Goal: Task Accomplishment & Management: Manage account settings

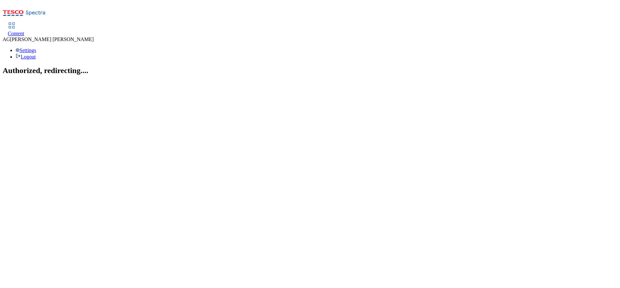
click at [15, 23] on use at bounding box center [12, 26] width 6 height 6
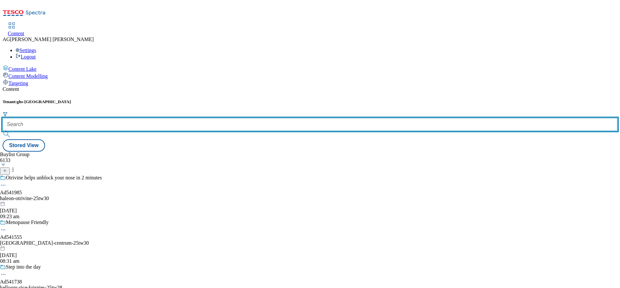
click at [151, 118] on input "text" at bounding box center [310, 124] width 614 height 13
click at [148, 118] on input "text" at bounding box center [310, 124] width 614 height 13
paste input "marketplace-deals"
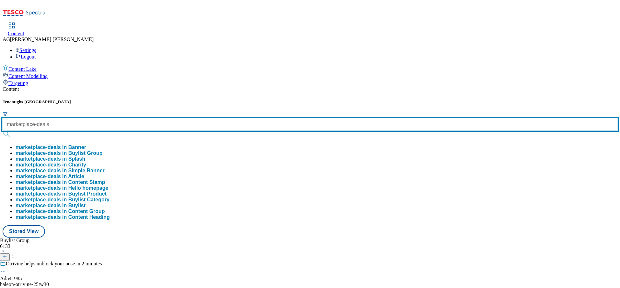
type input "marketplace-deals"
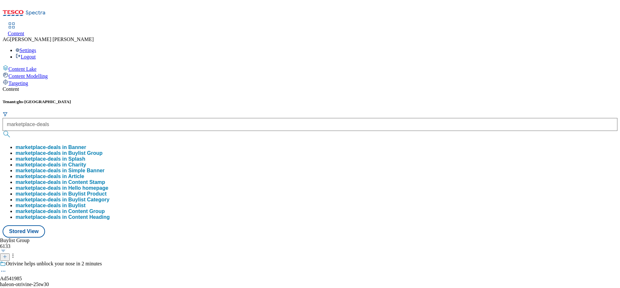
click at [103, 151] on button "marketplace-deals in Buylist Group" at bounding box center [59, 154] width 87 height 6
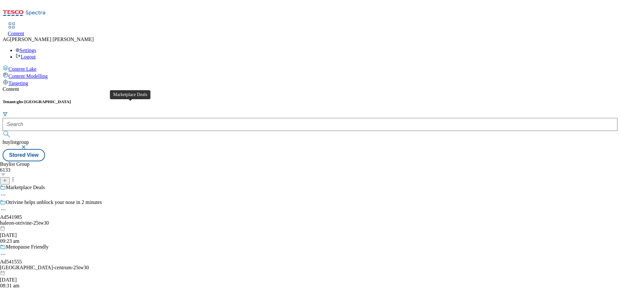
click at [45, 185] on div "Marketplace Deals" at bounding box center [25, 188] width 39 height 6
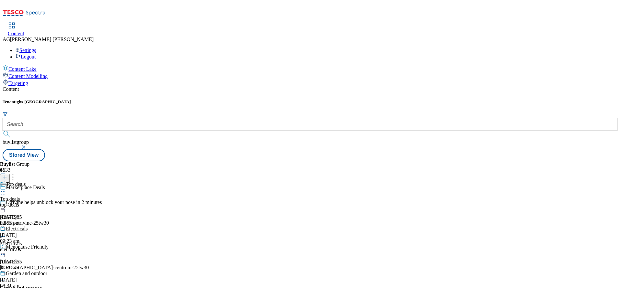
click at [51, 182] on div "Top deals Top deals top-deals [DATE] 02:53 pm" at bounding box center [25, 204] width 51 height 45
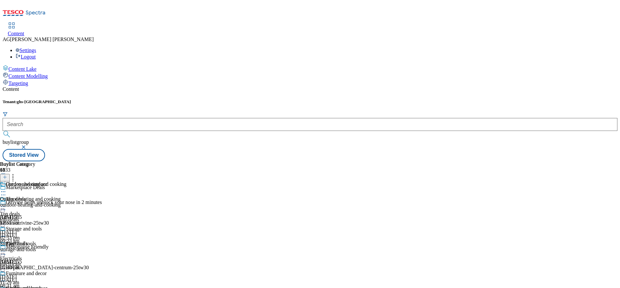
scroll to position [204, 0]
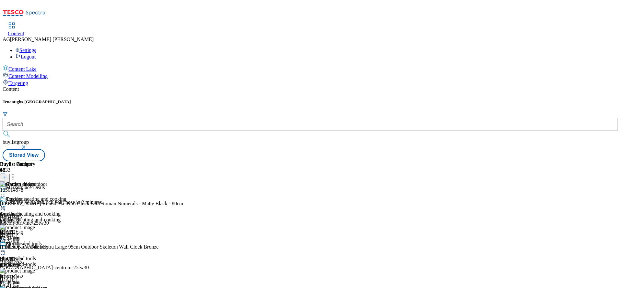
click at [7, 175] on icon at bounding box center [5, 177] width 5 height 5
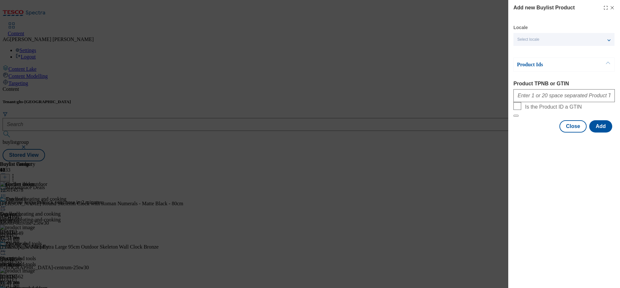
click at [611, 5] on icon "Modal" at bounding box center [611, 7] width 5 height 5
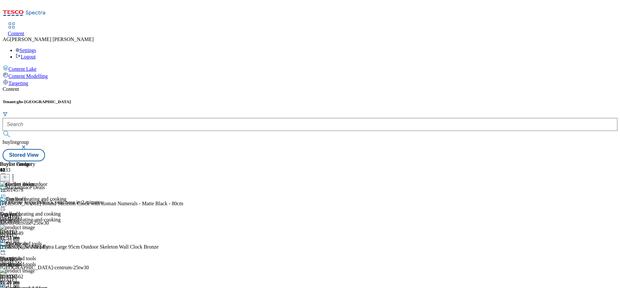
click at [16, 173] on icon at bounding box center [13, 176] width 6 height 6
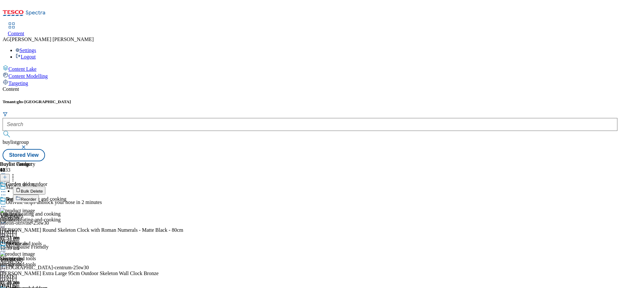
click at [43, 189] on span "Bulk Delete" at bounding box center [32, 191] width 22 height 5
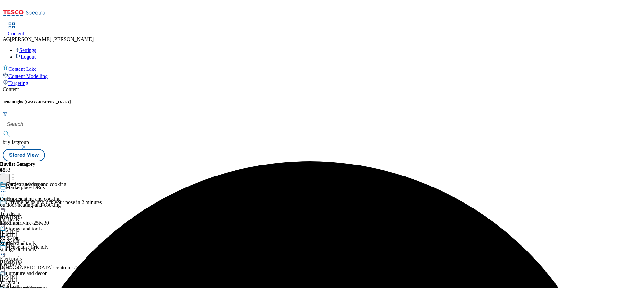
scroll to position [228, 0]
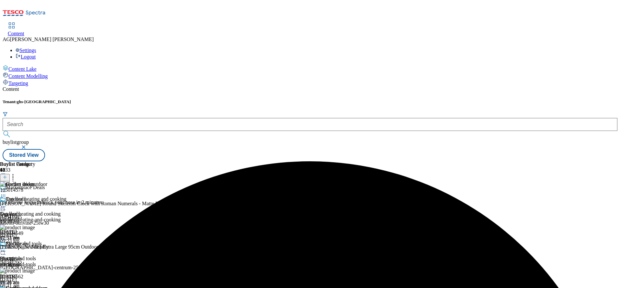
click at [14, 176] on circle at bounding box center [13, 176] width 1 height 1
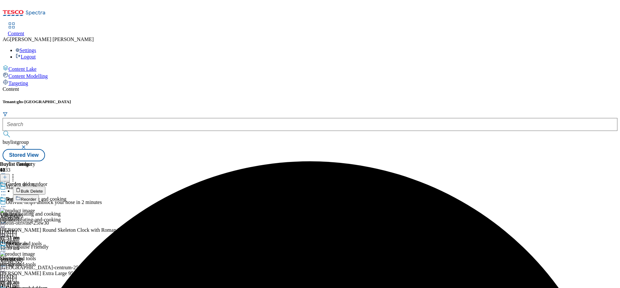
click at [185, 187] on li "Bulk Delete" at bounding box center [99, 191] width 172 height 8
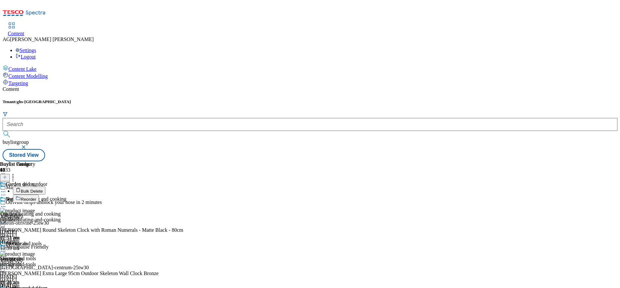
click at [43, 189] on span "Bulk Delete" at bounding box center [32, 191] width 22 height 5
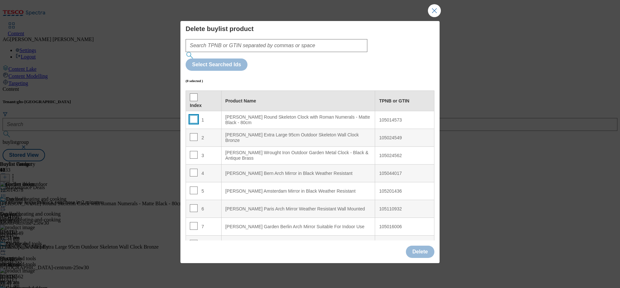
click at [194, 116] on input "Modal" at bounding box center [194, 120] width 8 height 8
checkbox input "true"
click at [189, 129] on td "2" at bounding box center [204, 138] width 36 height 18
click at [194, 129] on td "2" at bounding box center [204, 138] width 36 height 18
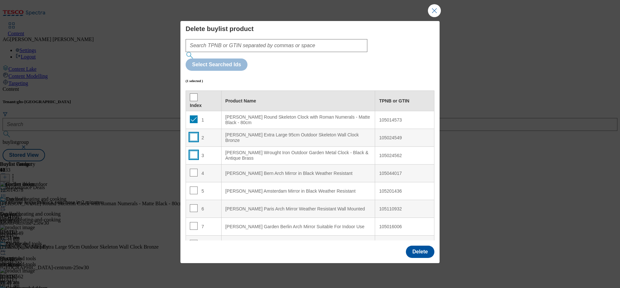
drag, startPoint x: 194, startPoint y: 120, endPoint x: 192, endPoint y: 138, distance: 18.5
click at [192, 151] on input "Modal" at bounding box center [194, 155] width 8 height 8
checkbox input "false"
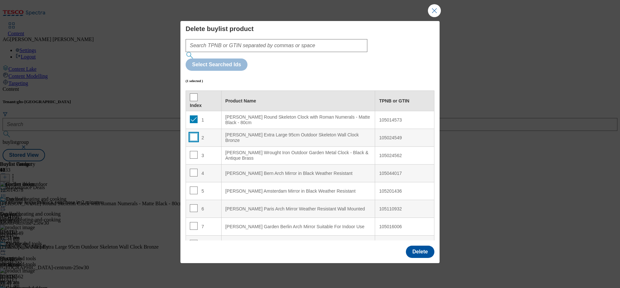
click at [193, 133] on input "Modal" at bounding box center [194, 137] width 8 height 8
checkbox input "true"
click at [194, 151] on input "Modal" at bounding box center [194, 155] width 8 height 8
checkbox input "true"
click at [190, 169] on input "Modal" at bounding box center [194, 173] width 8 height 8
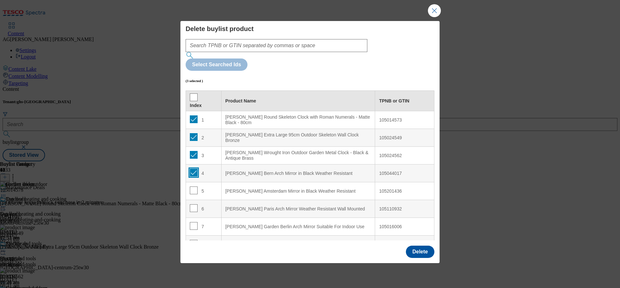
checkbox input "true"
click at [194, 187] on input "Modal" at bounding box center [194, 191] width 8 height 8
checkbox input "true"
click at [194, 205] on input "Modal" at bounding box center [194, 209] width 8 height 8
checkbox input "true"
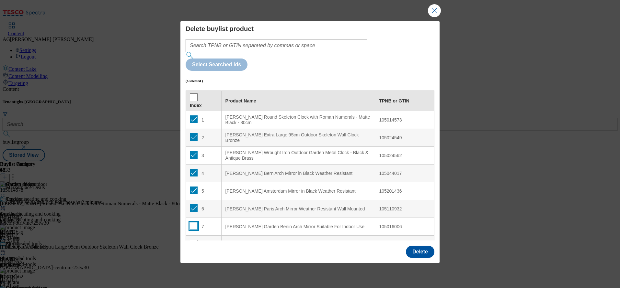
click at [193, 222] on input "Modal" at bounding box center [194, 226] width 8 height 8
checkbox input "true"
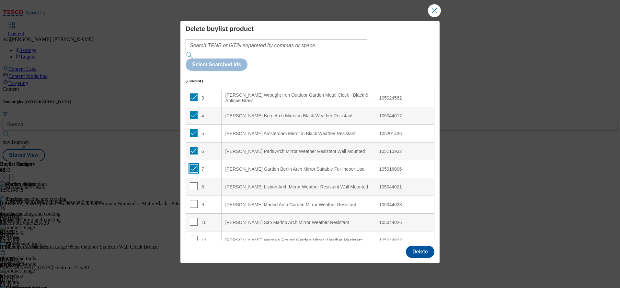
scroll to position [78, 0]
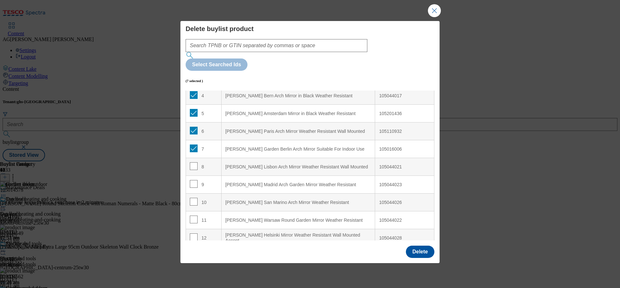
click at [189, 158] on td "8" at bounding box center [204, 167] width 36 height 18
click at [192, 162] on input "Modal" at bounding box center [194, 166] width 8 height 8
checkbox input "true"
click at [190, 180] on input "Modal" at bounding box center [194, 184] width 8 height 8
checkbox input "true"
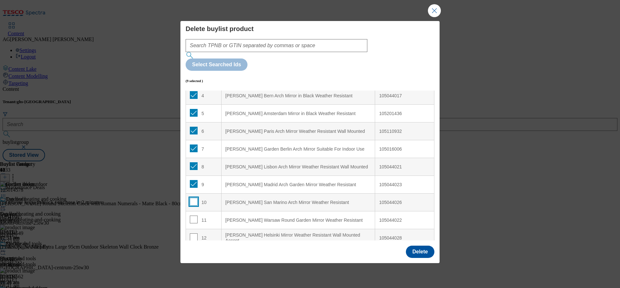
click at [191, 198] on input "Modal" at bounding box center [194, 202] width 8 height 8
checkbox input "true"
click at [192, 216] on input "Modal" at bounding box center [194, 220] width 8 height 8
checkbox input "true"
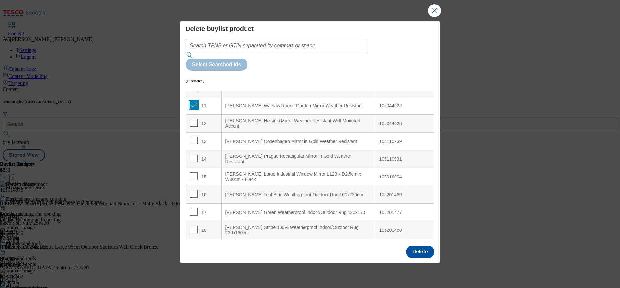
scroll to position [194, 0]
click at [191, 113] on td "12" at bounding box center [204, 122] width 36 height 18
click at [191, 117] on input "Modal" at bounding box center [194, 121] width 8 height 8
checkbox input "true"
drag, startPoint x: 191, startPoint y: 116, endPoint x: 192, endPoint y: 122, distance: 6.9
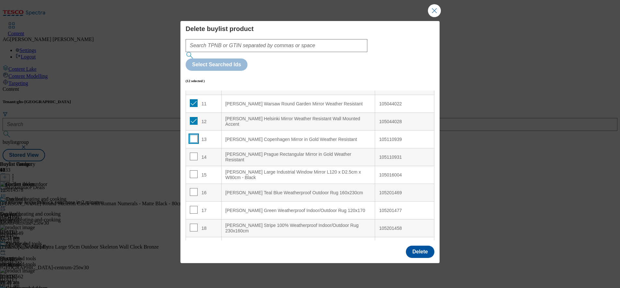
click at [192, 131] on td "13" at bounding box center [204, 140] width 36 height 18
click at [192, 135] on input "Modal" at bounding box center [194, 139] width 8 height 8
checkbox input "true"
click at [192, 153] on input "Modal" at bounding box center [194, 157] width 8 height 8
checkbox input "true"
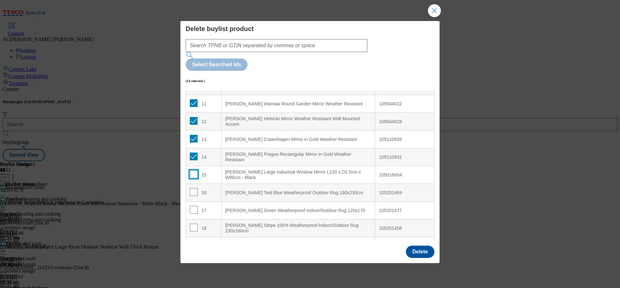
click at [193, 171] on input "Modal" at bounding box center [194, 175] width 8 height 8
checkbox input "true"
click at [192, 188] on input "Modal" at bounding box center [194, 192] width 8 height 8
checkbox input "true"
click at [191, 206] on input "Modal" at bounding box center [194, 210] width 8 height 8
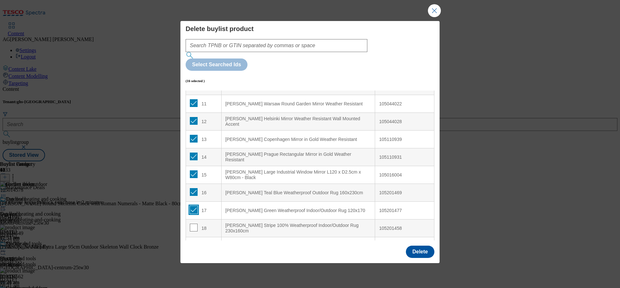
checkbox input "true"
click at [192, 224] on input "Modal" at bounding box center [194, 228] width 8 height 8
checkbox input "true"
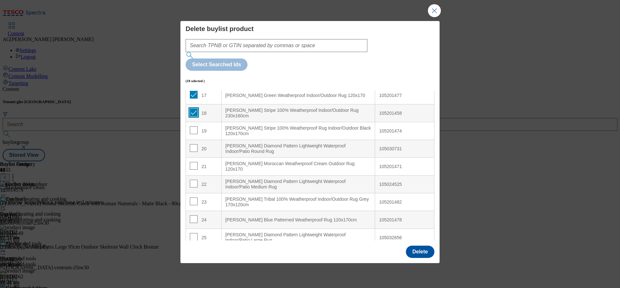
scroll to position [311, 0]
click at [195, 125] on input "Modal" at bounding box center [194, 129] width 8 height 8
checkbox input "true"
click at [192, 143] on input "Modal" at bounding box center [194, 147] width 8 height 8
checkbox input "true"
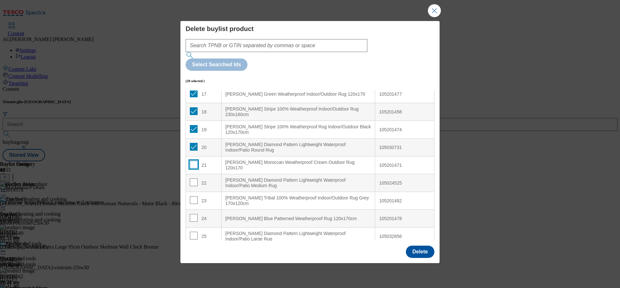
click at [195, 161] on input "Modal" at bounding box center [194, 165] width 8 height 8
checkbox input "true"
click at [192, 179] on input "Modal" at bounding box center [194, 183] width 8 height 8
checkbox input "true"
click at [192, 196] on input "Modal" at bounding box center [194, 200] width 8 height 8
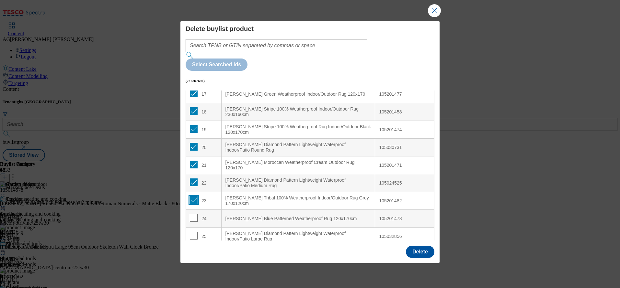
checkbox input "true"
click at [193, 214] on input "Modal" at bounding box center [194, 218] width 8 height 8
checkbox input "true"
click at [420, 246] on div "Delete" at bounding box center [420, 252] width 28 height 12
click at [416, 246] on button "Delete" at bounding box center [420, 252] width 28 height 12
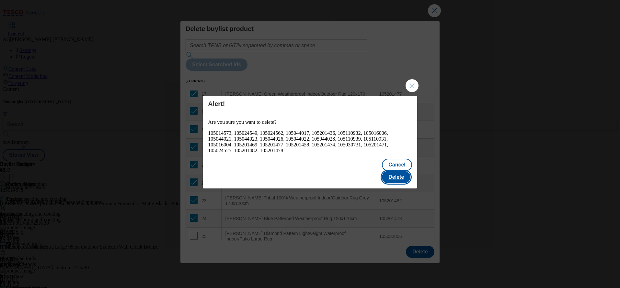
click at [400, 171] on button "Delete" at bounding box center [396, 177] width 28 height 12
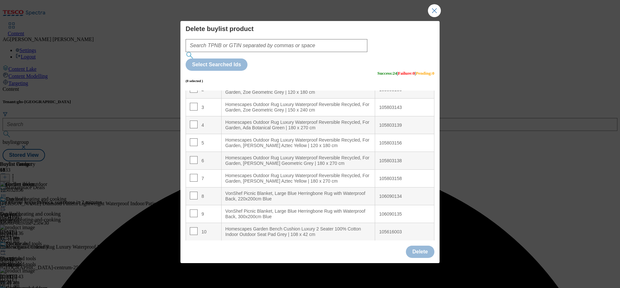
scroll to position [49, 0]
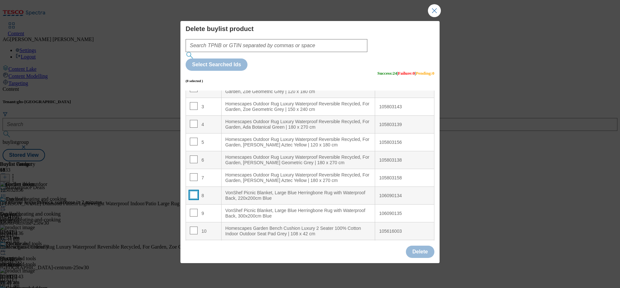
click at [193, 191] on input "Modal" at bounding box center [194, 195] width 8 height 8
checkbox input "true"
click at [192, 209] on input "Modal" at bounding box center [194, 213] width 8 height 8
checkbox input "true"
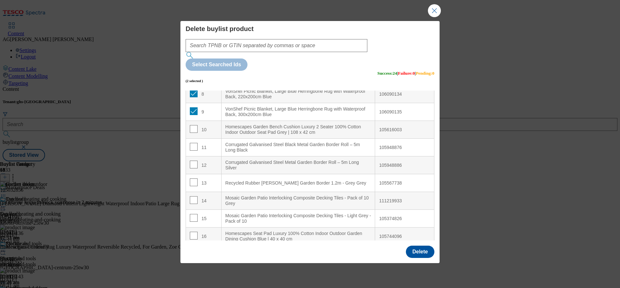
scroll to position [152, 0]
click at [192, 141] on input "Modal" at bounding box center [194, 145] width 8 height 8
checkbox input "true"
click at [193, 159] on input "Modal" at bounding box center [194, 163] width 8 height 8
checkbox input "true"
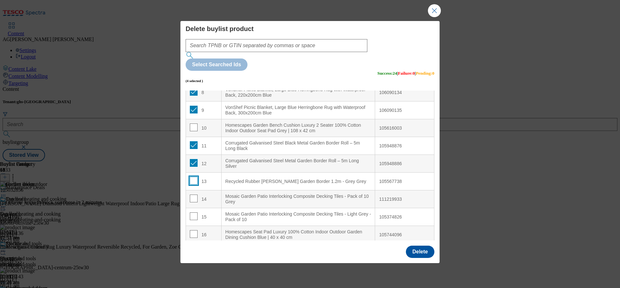
click at [192, 177] on input "Modal" at bounding box center [194, 181] width 8 height 8
checkbox input "true"
click at [193, 195] on input "Modal" at bounding box center [194, 199] width 8 height 8
checkbox input "true"
click at [193, 213] on input "Modal" at bounding box center [194, 217] width 8 height 8
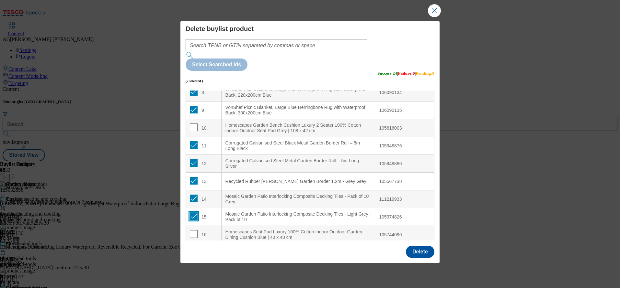
click at [196, 213] on input "Modal" at bounding box center [194, 217] width 8 height 8
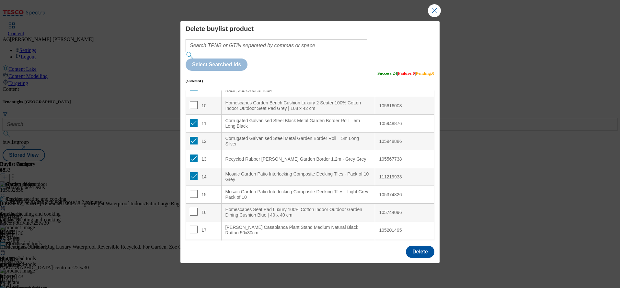
scroll to position [188, 0]
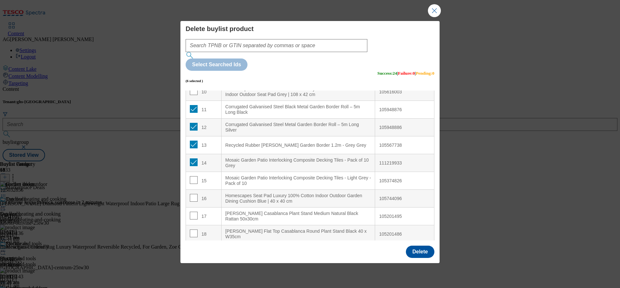
click at [195, 172] on td "15" at bounding box center [204, 181] width 36 height 18
click at [195, 176] on input "Modal" at bounding box center [194, 180] width 8 height 8
checkbox input "true"
click at [191, 212] on input "Modal" at bounding box center [194, 216] width 8 height 8
checkbox input "true"
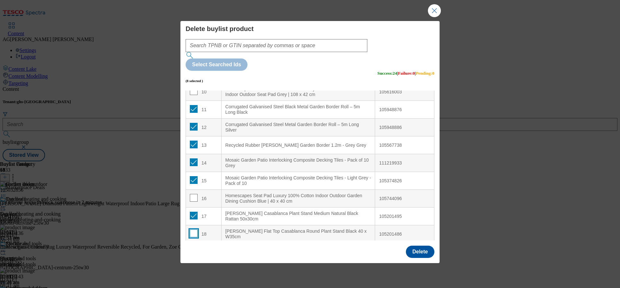
click at [192, 230] on input "Modal" at bounding box center [194, 234] width 8 height 8
checkbox input "true"
click at [417, 246] on button "Delete" at bounding box center [420, 252] width 28 height 12
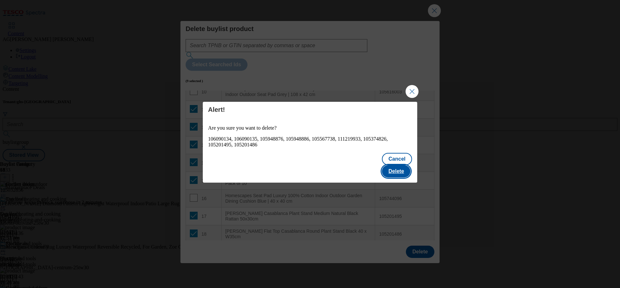
click at [406, 165] on button "Delete" at bounding box center [396, 171] width 28 height 12
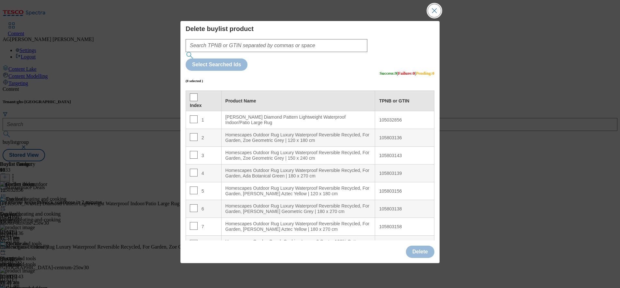
click at [435, 17] on button "Close Modal" at bounding box center [434, 10] width 13 height 13
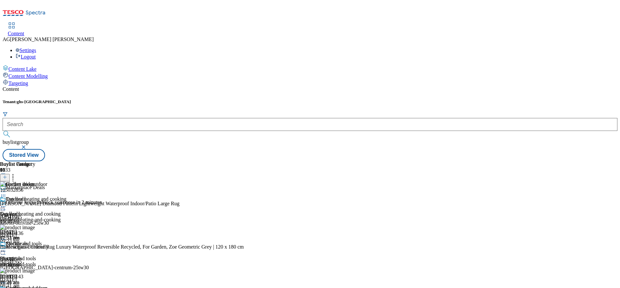
click at [66, 262] on div "storage-and-tools" at bounding box center [33, 265] width 66 height 6
click at [16, 173] on icon at bounding box center [13, 176] width 6 height 6
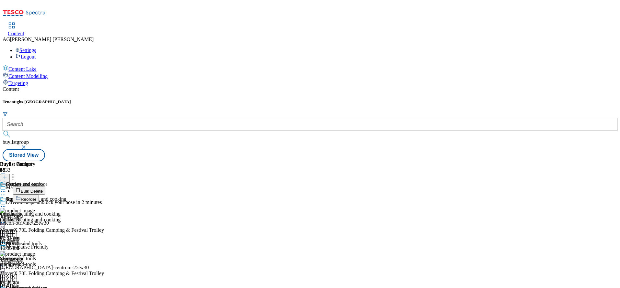
click at [45, 187] on button "Bulk Delete" at bounding box center [29, 191] width 32 height 8
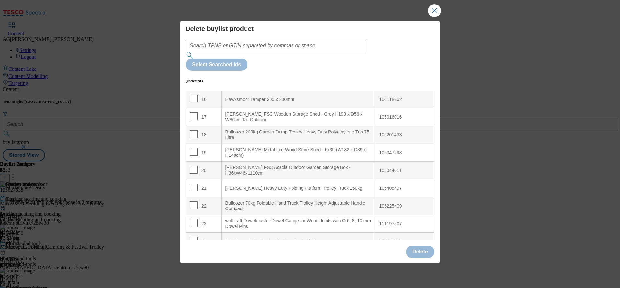
scroll to position [293, 0]
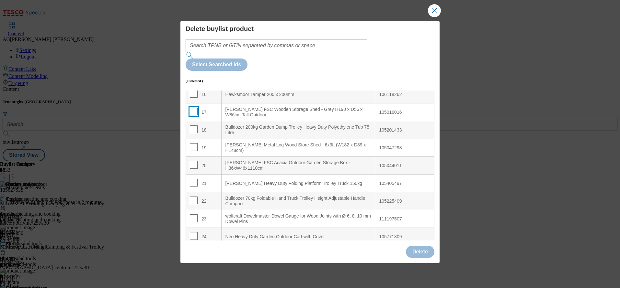
click at [195, 104] on td "17" at bounding box center [204, 113] width 36 height 18
click at [195, 108] on input "Modal" at bounding box center [194, 112] width 8 height 8
checkbox input "true"
click at [195, 121] on td "18" at bounding box center [204, 130] width 36 height 18
click at [194, 126] on input "Modal" at bounding box center [194, 130] width 8 height 8
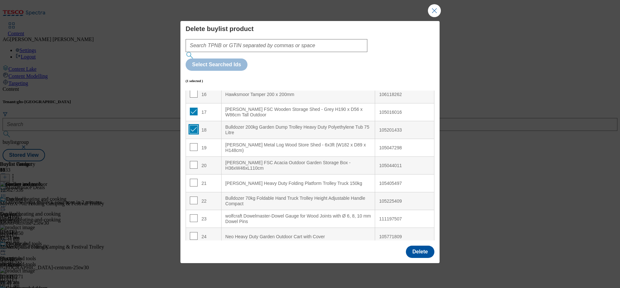
checkbox input "true"
click at [193, 143] on input "Modal" at bounding box center [194, 147] width 8 height 8
checkbox input "true"
click at [193, 161] on input "Modal" at bounding box center [194, 165] width 8 height 8
checkbox input "true"
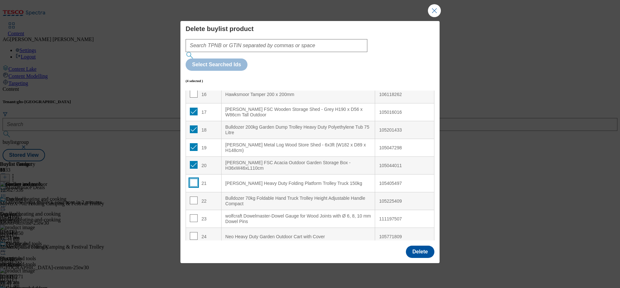
click at [193, 179] on input "Modal" at bounding box center [194, 183] width 8 height 8
checkbox input "true"
click at [193, 197] on input "Modal" at bounding box center [194, 201] width 8 height 8
checkbox input "true"
click at [192, 215] on input "Modal" at bounding box center [194, 219] width 8 height 8
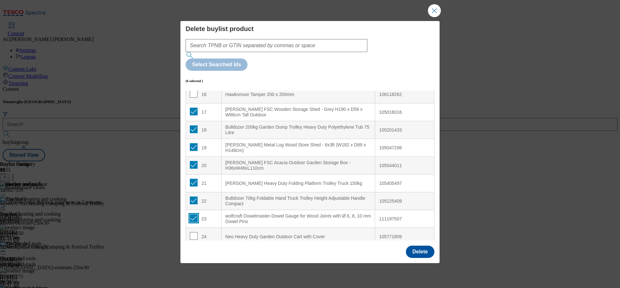
checkbox input "true"
click at [194, 232] on input "Modal" at bounding box center [194, 236] width 8 height 8
checkbox input "true"
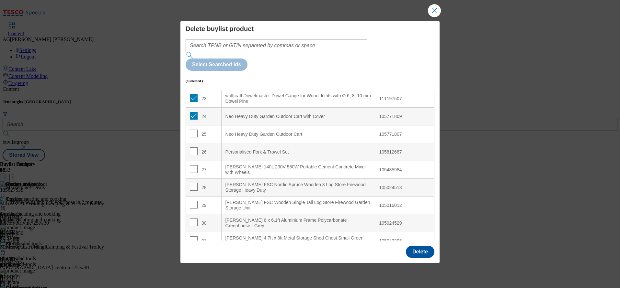
scroll to position [410, 0]
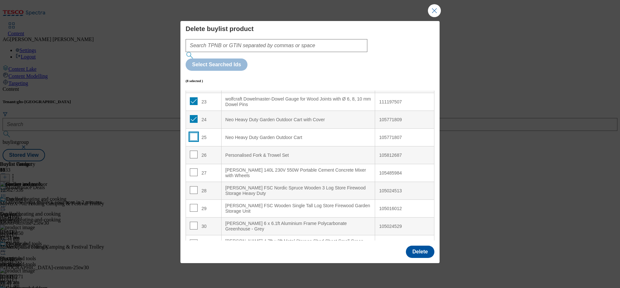
click at [190, 133] on input "Modal" at bounding box center [194, 137] width 8 height 8
checkbox input "true"
click at [193, 151] on input "Modal" at bounding box center [194, 155] width 8 height 8
checkbox input "true"
drag, startPoint x: 193, startPoint y: 156, endPoint x: 193, endPoint y: 152, distance: 3.9
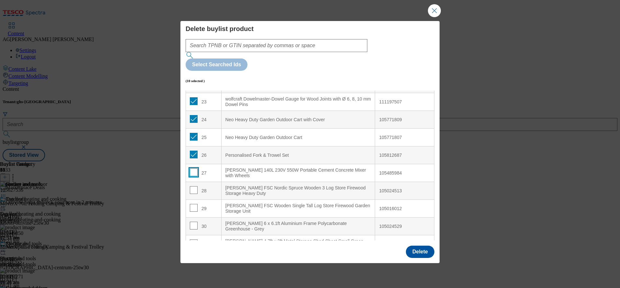
click at [193, 164] on td "27" at bounding box center [204, 173] width 36 height 18
click at [193, 169] on input "Modal" at bounding box center [194, 173] width 8 height 8
checkbox input "true"
click at [193, 186] on input "Modal" at bounding box center [194, 190] width 8 height 8
checkbox input "true"
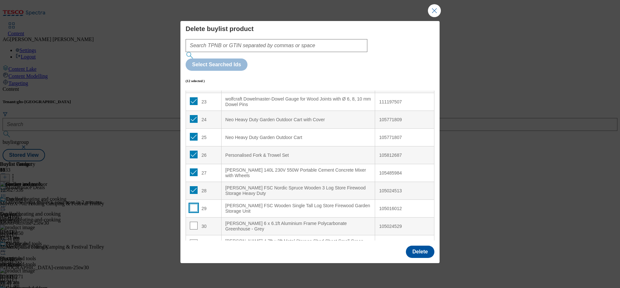
click at [193, 204] on input "Modal" at bounding box center [194, 208] width 8 height 8
checkbox input "true"
click at [193, 222] on input "Modal" at bounding box center [194, 226] width 8 height 8
checkbox input "true"
click at [193, 222] on div "Delete buylist product Select Searched Ids (14 selected ) Index Product Name TP…" at bounding box center [309, 131] width 259 height 221
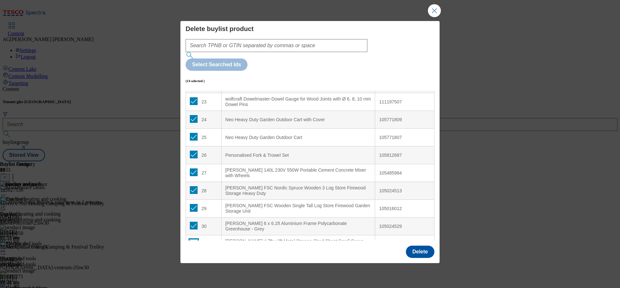
click at [193, 240] on input "Modal" at bounding box center [194, 244] width 8 height 8
checkbox input "true"
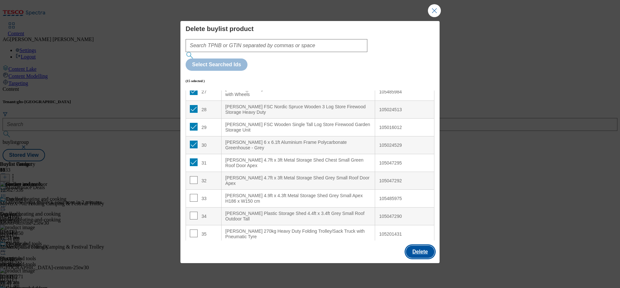
click at [416, 246] on button "Delete" at bounding box center [420, 252] width 28 height 12
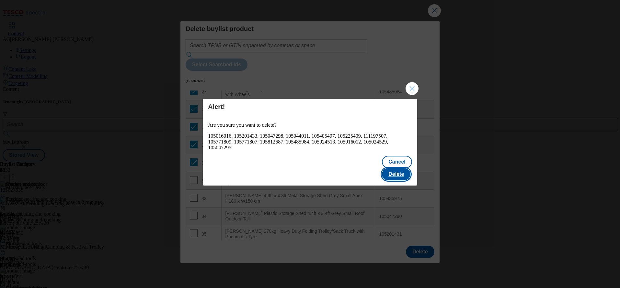
click at [406, 171] on button "Delete" at bounding box center [396, 174] width 28 height 12
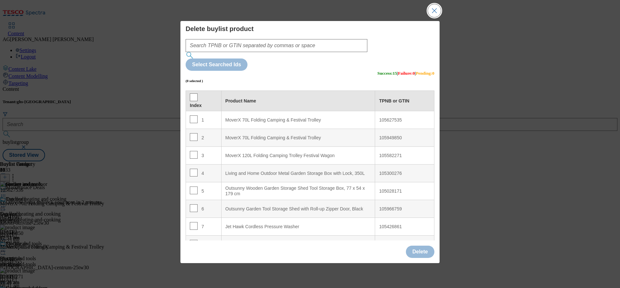
click at [431, 17] on button "Close Modal" at bounding box center [434, 10] width 13 height 13
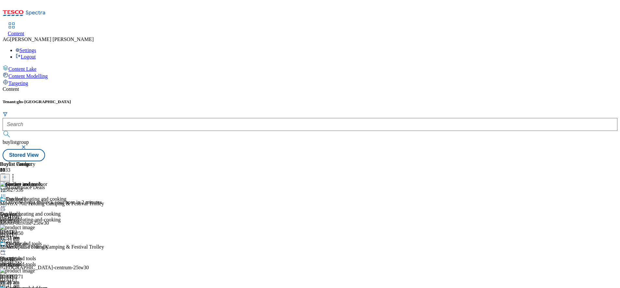
scroll to position [0, 0]
click at [61, 211] on span "Outdoor heating and cooking" at bounding box center [30, 214] width 61 height 6
click at [16, 173] on icon at bounding box center [13, 176] width 6 height 6
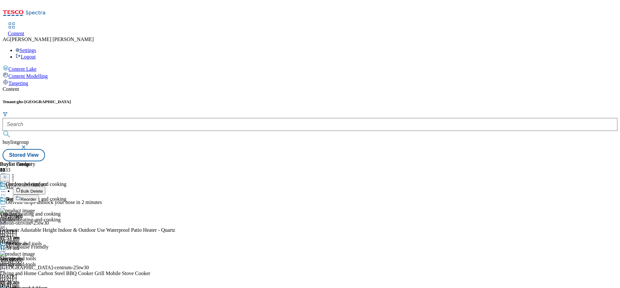
click at [189, 187] on li "Bulk Delete" at bounding box center [101, 191] width 176 height 8
click at [43, 189] on span "Bulk Delete" at bounding box center [32, 191] width 22 height 5
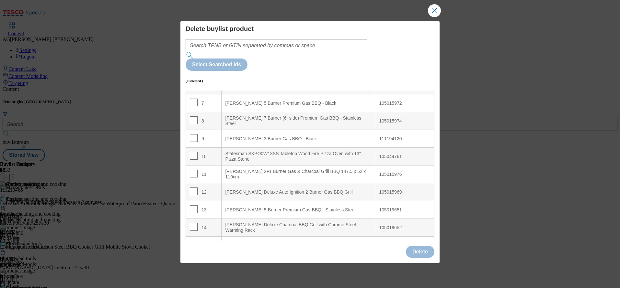
scroll to position [125, 0]
click at [194, 151] on input "Modal" at bounding box center [194, 155] width 8 height 8
checkbox input "true"
click at [197, 169] on div "11" at bounding box center [204, 173] width 28 height 9
click at [194, 169] on input "Modal" at bounding box center [194, 173] width 8 height 8
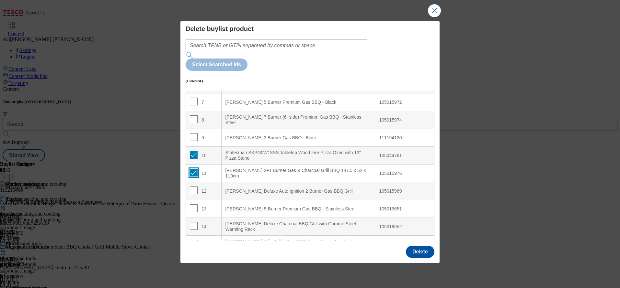
checkbox input "true"
click at [195, 187] on input "Modal" at bounding box center [194, 191] width 8 height 8
checkbox input "true"
click at [194, 205] on input "Modal" at bounding box center [194, 209] width 8 height 8
checkbox input "true"
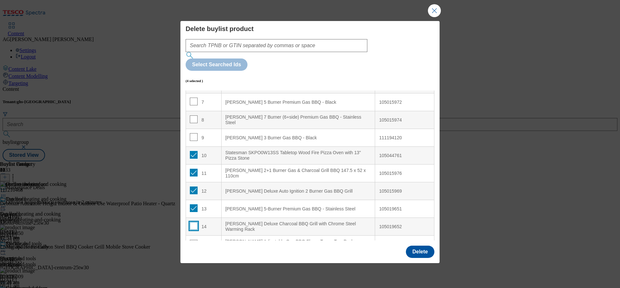
click at [193, 222] on input "Modal" at bounding box center [194, 226] width 8 height 8
checkbox input "true"
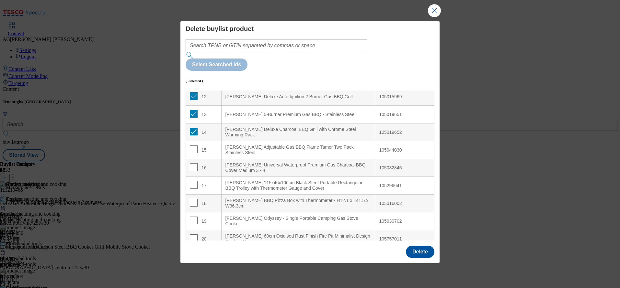
scroll to position [221, 0]
click at [193, 144] on input "Modal" at bounding box center [194, 148] width 8 height 8
checkbox input "true"
click at [191, 162] on input "Modal" at bounding box center [194, 166] width 8 height 8
checkbox input "true"
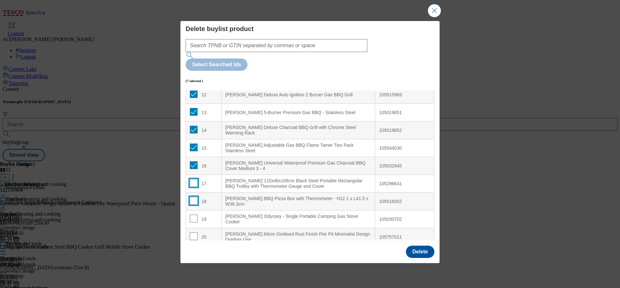
drag, startPoint x: 193, startPoint y: 162, endPoint x: 195, endPoint y: 180, distance: 17.6
click at [195, 180] on tbody "1 Debonair Adustable Height Indoor & Outdoor Use Waterproof Patio Heater - Quar…" at bounding box center [310, 86] width 248 height 392
click at [195, 197] on input "Modal" at bounding box center [194, 201] width 8 height 8
checkbox input "true"
click at [194, 179] on input "Modal" at bounding box center [194, 183] width 8 height 8
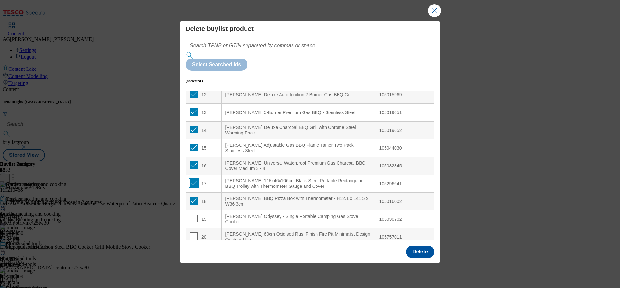
checkbox input "true"
click at [196, 215] on div "19" at bounding box center [204, 219] width 28 height 9
click at [190, 215] on input "Modal" at bounding box center [194, 219] width 8 height 8
checkbox input "true"
click at [192, 233] on input "Modal" at bounding box center [194, 237] width 8 height 8
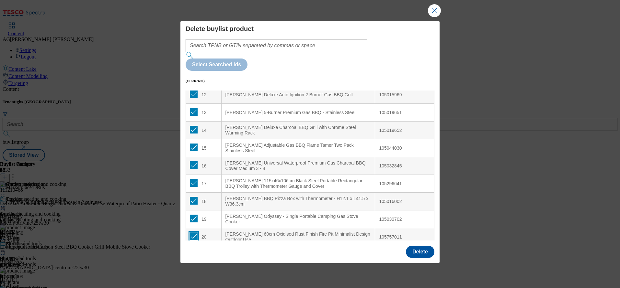
checkbox input "true"
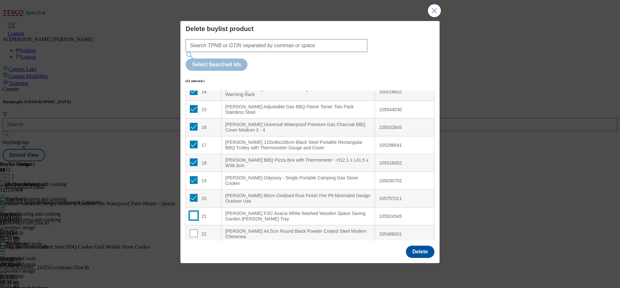
click at [194, 212] on input "Modal" at bounding box center [194, 216] width 8 height 8
checkbox input "true"
click at [195, 230] on input "Modal" at bounding box center [194, 234] width 8 height 8
checkbox input "true"
click at [421, 246] on button "Delete" at bounding box center [420, 252] width 28 height 12
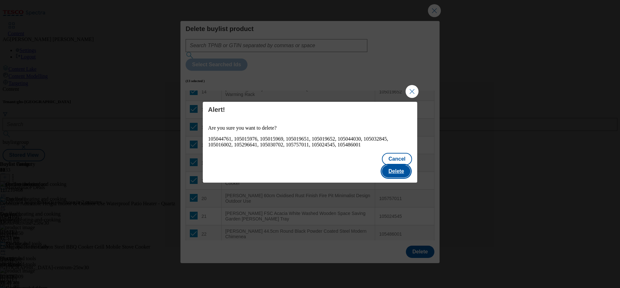
click at [399, 165] on button "Delete" at bounding box center [396, 171] width 28 height 12
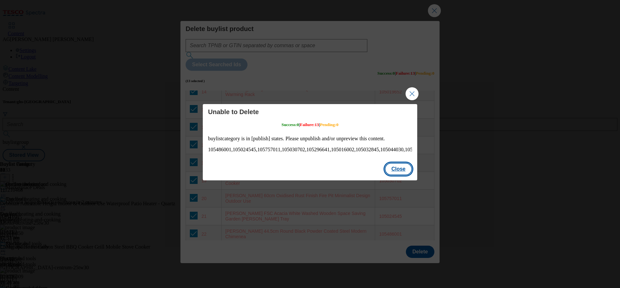
click at [389, 168] on button "Close" at bounding box center [398, 169] width 27 height 12
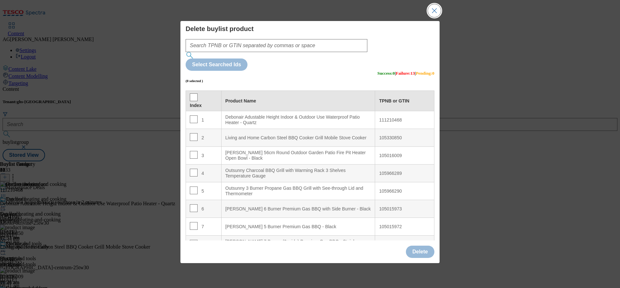
click at [434, 17] on button "Close Modal" at bounding box center [434, 10] width 13 height 13
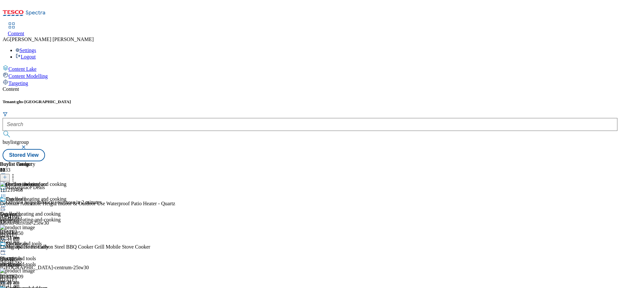
click at [6, 207] on circle at bounding box center [5, 207] width 1 height 1
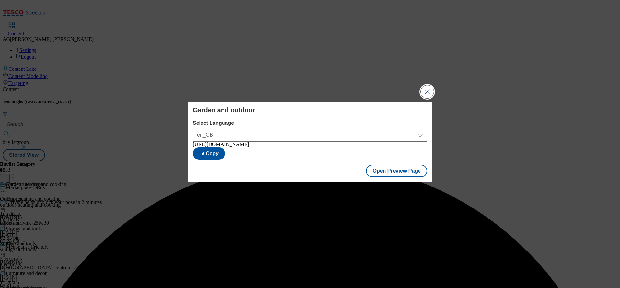
click at [426, 88] on button "Close Modal" at bounding box center [426, 91] width 13 height 13
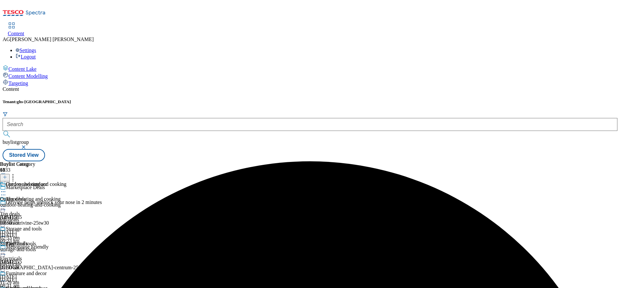
click at [66, 182] on div "Outdoor heating and cooking" at bounding box center [33, 189] width 66 height 15
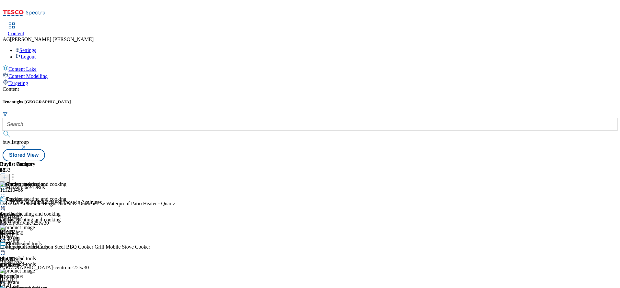
click at [66, 196] on div "Outdoor heating and cooking Outdoor heating and cooking outdoor-heating-and-coo…" at bounding box center [33, 218] width 66 height 45
click at [6, 204] on icon at bounding box center [3, 207] width 6 height 6
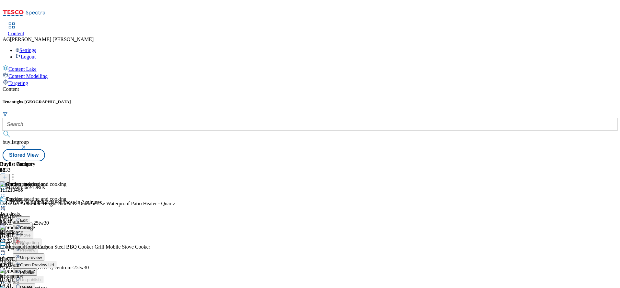
click at [66, 254] on li "Un-preview" at bounding box center [39, 257] width 53 height 7
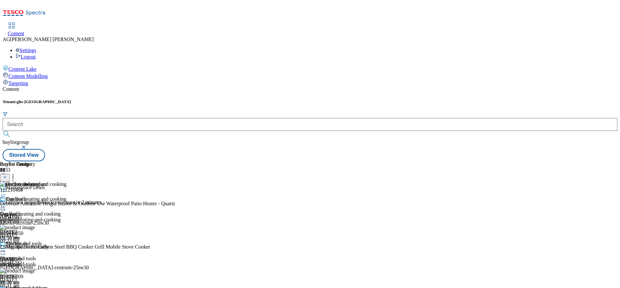
click at [6, 204] on icon at bounding box center [3, 207] width 6 height 6
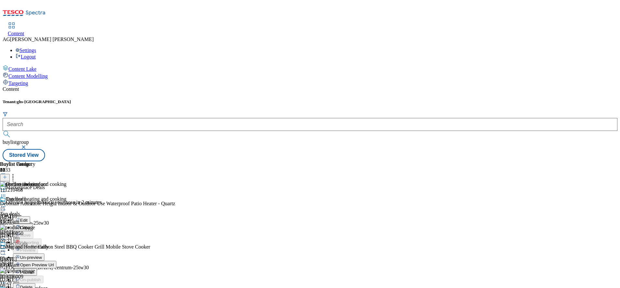
click at [42, 255] on span "Un-preview" at bounding box center [31, 257] width 22 height 5
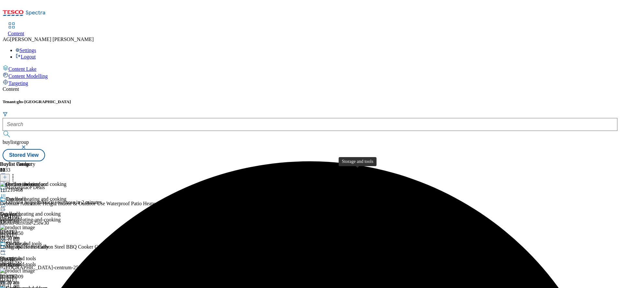
click at [42, 241] on span "Storage and tools" at bounding box center [24, 244] width 36 height 7
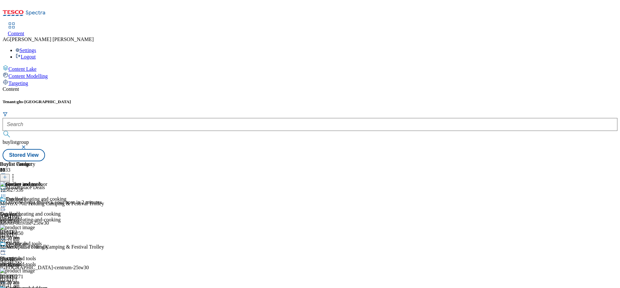
click at [66, 217] on div "outdoor-heating-and-cooking" at bounding box center [33, 220] width 66 height 6
click at [6, 204] on icon at bounding box center [3, 207] width 6 height 6
click at [16, 173] on icon at bounding box center [13, 176] width 6 height 6
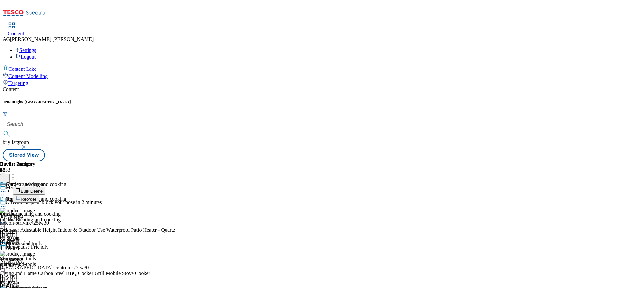
click at [45, 187] on button "Bulk Delete" at bounding box center [29, 191] width 32 height 8
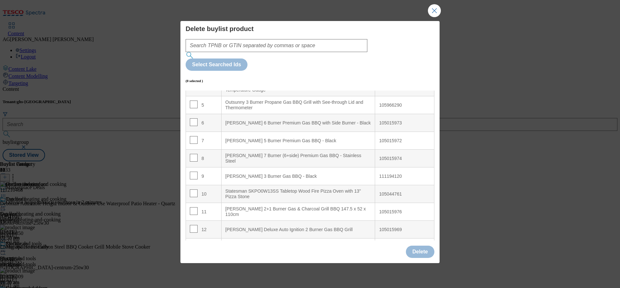
scroll to position [85, 0]
click at [193, 186] on td "10" at bounding box center [204, 195] width 36 height 18
click at [192, 191] on input "Modal" at bounding box center [194, 195] width 8 height 8
checkbox input "true"
click at [192, 208] on input "Modal" at bounding box center [194, 212] width 8 height 8
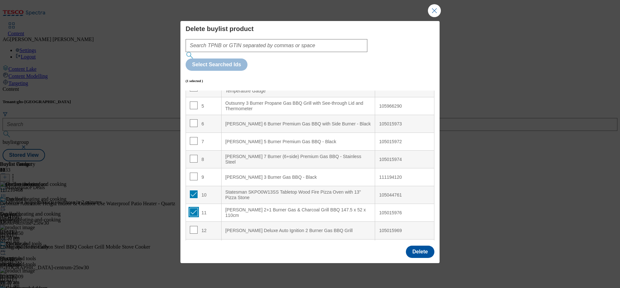
checkbox input "true"
click at [192, 222] on td "12" at bounding box center [204, 231] width 36 height 18
click at [193, 226] on input "Modal" at bounding box center [194, 230] width 8 height 8
checkbox input "true"
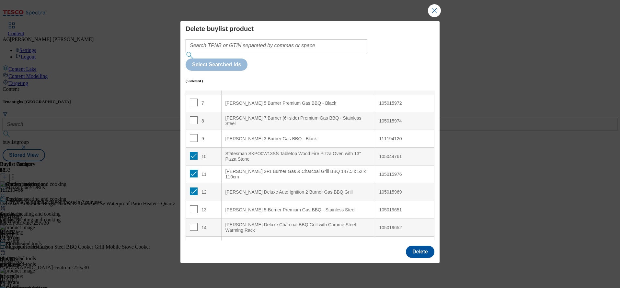
scroll to position [129, 0]
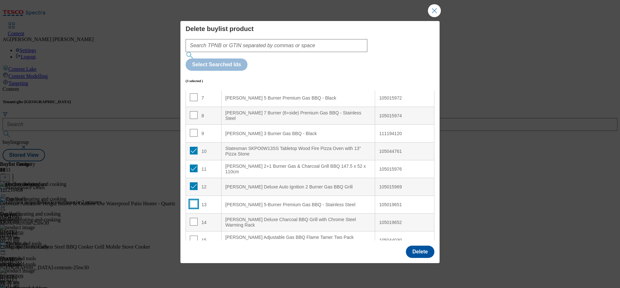
click at [190, 200] on input "Modal" at bounding box center [194, 204] width 8 height 8
checkbox input "true"
click at [194, 218] on input "Modal" at bounding box center [194, 222] width 8 height 8
checkbox input "true"
click at [424, 246] on button "Delete" at bounding box center [420, 252] width 28 height 12
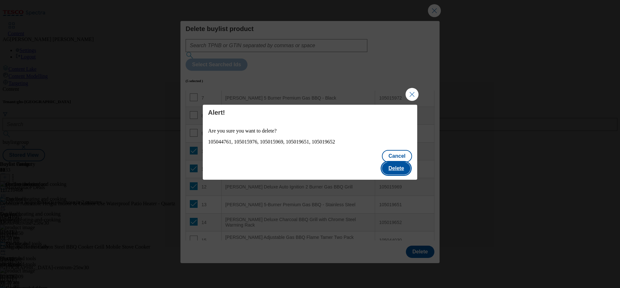
click at [402, 163] on button "Delete" at bounding box center [396, 168] width 28 height 12
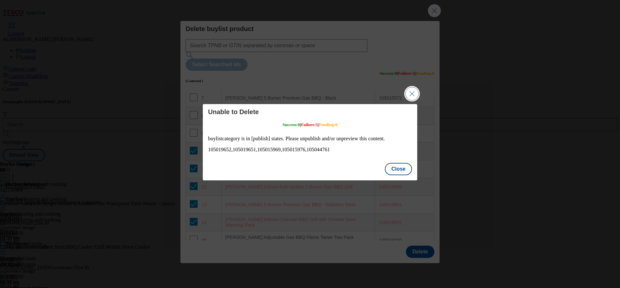
click at [411, 89] on button "Close Modal" at bounding box center [411, 93] width 13 height 13
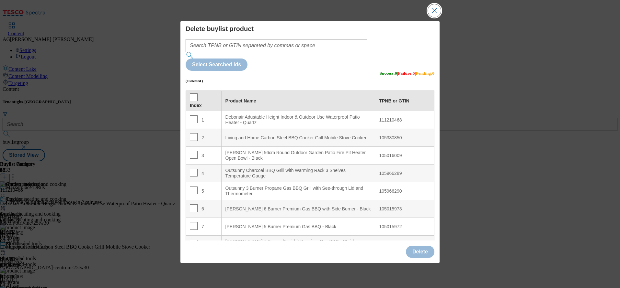
click at [431, 17] on button "Close Modal" at bounding box center [434, 10] width 13 height 13
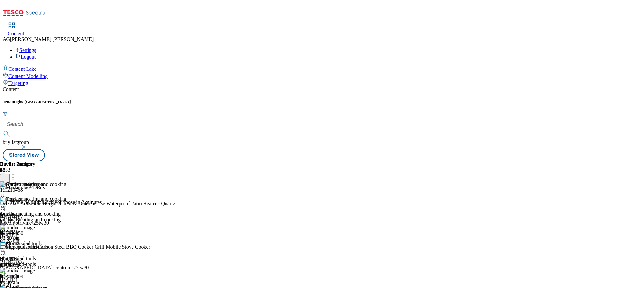
click at [6, 204] on icon at bounding box center [3, 207] width 6 height 6
click at [35, 248] on span "Preview" at bounding box center [27, 250] width 15 height 5
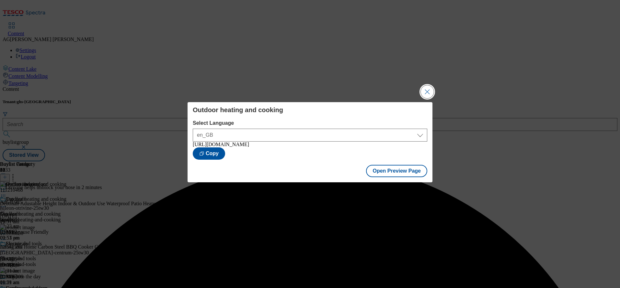
click at [433, 92] on button "Close Modal" at bounding box center [426, 91] width 13 height 13
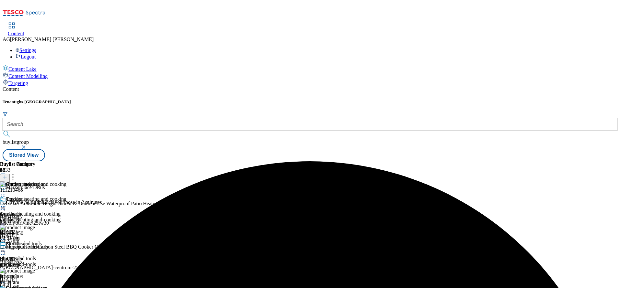
click at [66, 196] on div "Outdoor heating and cooking Outdoor heating and cooking outdoor-heating-and-coo…" at bounding box center [33, 218] width 66 height 45
click at [66, 204] on div at bounding box center [33, 208] width 66 height 8
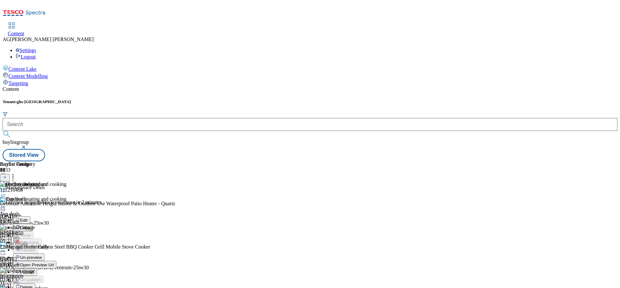
click at [34, 270] on span "Publish" at bounding box center [27, 272] width 14 height 5
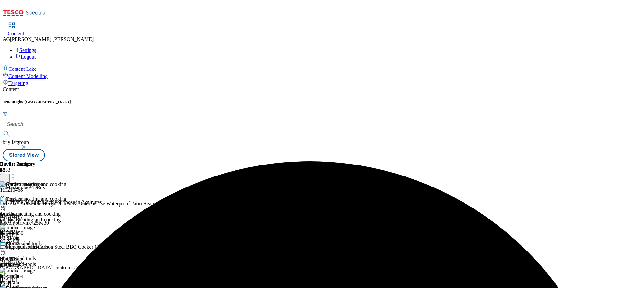
click at [6, 204] on icon at bounding box center [3, 207] width 6 height 6
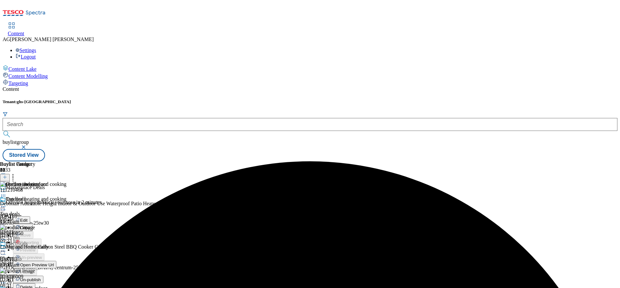
click at [41, 278] on span "Un-publish" at bounding box center [30, 280] width 21 height 5
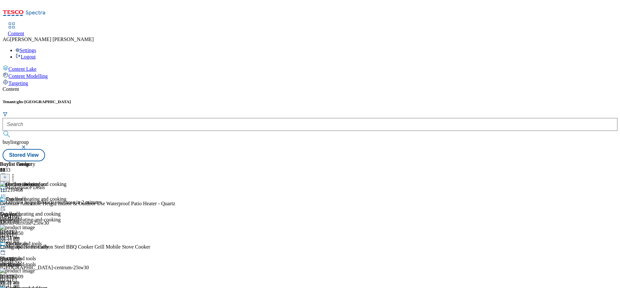
click at [6, 204] on icon at bounding box center [3, 207] width 6 height 6
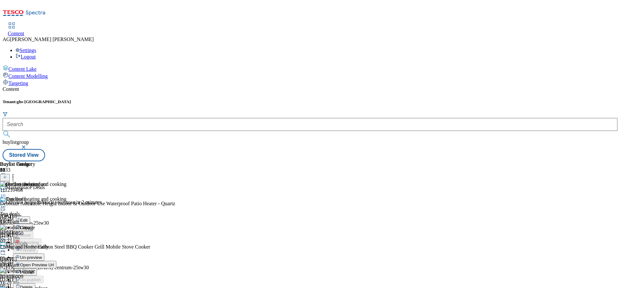
click at [42, 255] on span "Un-preview" at bounding box center [31, 257] width 22 height 5
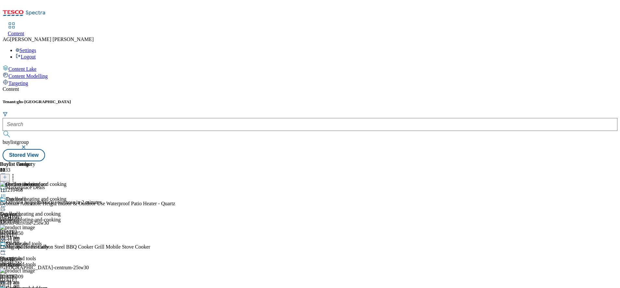
click at [16, 173] on icon at bounding box center [13, 176] width 6 height 6
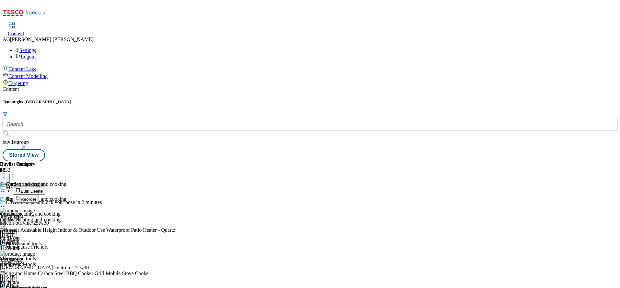
click at [45, 187] on button "Bulk Delete" at bounding box center [29, 191] width 32 height 8
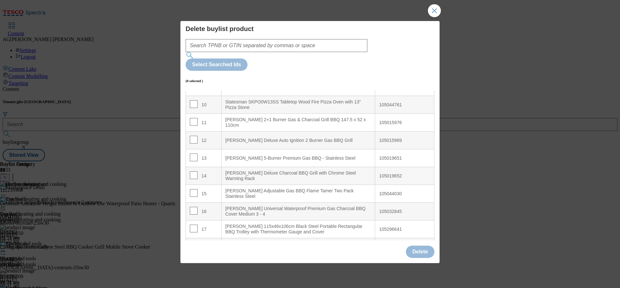
scroll to position [158, 0]
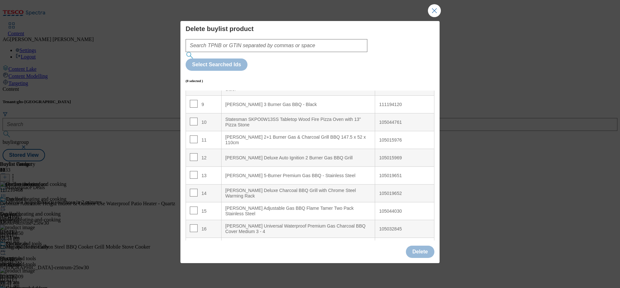
click at [189, 114] on td "10" at bounding box center [204, 123] width 36 height 18
click at [194, 118] on input "Modal" at bounding box center [194, 122] width 8 height 8
checkbox input "true"
click at [193, 136] on input "Modal" at bounding box center [194, 140] width 8 height 8
checkbox input "true"
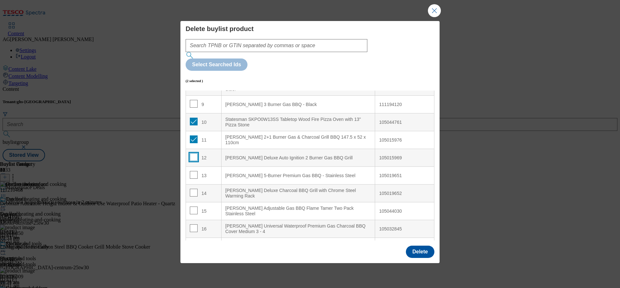
click at [192, 153] on input "Modal" at bounding box center [194, 157] width 8 height 8
checkbox input "true"
click at [191, 171] on input "Modal" at bounding box center [194, 175] width 8 height 8
checkbox input "true"
click at [190, 189] on input "Modal" at bounding box center [194, 193] width 8 height 8
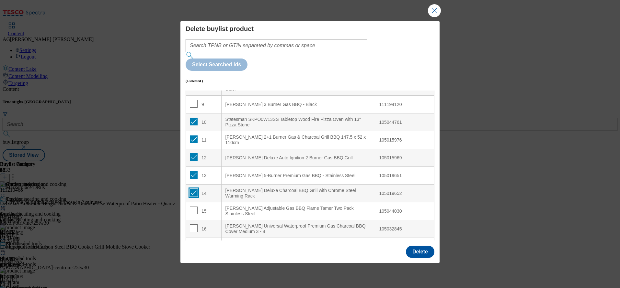
checkbox input "true"
click at [417, 246] on button "Delete" at bounding box center [420, 252] width 28 height 12
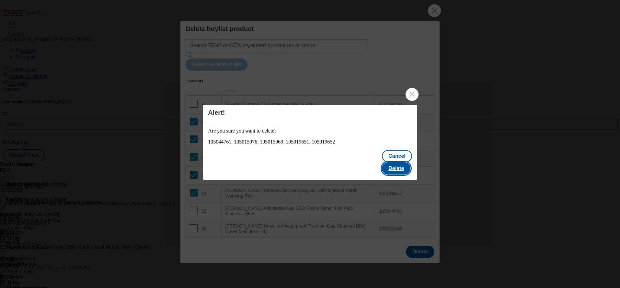
click at [406, 168] on button "Delete" at bounding box center [396, 168] width 28 height 12
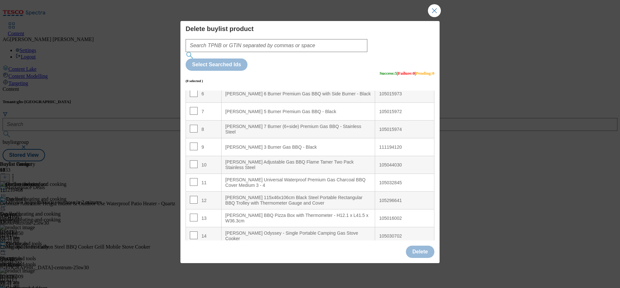
scroll to position [129, 0]
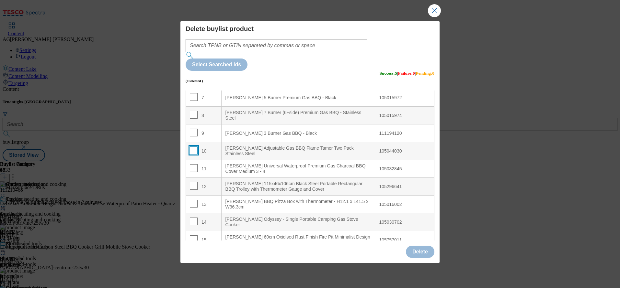
click at [192, 142] on td "10" at bounding box center [204, 151] width 36 height 18
click at [193, 164] on input "Modal" at bounding box center [194, 168] width 8 height 8
checkbox input "true"
click at [193, 147] on input "Modal" at bounding box center [194, 151] width 8 height 8
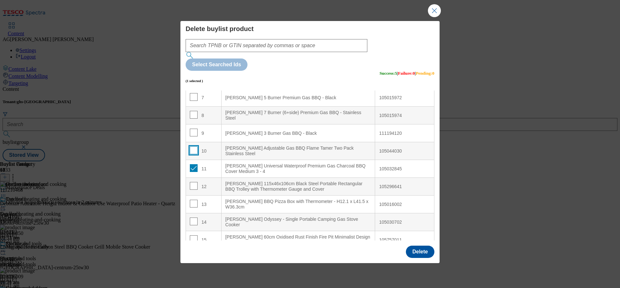
click at [193, 147] on input "Modal" at bounding box center [194, 151] width 8 height 8
checkbox input "true"
click at [192, 182] on input "Modal" at bounding box center [194, 186] width 8 height 8
checkbox input "true"
click at [192, 200] on input "Modal" at bounding box center [194, 204] width 8 height 8
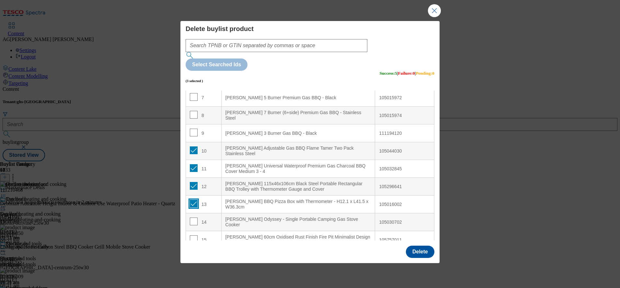
checkbox input "true"
click at [192, 218] on input "Modal" at bounding box center [194, 222] width 8 height 8
checkbox input "true"
click at [192, 236] on input "Modal" at bounding box center [194, 240] width 8 height 8
checkbox input "true"
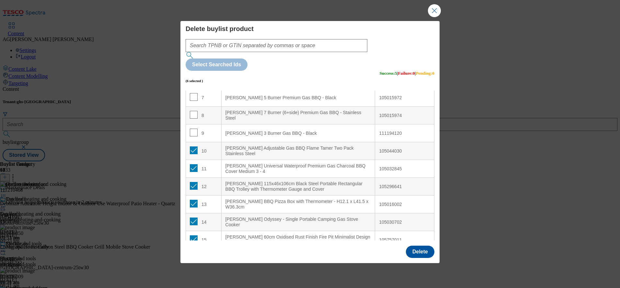
scroll to position [171, 0]
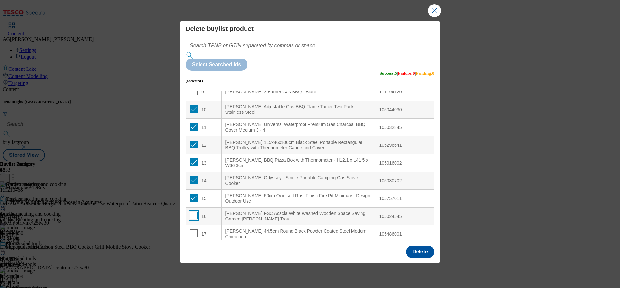
click at [193, 212] on input "Modal" at bounding box center [194, 216] width 8 height 8
checkbox input "true"
click at [192, 230] on input "Modal" at bounding box center [194, 234] width 8 height 8
checkbox input "true"
click at [429, 246] on button "Delete" at bounding box center [420, 252] width 28 height 12
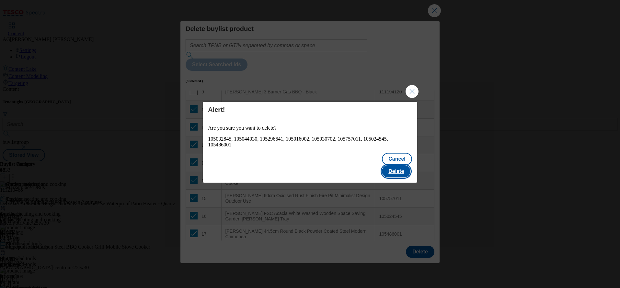
click at [403, 165] on button "Delete" at bounding box center [396, 171] width 28 height 12
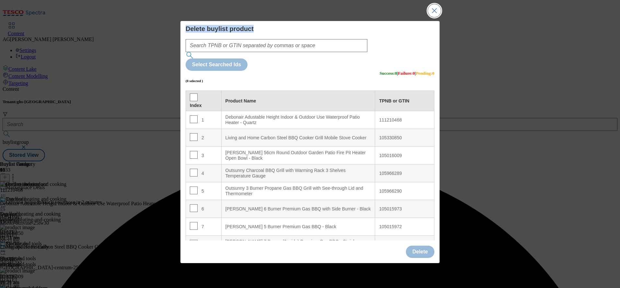
drag, startPoint x: 434, startPoint y: 10, endPoint x: 434, endPoint y: 22, distance: 11.3
click at [434, 22] on div "Delete buylist product Select Searched Ids (0 selected ) Success : 8 | Failure …" at bounding box center [310, 144] width 620 height 288
click at [434, 17] on button "Close Modal" at bounding box center [434, 10] width 13 height 13
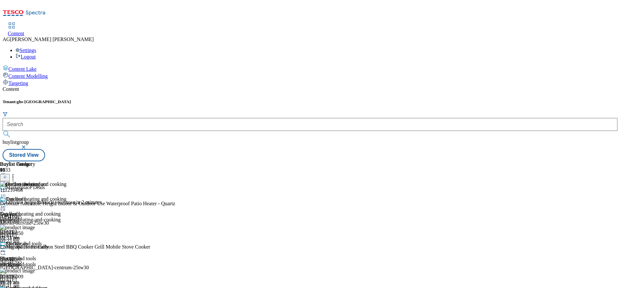
click at [6, 204] on icon at bounding box center [3, 207] width 6 height 6
click at [35, 248] on span "Preview" at bounding box center [27, 250] width 15 height 5
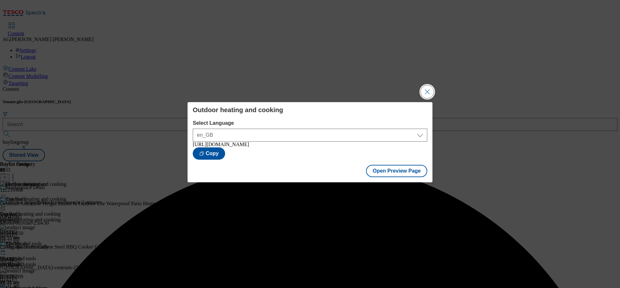
click at [425, 87] on button "Close Modal" at bounding box center [426, 91] width 13 height 13
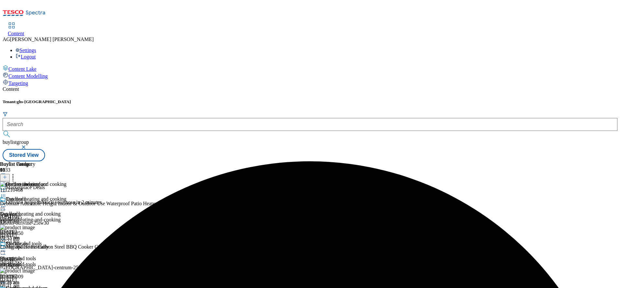
click at [6, 204] on icon at bounding box center [3, 207] width 6 height 6
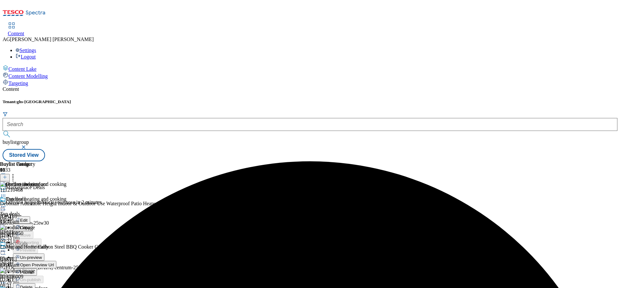
click at [34, 270] on span "Publish" at bounding box center [27, 272] width 14 height 5
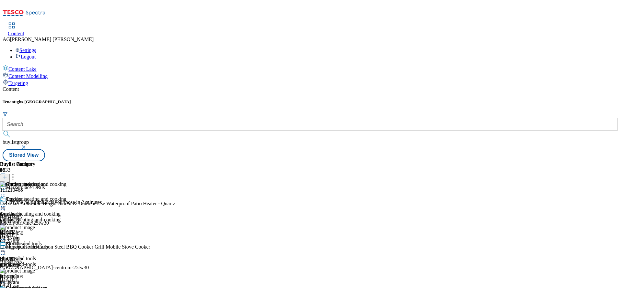
scroll to position [16, 0]
click at [6, 248] on icon at bounding box center [3, 251] width 6 height 6
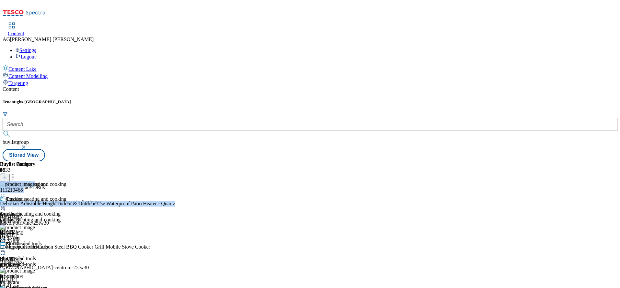
drag, startPoint x: 619, startPoint y: 86, endPoint x: 611, endPoint y: 127, distance: 41.9
click at [611, 127] on div "Content Lake Content Modelling Targeting Content Tenant: ghs-uk buylistgroup St…" at bounding box center [310, 113] width 614 height 96
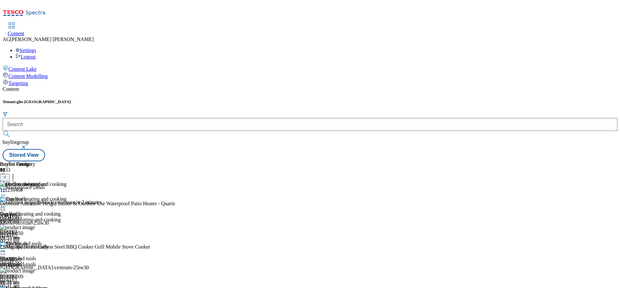
click at [51, 286] on div "Garden and outdoor" at bounding box center [25, 293] width 51 height 15
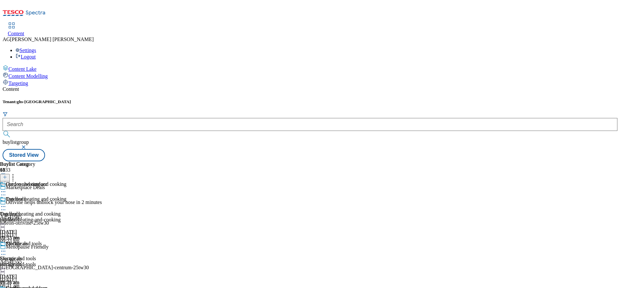
click at [457, 162] on div "Buylist Group 6133 Marketplace Deals Otrivine helps unblock your nose in 2 minu…" at bounding box center [310, 162] width 614 height 0
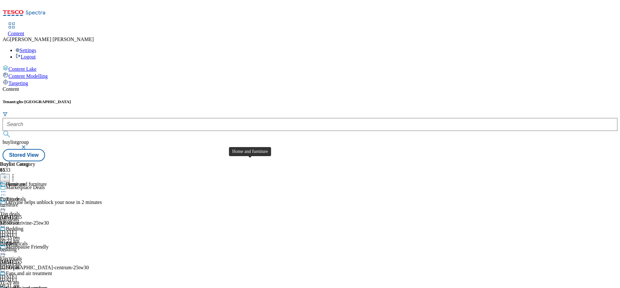
scroll to position [165, 0]
drag, startPoint x: 365, startPoint y: 160, endPoint x: 367, endPoint y: 163, distance: 3.8
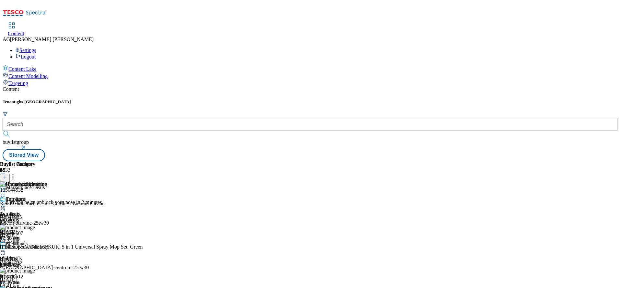
click at [16, 173] on icon at bounding box center [13, 176] width 6 height 6
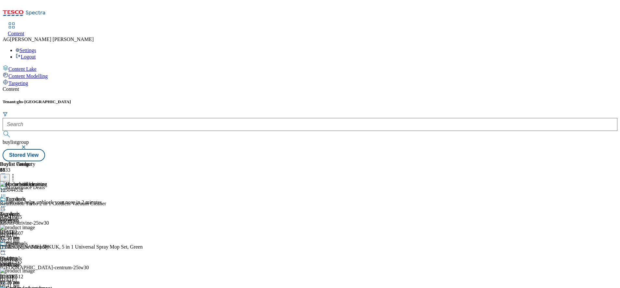
click at [16, 173] on icon at bounding box center [13, 176] width 6 height 6
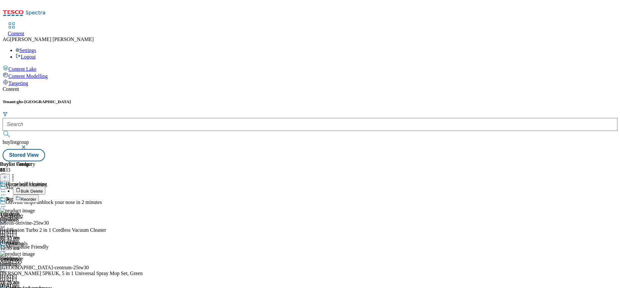
click at [45, 187] on button "Bulk Delete" at bounding box center [29, 191] width 32 height 8
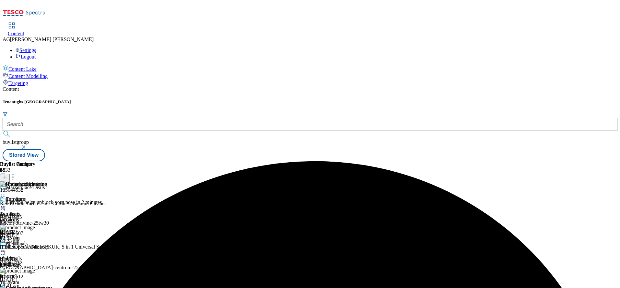
click at [52, 189] on div at bounding box center [26, 193] width 52 height 8
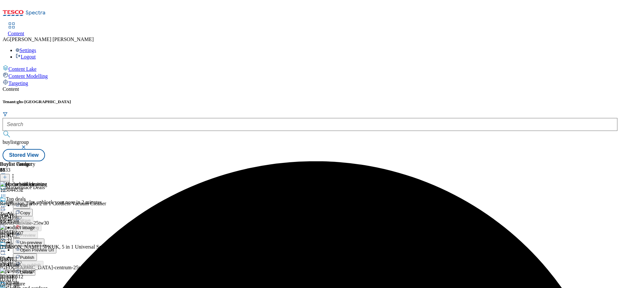
click at [44, 239] on button "Un-preview" at bounding box center [28, 242] width 31 height 7
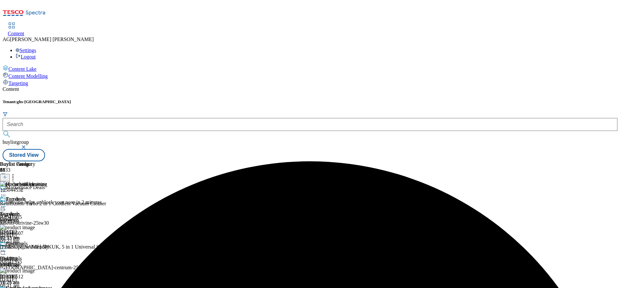
scroll to position [49, 0]
click at [7, 175] on icon at bounding box center [5, 177] width 5 height 5
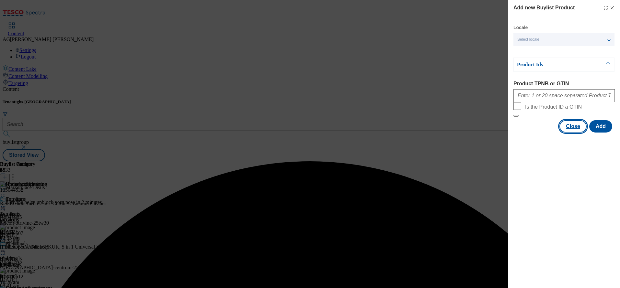
click at [569, 133] on button "Close" at bounding box center [572, 126] width 27 height 12
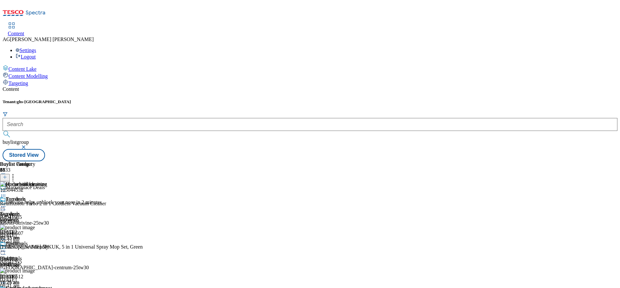
click at [16, 173] on icon at bounding box center [13, 176] width 6 height 6
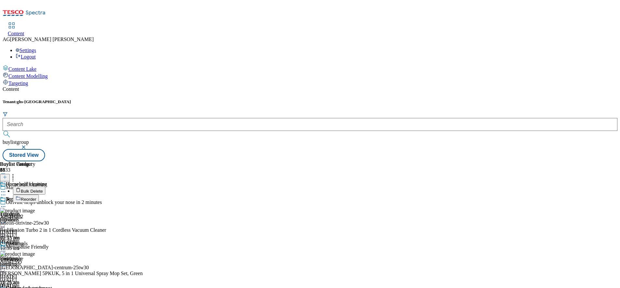
click at [45, 187] on button "Bulk Delete" at bounding box center [29, 191] width 32 height 8
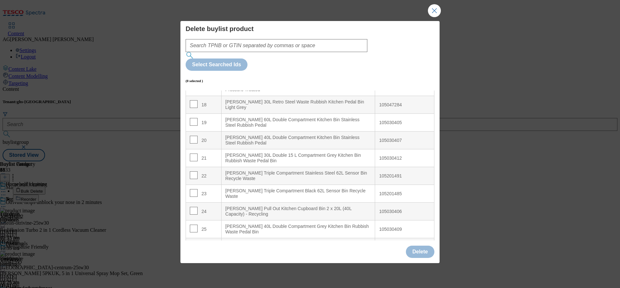
scroll to position [269, 0]
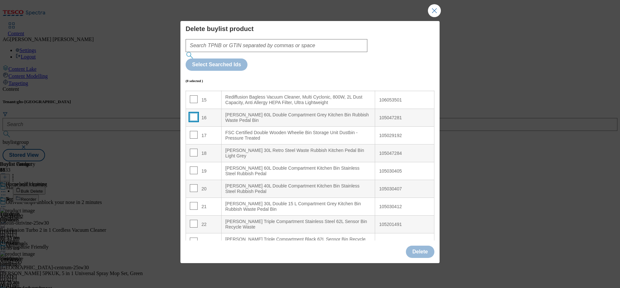
click at [195, 113] on input "Modal" at bounding box center [194, 117] width 8 height 8
checkbox input "true"
drag, startPoint x: 194, startPoint y: 114, endPoint x: 194, endPoint y: 118, distance: 3.9
click at [193, 131] on input "Modal" at bounding box center [194, 135] width 8 height 8
checkbox input "true"
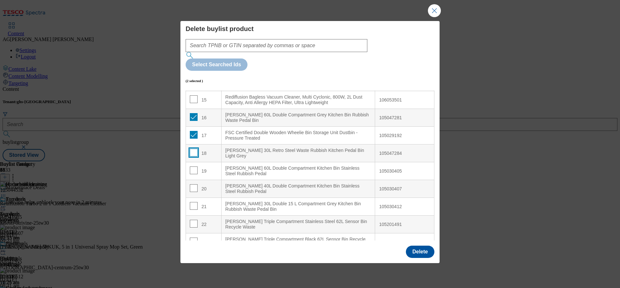
click at [195, 149] on input "Modal" at bounding box center [194, 153] width 8 height 8
checkbox input "true"
click at [194, 167] on input "Modal" at bounding box center [194, 171] width 8 height 8
checkbox input "true"
click at [192, 185] on input "Modal" at bounding box center [194, 189] width 8 height 8
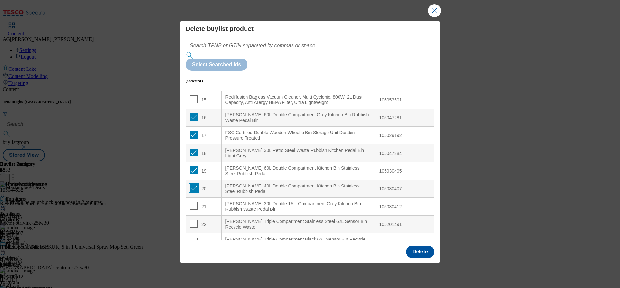
checkbox input "true"
click at [195, 202] on input "Modal" at bounding box center [194, 206] width 8 height 8
checkbox input "true"
click at [191, 216] on td "22" at bounding box center [204, 225] width 36 height 18
click at [191, 220] on input "Modal" at bounding box center [194, 224] width 8 height 8
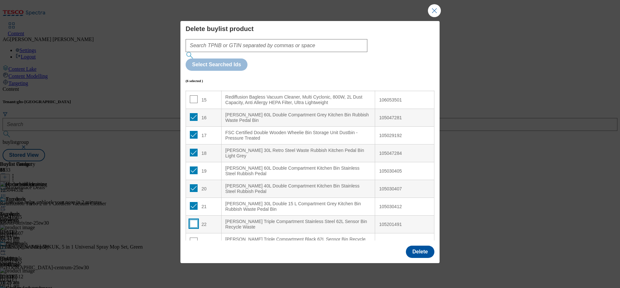
checkbox input "true"
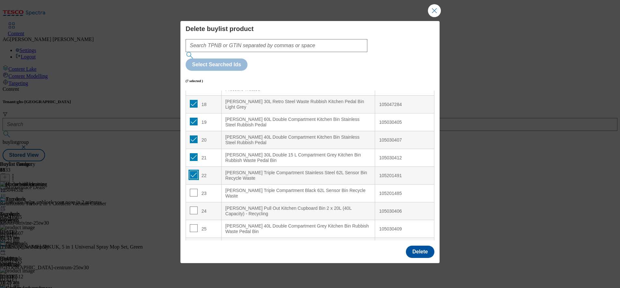
scroll to position [366, 0]
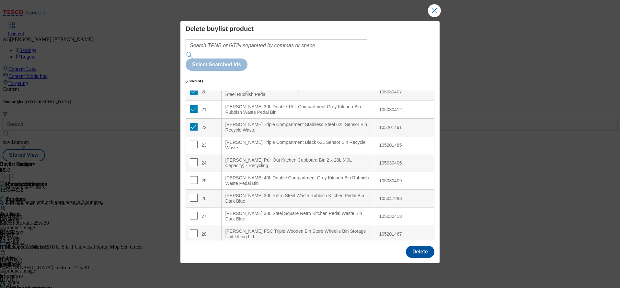
click at [194, 137] on td "23" at bounding box center [204, 146] width 36 height 18
drag, startPoint x: 194, startPoint y: 123, endPoint x: 193, endPoint y: 132, distance: 8.5
click at [194, 141] on input "Modal" at bounding box center [194, 145] width 8 height 8
checkbox input "true"
click at [193, 154] on td "24" at bounding box center [204, 163] width 36 height 18
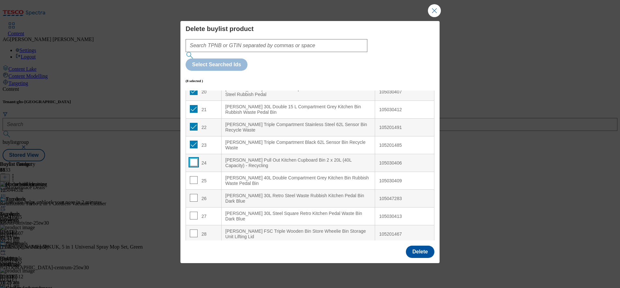
click at [193, 159] on input "Modal" at bounding box center [194, 163] width 8 height 8
checkbox input "true"
click at [194, 176] on input "Modal" at bounding box center [194, 180] width 8 height 8
checkbox input "true"
click at [193, 194] on input "Modal" at bounding box center [194, 198] width 8 height 8
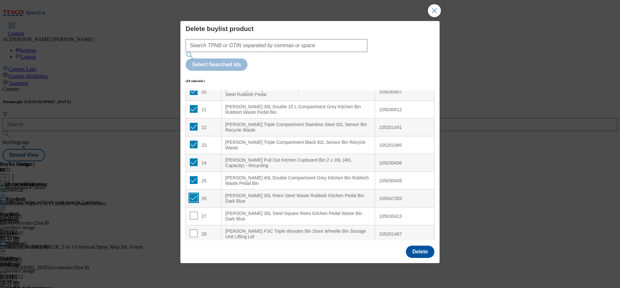
checkbox input "true"
click at [193, 212] on input "Modal" at bounding box center [194, 216] width 8 height 8
checkbox input "true"
click at [194, 230] on input "Modal" at bounding box center [194, 234] width 8 height 8
checkbox input "true"
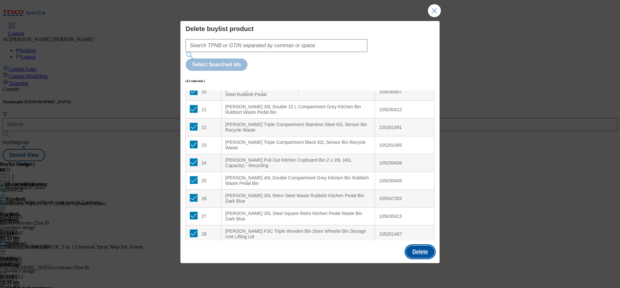
click at [415, 246] on button "Delete" at bounding box center [420, 252] width 28 height 12
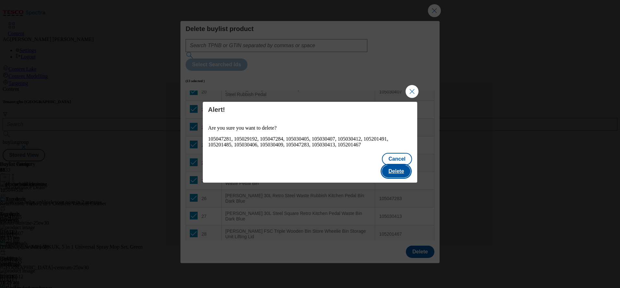
click at [400, 165] on button "Delete" at bounding box center [396, 171] width 28 height 12
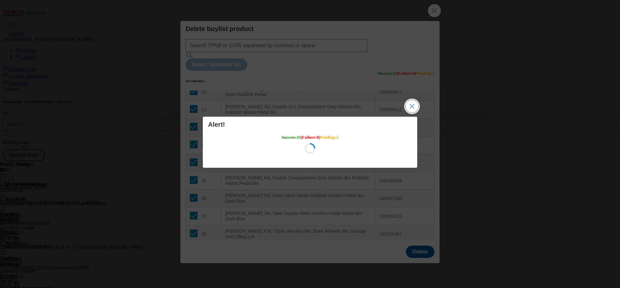
scroll to position [0, 0]
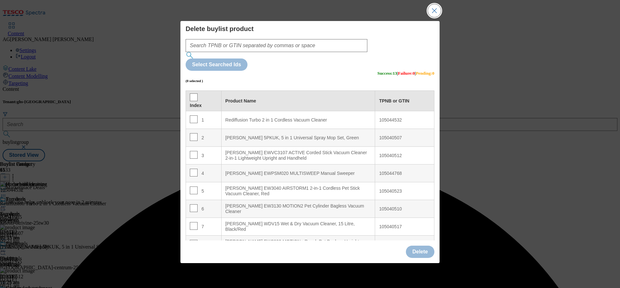
click at [431, 17] on button "Close Modal" at bounding box center [434, 10] width 13 height 13
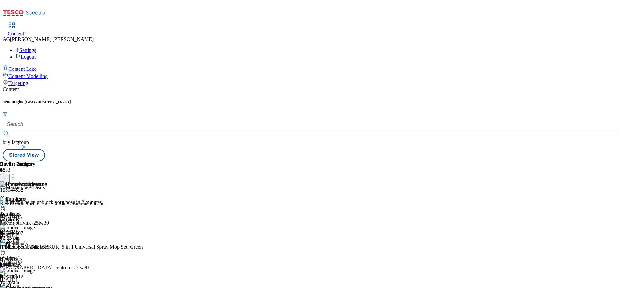
click at [4, 192] on circle at bounding box center [3, 192] width 1 height 1
click at [35, 233] on span "Preview" at bounding box center [27, 235] width 15 height 5
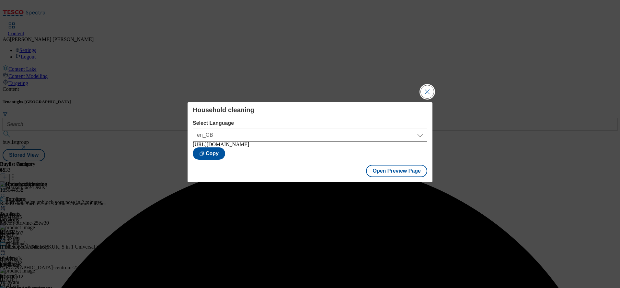
click at [428, 93] on button "Close Modal" at bounding box center [426, 91] width 13 height 13
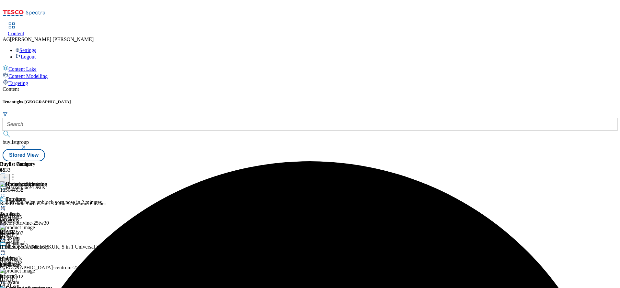
click at [6, 189] on icon at bounding box center [3, 192] width 6 height 6
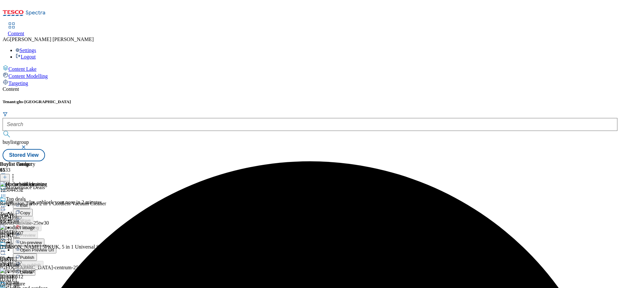
click at [34, 255] on span "Publish" at bounding box center [27, 257] width 14 height 5
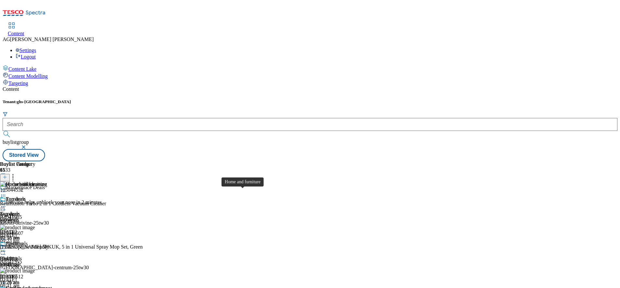
scroll to position [243, 0]
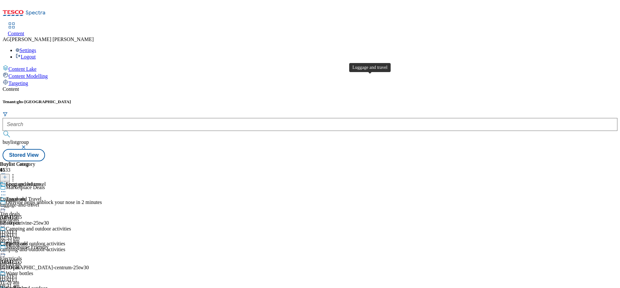
click at [71, 182] on div "Luggage and travel Luggage and Travel luggage-and-travel [DATE] 01:10 pm" at bounding box center [35, 204] width 71 height 45
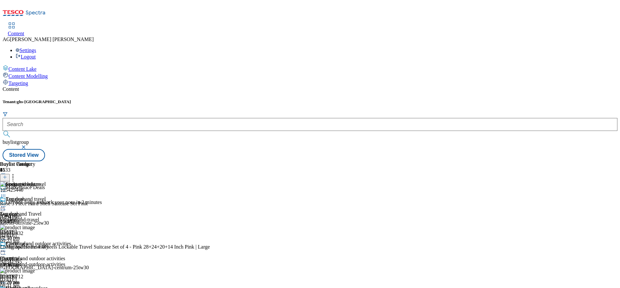
click at [6, 204] on icon at bounding box center [3, 207] width 6 height 6
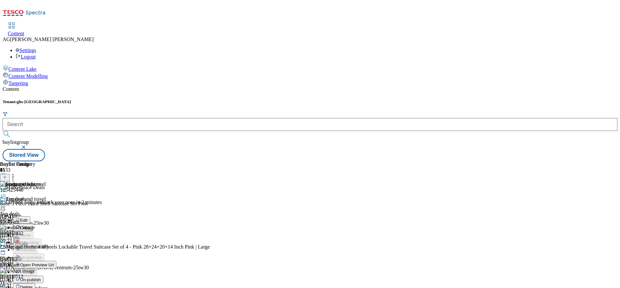
click at [41, 278] on span "Un-publish" at bounding box center [30, 280] width 21 height 5
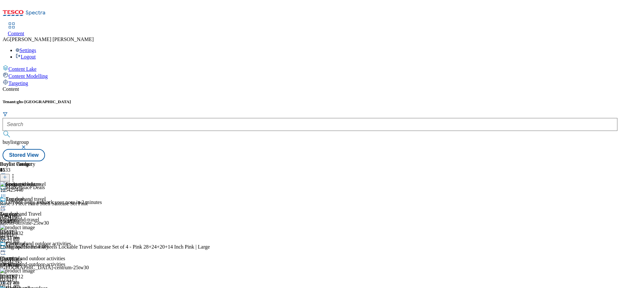
scroll to position [27, 0]
click at [6, 280] on icon at bounding box center [3, 283] width 6 height 6
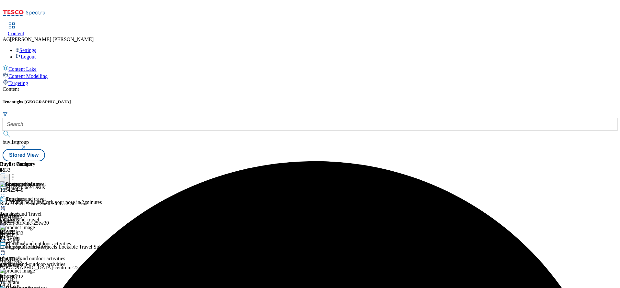
click at [6, 204] on icon at bounding box center [3, 207] width 6 height 6
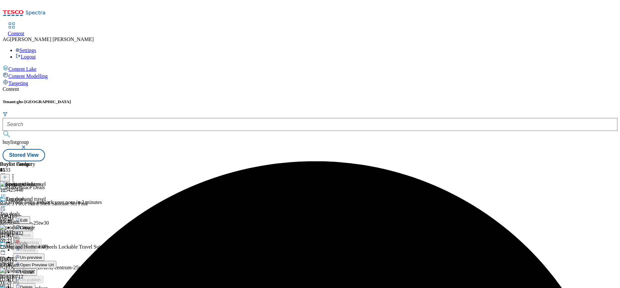
click at [42, 255] on span "Un-preview" at bounding box center [31, 257] width 22 height 5
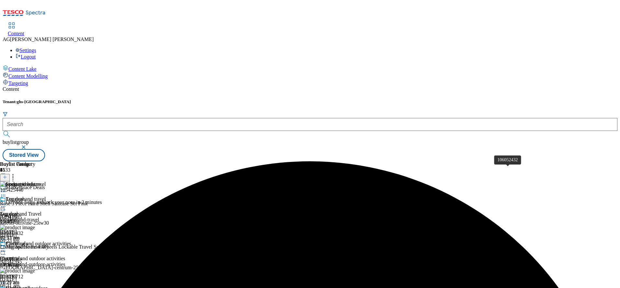
scroll to position [27, 0]
click at [2, 283] on circle at bounding box center [1, 283] width 1 height 1
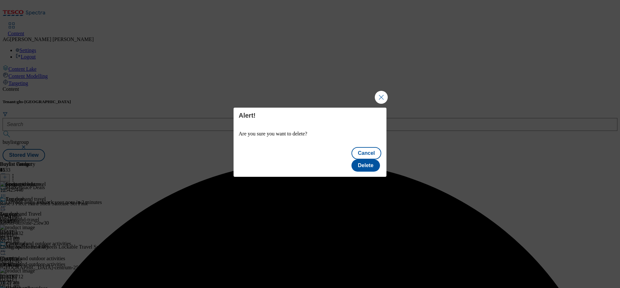
scroll to position [0, 0]
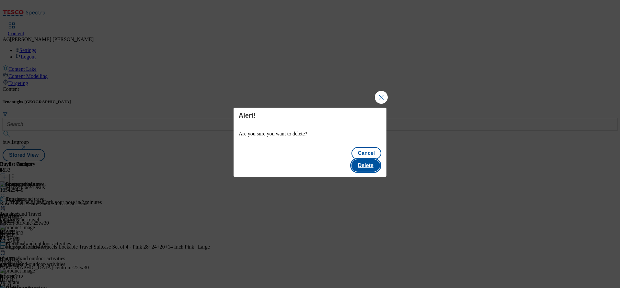
click at [373, 160] on button "Delete" at bounding box center [365, 166] width 28 height 12
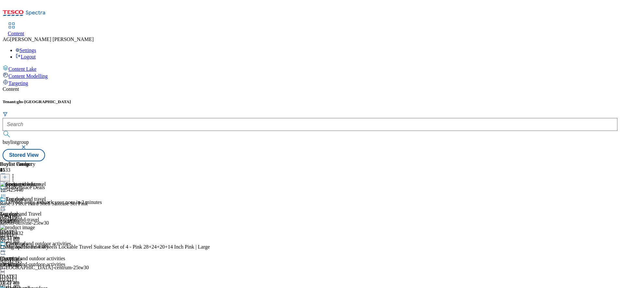
click at [71, 262] on div "camping-and-outdoor-activities" at bounding box center [35, 265] width 71 height 6
click at [6, 204] on icon at bounding box center [3, 207] width 6 height 6
click at [16, 173] on icon at bounding box center [13, 176] width 6 height 6
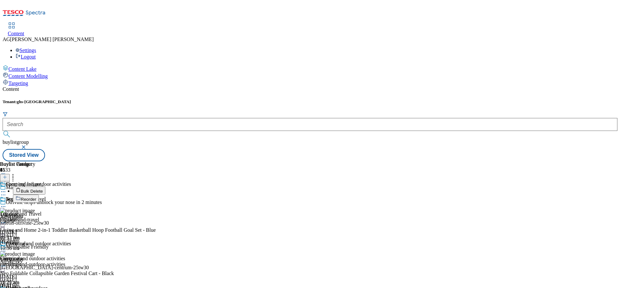
click at [43, 189] on span "Bulk Delete" at bounding box center [32, 191] width 22 height 5
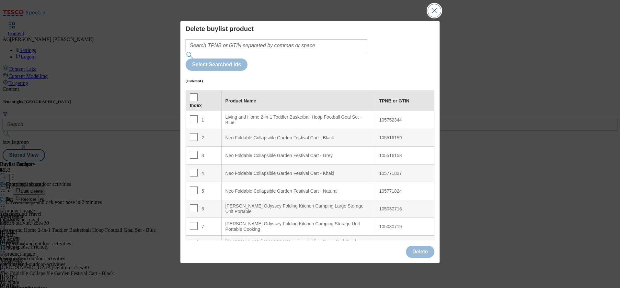
scroll to position [10, 0]
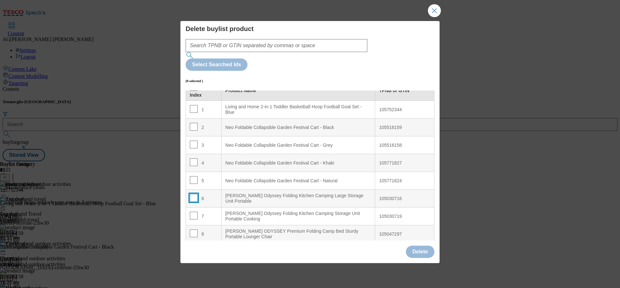
click at [194, 194] on input "Modal" at bounding box center [194, 198] width 8 height 8
checkbox input "true"
click at [194, 208] on td "7" at bounding box center [204, 217] width 36 height 18
click at [191, 212] on input "Modal" at bounding box center [194, 216] width 8 height 8
checkbox input "true"
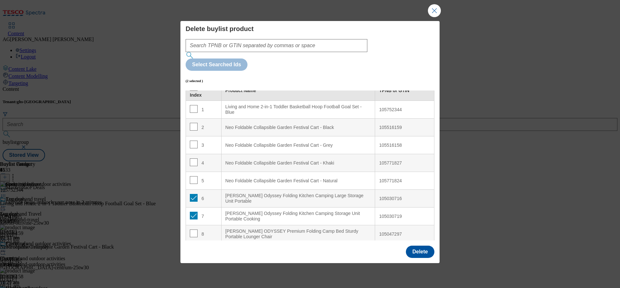
click at [194, 226] on td "8" at bounding box center [204, 235] width 36 height 18
click at [194, 230] on input "Modal" at bounding box center [194, 234] width 8 height 8
checkbox input "true"
click at [418, 246] on button "Delete" at bounding box center [420, 252] width 28 height 12
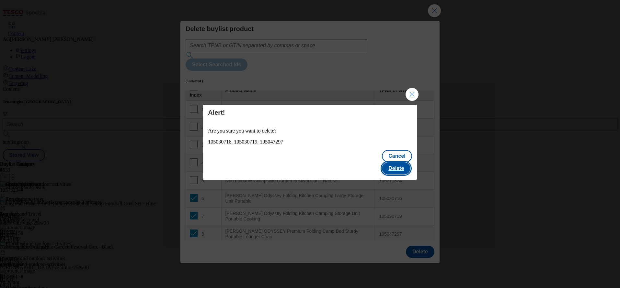
click at [398, 168] on button "Delete" at bounding box center [396, 168] width 28 height 12
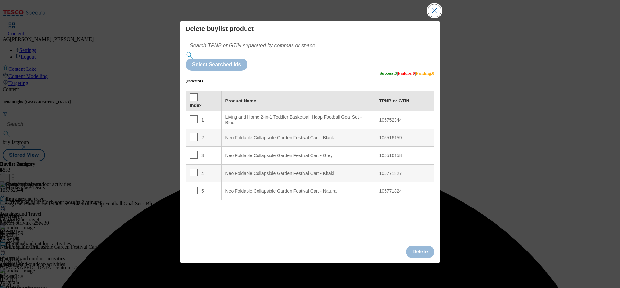
click at [428, 17] on button "Close Modal" at bounding box center [434, 10] width 13 height 13
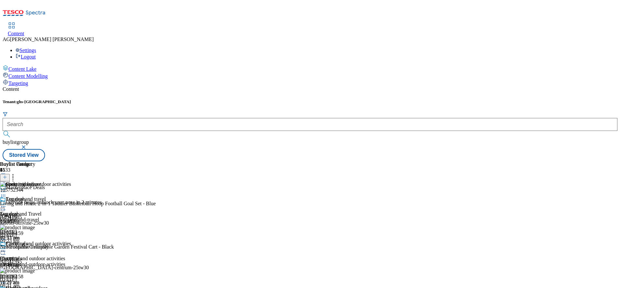
click at [6, 248] on icon at bounding box center [3, 251] width 6 height 6
click at [597, 162] on div "Buylist Group 6133 Marketplace Deals Otrivine helps unblock your nose in 2 minu…" at bounding box center [310, 162] width 614 height 0
click at [6, 248] on icon at bounding box center [3, 251] width 6 height 6
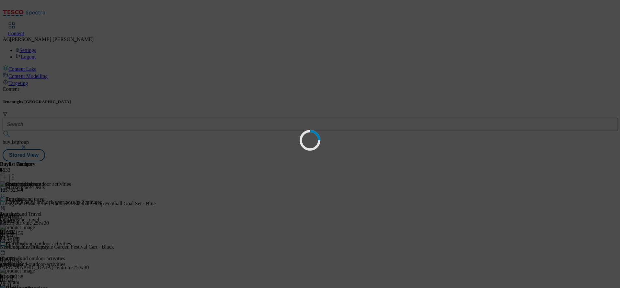
scroll to position [0, 0]
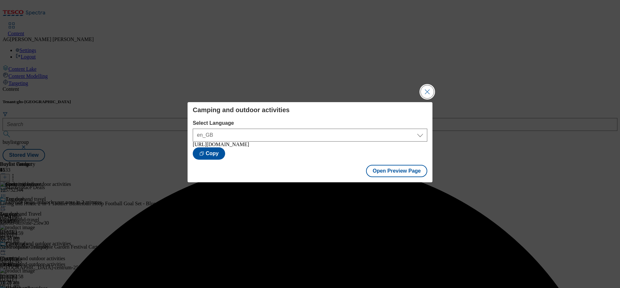
click at [431, 89] on button "Close Modal" at bounding box center [426, 91] width 13 height 13
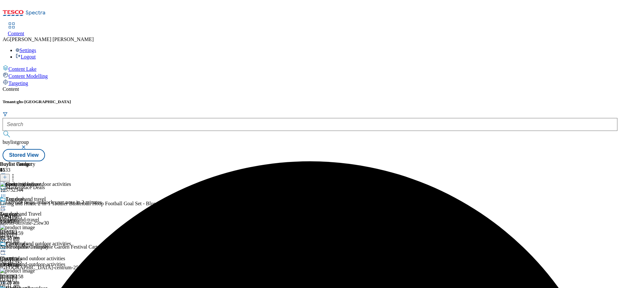
click at [6, 248] on icon at bounding box center [3, 251] width 6 height 6
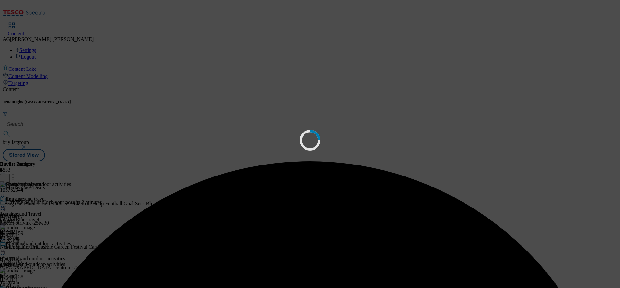
scroll to position [0, 0]
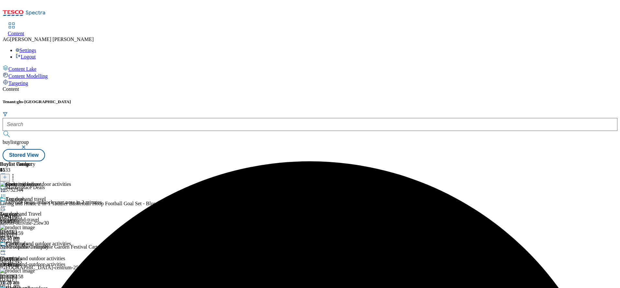
click at [6, 204] on icon at bounding box center [3, 207] width 6 height 6
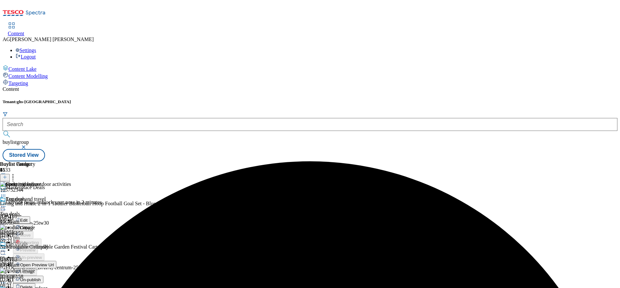
click at [400, 99] on div "Tenant: ghs-uk buylistgroup Stored View" at bounding box center [310, 130] width 614 height 62
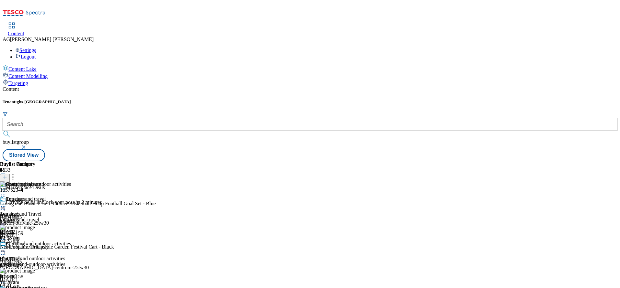
scroll to position [583, 0]
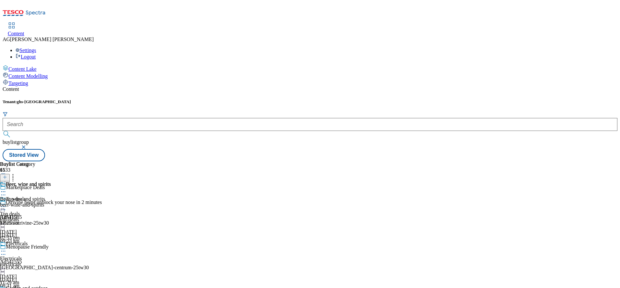
click at [51, 182] on div "Beer, wine and spirits Beer, wine and spirits beer-wine-and-spirits [DATE] 11:2…" at bounding box center [25, 204] width 51 height 45
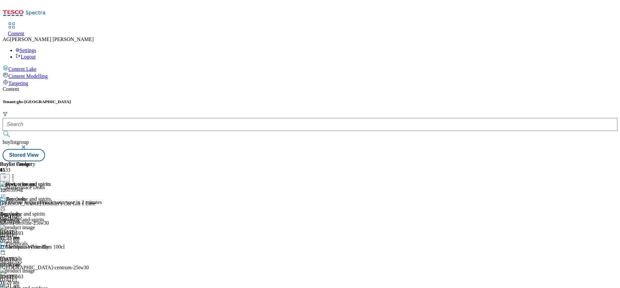
click at [6, 204] on icon at bounding box center [3, 207] width 6 height 6
click at [41, 278] on span "Un-publish" at bounding box center [30, 280] width 21 height 5
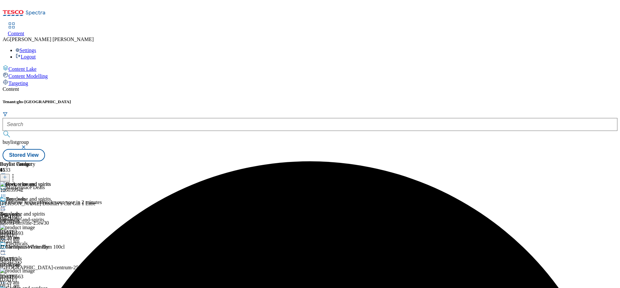
click at [16, 173] on icon at bounding box center [13, 176] width 6 height 6
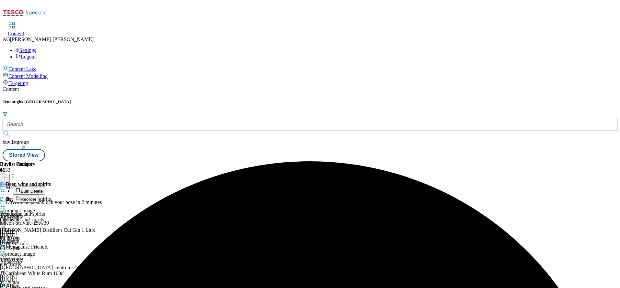
click at [45, 187] on button "Bulk Delete" at bounding box center [29, 191] width 32 height 8
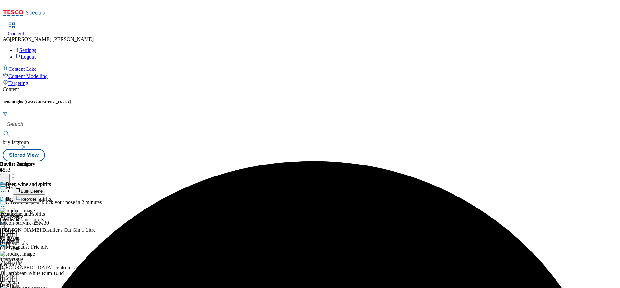
drag, startPoint x: 425, startPoint y: 95, endPoint x: 424, endPoint y: 110, distance: 15.2
click at [51, 196] on div "Beer, wine and spirits Beer, wine and spirits beer-wine-and-spirits [DATE] 10:2…" at bounding box center [25, 218] width 51 height 45
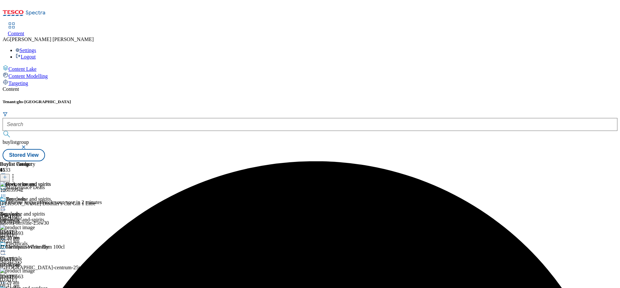
click at [6, 204] on icon at bounding box center [3, 207] width 6 height 6
click at [42, 255] on span "Un-preview" at bounding box center [31, 257] width 22 height 5
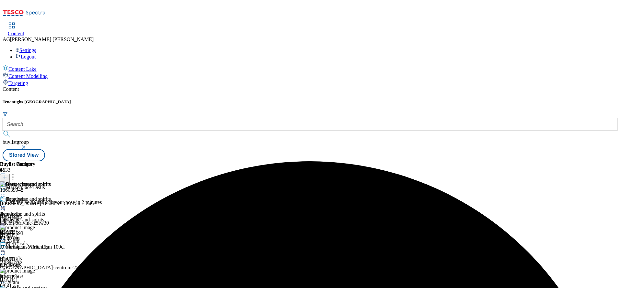
click at [16, 173] on icon at bounding box center [13, 176] width 6 height 6
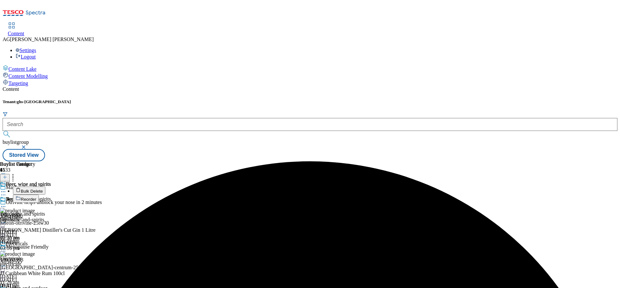
click at [43, 189] on span "Bulk Delete" at bounding box center [32, 191] width 22 height 5
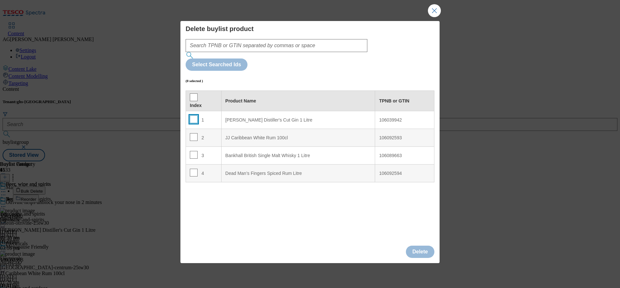
click at [196, 116] on input "Modal" at bounding box center [194, 120] width 8 height 8
checkbox input "true"
click at [195, 133] on input "Modal" at bounding box center [194, 137] width 8 height 8
checkbox input "true"
click at [194, 169] on input "Modal" at bounding box center [194, 173] width 8 height 8
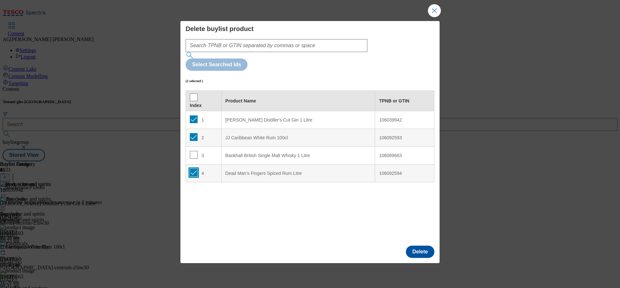
checkbox input "true"
click at [425, 246] on button "Delete" at bounding box center [420, 252] width 28 height 12
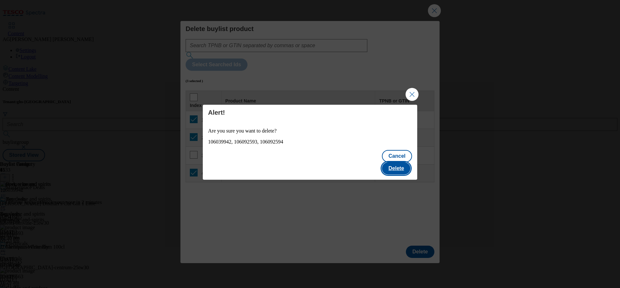
click at [400, 166] on button "Delete" at bounding box center [396, 168] width 28 height 12
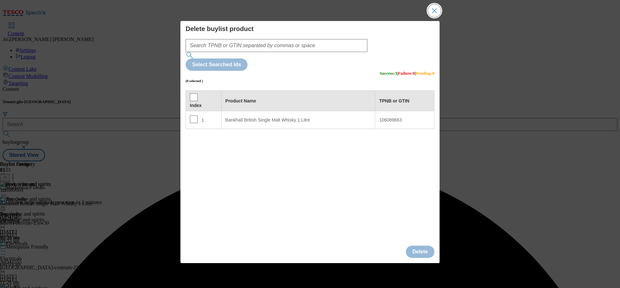
click at [433, 17] on button "Close Modal" at bounding box center [434, 10] width 13 height 13
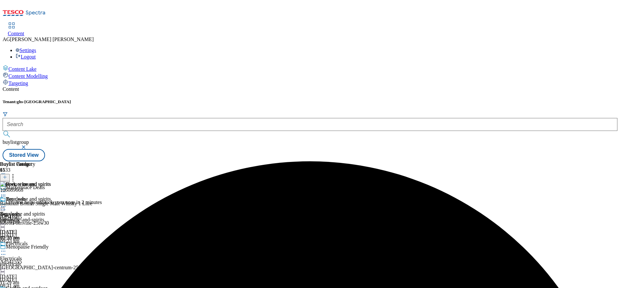
click at [6, 204] on icon at bounding box center [3, 207] width 6 height 6
click at [51, 246] on li "Preview" at bounding box center [32, 249] width 38 height 7
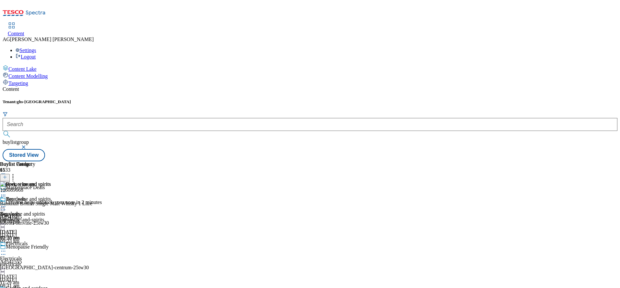
click at [51, 196] on div "Beer, wine and spirits Beer, wine and spirits beer-wine-and-spirits [DATE] 10:2…" at bounding box center [25, 218] width 51 height 45
click at [6, 207] on circle at bounding box center [5, 207] width 1 height 1
click at [51, 246] on li "Preview" at bounding box center [32, 249] width 38 height 7
click at [6, 204] on icon at bounding box center [3, 207] width 6 height 6
click at [35, 248] on span "Preview" at bounding box center [27, 250] width 15 height 5
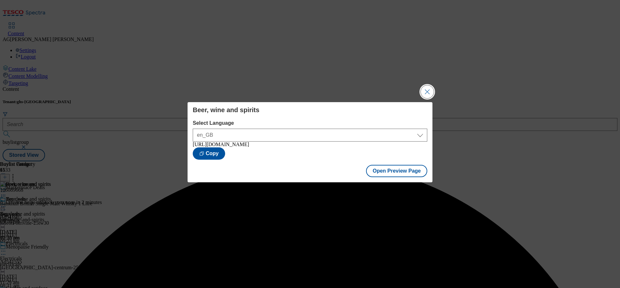
click at [422, 90] on button "Close Modal" at bounding box center [426, 91] width 13 height 13
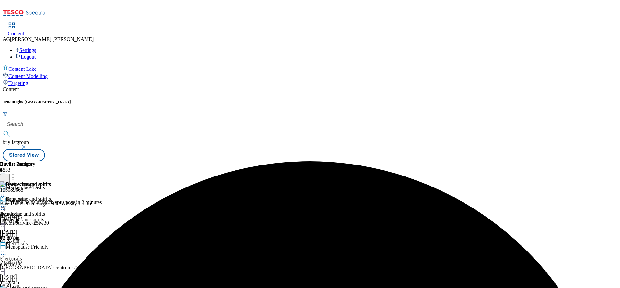
click at [6, 204] on icon at bounding box center [3, 207] width 6 height 6
click at [34, 270] on span "Publish" at bounding box center [27, 272] width 14 height 5
click at [51, 209] on div "Beer, wine and spirits Beer, wine and spirits beer-wine-and-spirits [DATE] 10:2…" at bounding box center [25, 218] width 51 height 45
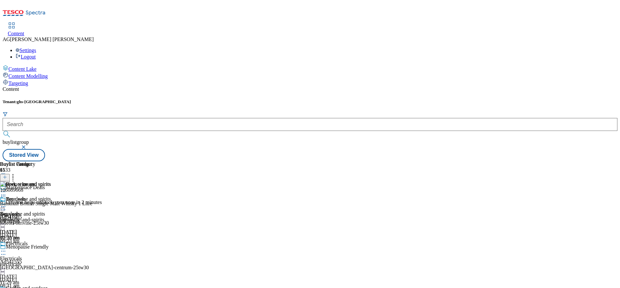
scroll to position [524, 0]
click at [39, 202] on div "kitchen-gadgets" at bounding box center [19, 205] width 39 height 6
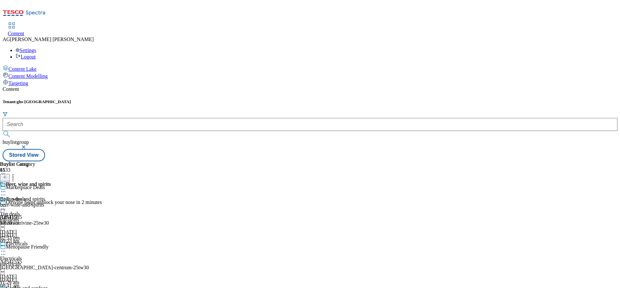
click at [51, 189] on div at bounding box center [25, 193] width 51 height 8
click at [39, 182] on span "Kitchen gadgets" at bounding box center [23, 185] width 34 height 7
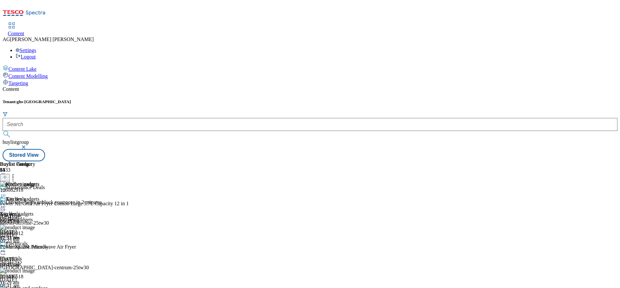
click at [6, 204] on icon at bounding box center [3, 207] width 6 height 6
click at [41, 278] on span "Un-publish" at bounding box center [30, 280] width 21 height 5
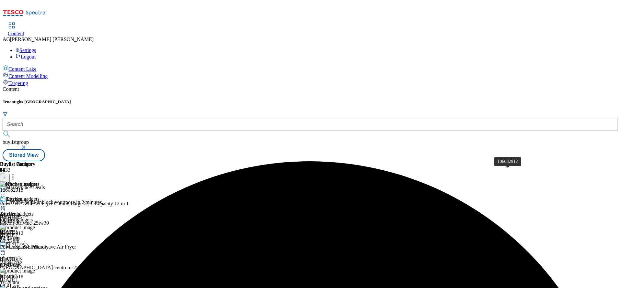
scroll to position [97, 0]
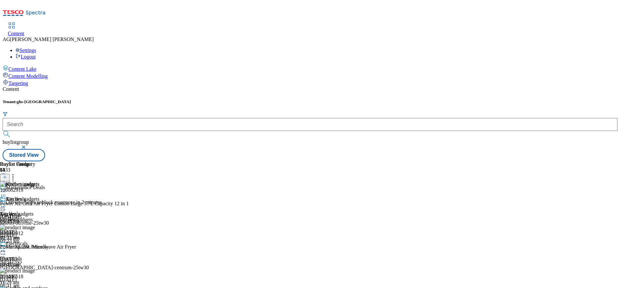
click at [16, 173] on icon at bounding box center [13, 176] width 6 height 6
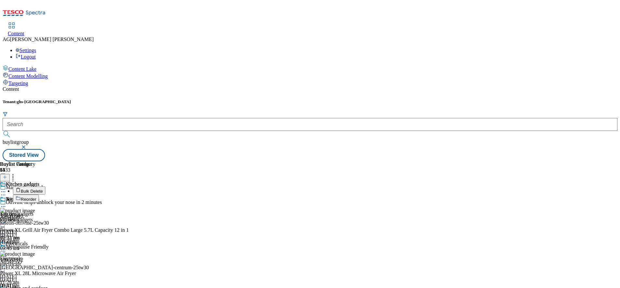
click at [43, 189] on span "Bulk Delete" at bounding box center [32, 191] width 22 height 5
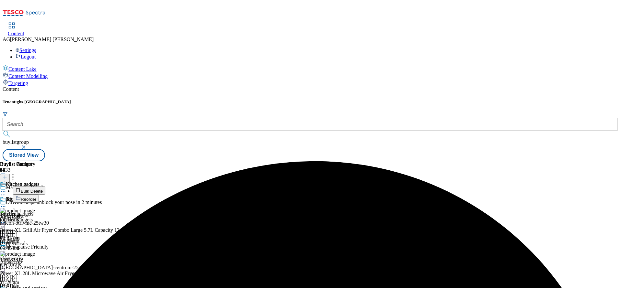
click at [6, 204] on icon at bounding box center [3, 207] width 6 height 6
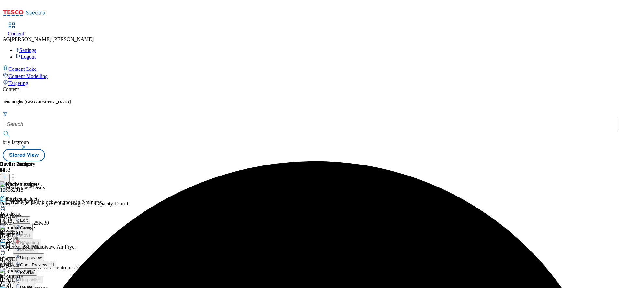
click at [34, 270] on span "Publish" at bounding box center [27, 272] width 14 height 5
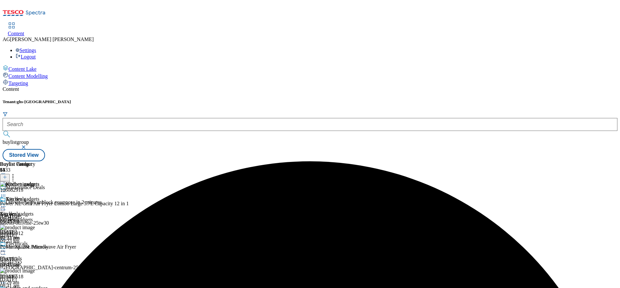
scroll to position [0, 0]
click at [6, 204] on icon at bounding box center [3, 207] width 6 height 6
click at [54, 263] on span "Open Preview Url" at bounding box center [37, 265] width 34 height 5
click at [39, 196] on div "Kitchen gadgets Kitchen gadgets kitchen-gadgets [DATE] 10:23 am" at bounding box center [19, 218] width 39 height 45
click at [6, 204] on icon at bounding box center [3, 207] width 6 height 6
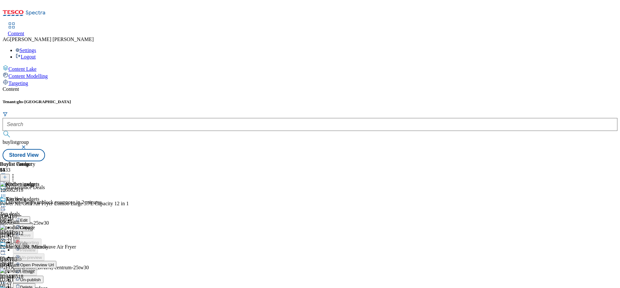
click at [41, 278] on span "Un-publish" at bounding box center [30, 280] width 21 height 5
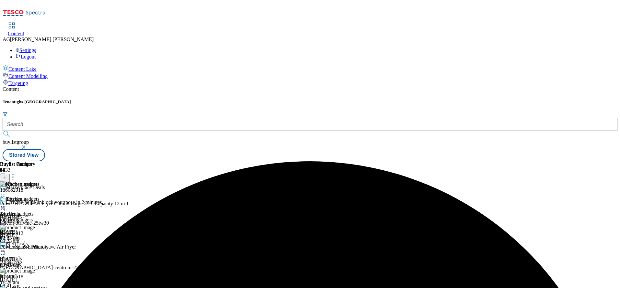
click at [6, 204] on icon at bounding box center [3, 207] width 6 height 6
click at [42, 255] on span "Un-preview" at bounding box center [31, 257] width 22 height 5
click at [16, 173] on icon at bounding box center [13, 176] width 6 height 6
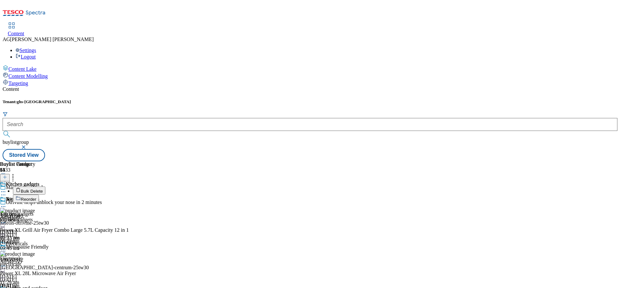
click at [43, 189] on span "Bulk Delete" at bounding box center [32, 191] width 22 height 5
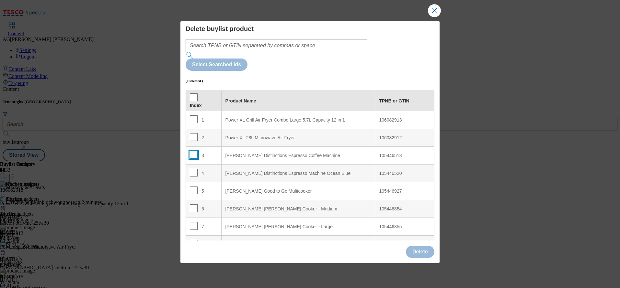
click at [191, 151] on input "Modal" at bounding box center [194, 155] width 8 height 8
checkbox input "true"
click at [191, 169] on input "Modal" at bounding box center [194, 173] width 8 height 8
checkbox input "true"
click at [191, 187] on input "Modal" at bounding box center [194, 191] width 8 height 8
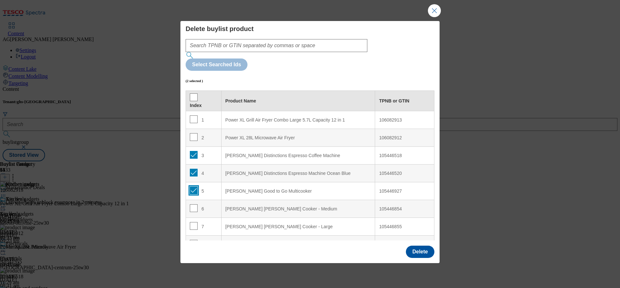
checkbox input "true"
click at [188, 200] on td "6" at bounding box center [204, 209] width 36 height 18
click at [193, 205] on input "Modal" at bounding box center [194, 209] width 8 height 8
checkbox input "true"
click at [193, 222] on input "Modal" at bounding box center [194, 226] width 8 height 8
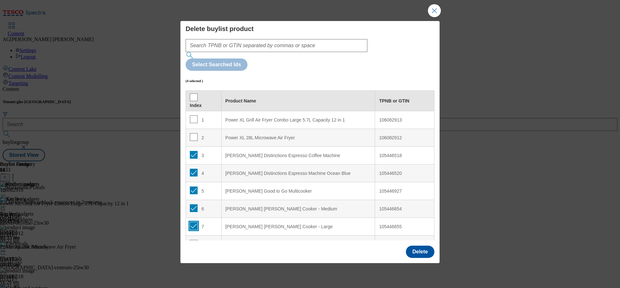
checkbox input "true"
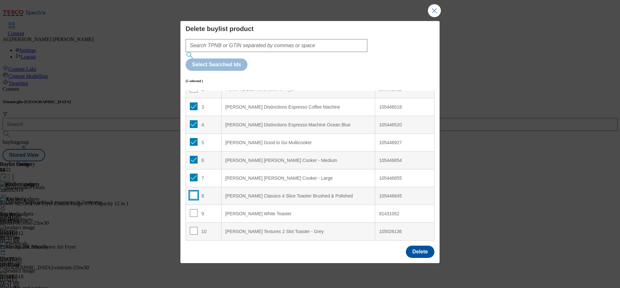
click at [193, 192] on input "Modal" at bounding box center [194, 196] width 8 height 8
checkbox input "true"
click at [192, 209] on input "Modal" at bounding box center [194, 213] width 8 height 8
checkbox input "true"
click at [194, 227] on input "Modal" at bounding box center [194, 231] width 8 height 8
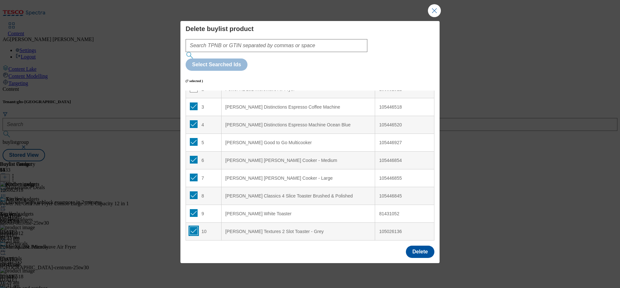
checkbox input "true"
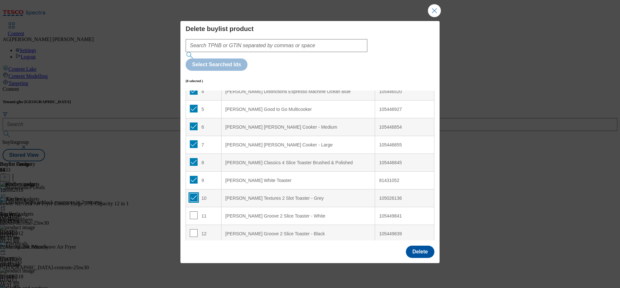
scroll to position [97, 0]
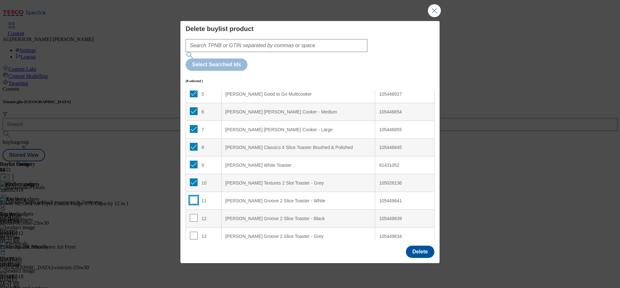
click at [195, 196] on input "Modal" at bounding box center [194, 200] width 8 height 8
checkbox input "true"
click at [194, 214] on input "Modal" at bounding box center [194, 218] width 8 height 8
checkbox input "true"
click at [192, 228] on td "13" at bounding box center [204, 237] width 36 height 18
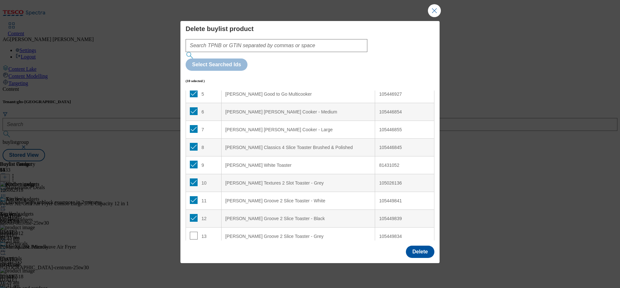
click at [192, 228] on td "13" at bounding box center [204, 237] width 36 height 18
click at [195, 232] on input "Modal" at bounding box center [194, 236] width 8 height 8
checkbox input "true"
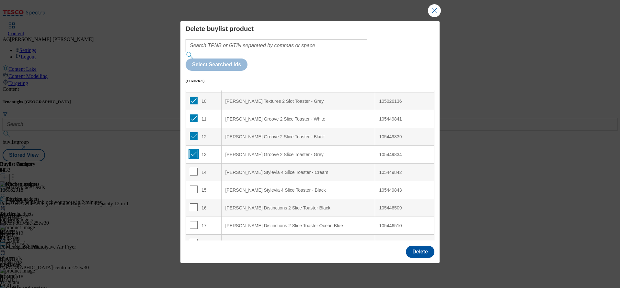
scroll to position [194, 0]
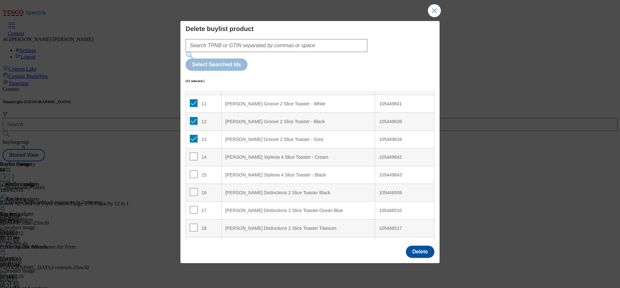
click at [189, 149] on td "14" at bounding box center [204, 158] width 36 height 18
click at [196, 153] on div "14" at bounding box center [204, 157] width 28 height 9
click at [192, 153] on input "Modal" at bounding box center [194, 157] width 8 height 8
checkbox input "true"
drag, startPoint x: 192, startPoint y: 154, endPoint x: 192, endPoint y: 161, distance: 6.2
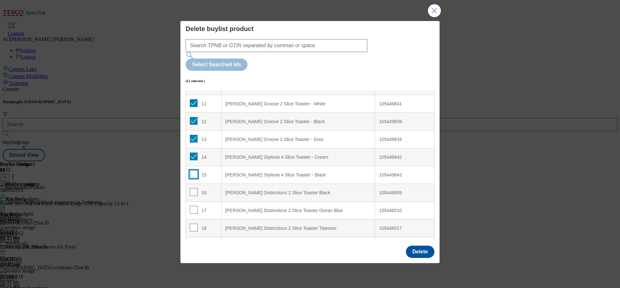
click at [192, 171] on input "Modal" at bounding box center [194, 175] width 8 height 8
checkbox input "true"
click at [193, 184] on td "16" at bounding box center [204, 193] width 36 height 18
click at [192, 188] on input "Modal" at bounding box center [194, 192] width 8 height 8
checkbox input "true"
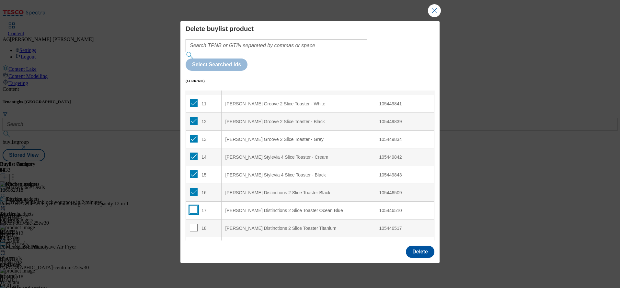
click at [193, 206] on input "Modal" at bounding box center [194, 210] width 8 height 8
checkbox input "true"
click at [198, 224] on div "18" at bounding box center [204, 228] width 28 height 9
click at [194, 224] on input "Modal" at bounding box center [194, 228] width 8 height 8
checkbox input "true"
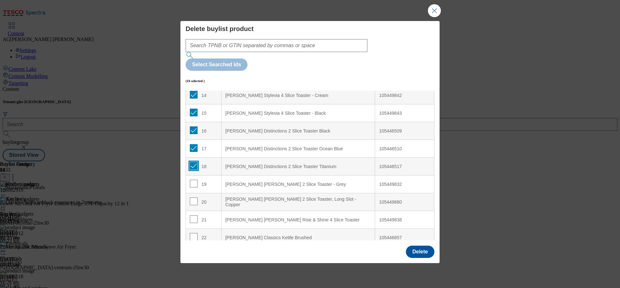
scroll to position [291, 0]
click at [195, 145] on input "Modal" at bounding box center [194, 149] width 8 height 8
checkbox input "true"
click at [189, 158] on td "20" at bounding box center [204, 167] width 36 height 18
click at [191, 162] on input "Modal" at bounding box center [194, 166] width 8 height 8
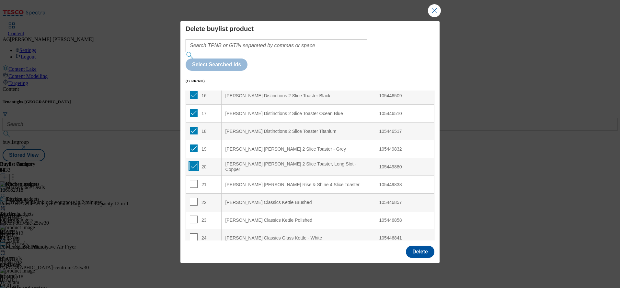
checkbox input "true"
click at [195, 180] on input "Modal" at bounding box center [194, 184] width 8 height 8
checkbox input "true"
click at [196, 198] on input "Modal" at bounding box center [194, 202] width 8 height 8
checkbox input "true"
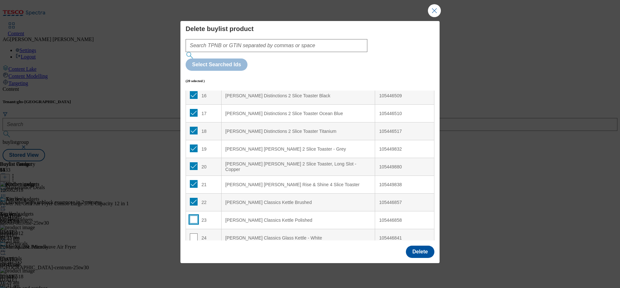
click at [193, 216] on input "Modal" at bounding box center [194, 220] width 8 height 8
checkbox input "true"
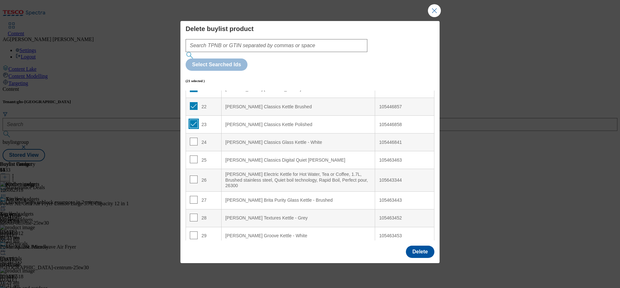
scroll to position [388, 0]
click at [192, 137] on input "Modal" at bounding box center [194, 141] width 8 height 8
checkbox input "true"
click at [192, 154] on input "Modal" at bounding box center [194, 158] width 8 height 8
checkbox input "true"
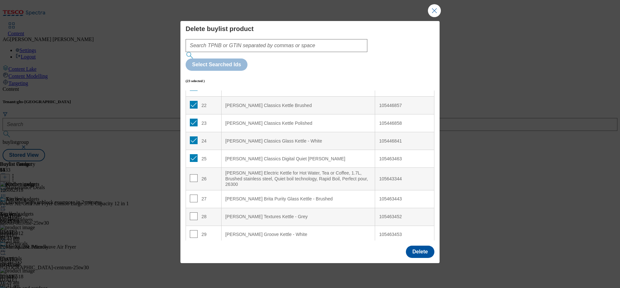
drag, startPoint x: 193, startPoint y: 153, endPoint x: 196, endPoint y: 163, distance: 10.0
click at [193, 168] on td "26" at bounding box center [204, 179] width 36 height 23
click at [193, 174] on input "Modal" at bounding box center [194, 178] width 8 height 8
checkbox input "true"
click at [195, 190] on td "27" at bounding box center [204, 199] width 36 height 18
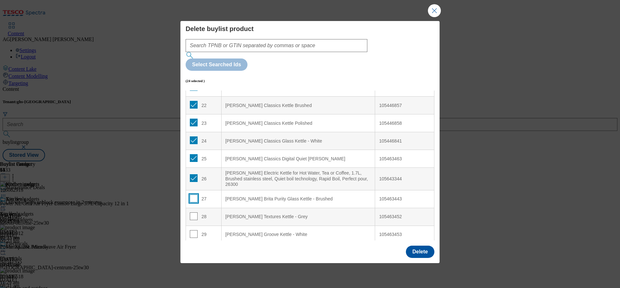
click at [195, 195] on input "Modal" at bounding box center [194, 199] width 8 height 8
checkbox input "true"
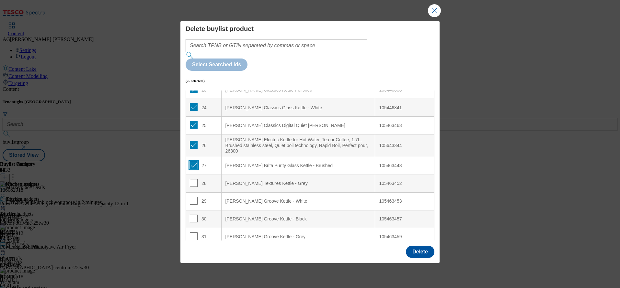
scroll to position [437, 0]
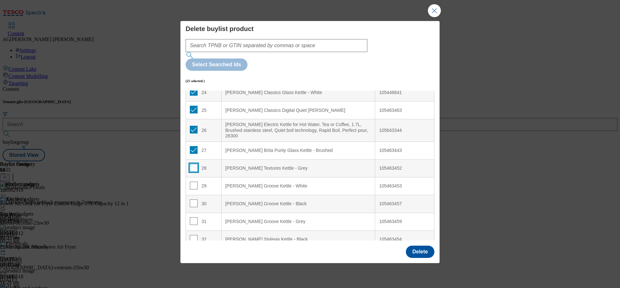
click at [194, 164] on input "Modal" at bounding box center [194, 168] width 8 height 8
checkbox input "true"
click at [192, 182] on input "Modal" at bounding box center [194, 186] width 8 height 8
checkbox input "true"
click at [192, 195] on td "30" at bounding box center [204, 204] width 36 height 18
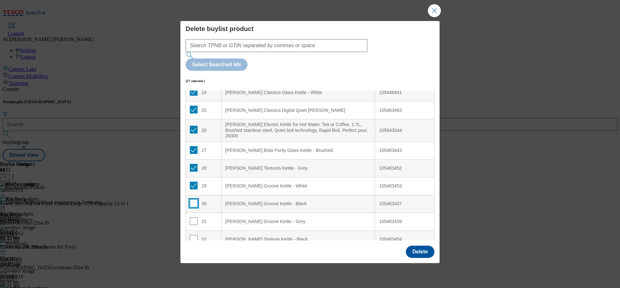
click at [192, 200] on input "Modal" at bounding box center [194, 204] width 8 height 8
checkbox input "true"
click at [191, 218] on input "Modal" at bounding box center [194, 222] width 8 height 8
checkbox input "true"
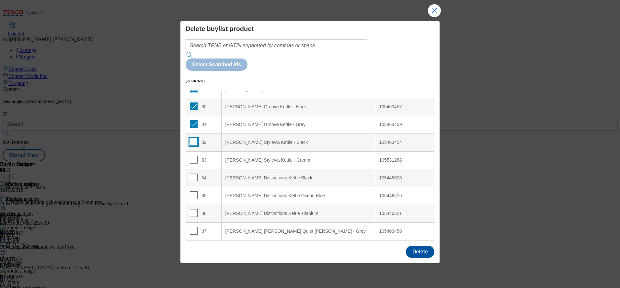
click at [194, 138] on input "Modal" at bounding box center [194, 142] width 8 height 8
checkbox input "true"
click at [194, 156] on input "Modal" at bounding box center [194, 160] width 8 height 8
checkbox input "true"
click at [197, 174] on div "34" at bounding box center [204, 178] width 28 height 9
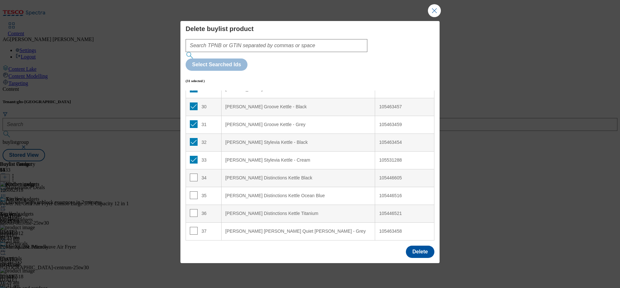
click at [196, 174] on div "34" at bounding box center [204, 178] width 28 height 9
click at [193, 174] on input "Modal" at bounding box center [194, 178] width 8 height 8
checkbox input "true"
click at [410, 246] on button "Delete" at bounding box center [420, 252] width 28 height 12
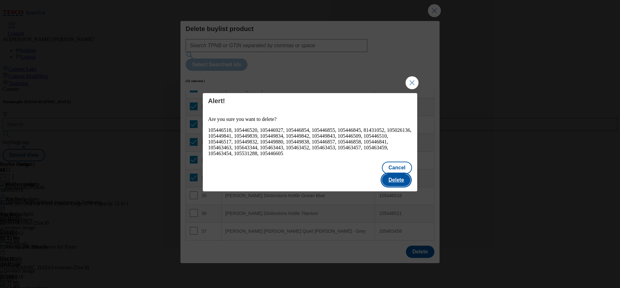
click at [402, 174] on button "Delete" at bounding box center [396, 180] width 28 height 12
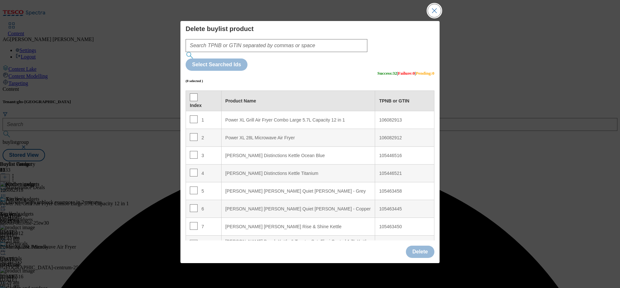
click at [438, 17] on button "Close Modal" at bounding box center [434, 10] width 13 height 13
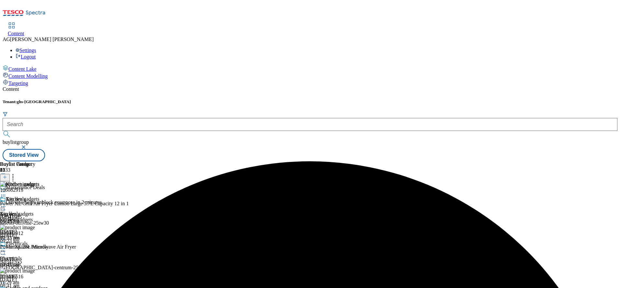
click at [6, 204] on icon at bounding box center [3, 207] width 6 height 6
click at [35, 248] on span "Preview" at bounding box center [27, 250] width 15 height 5
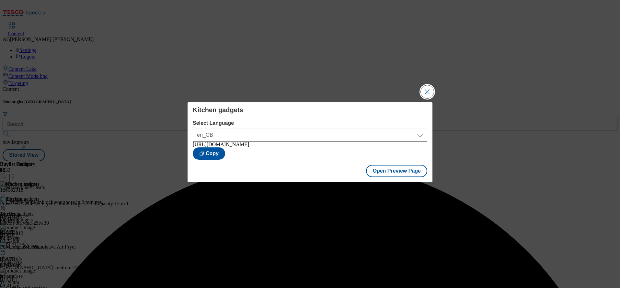
click at [424, 91] on button "Close Modal" at bounding box center [426, 91] width 13 height 13
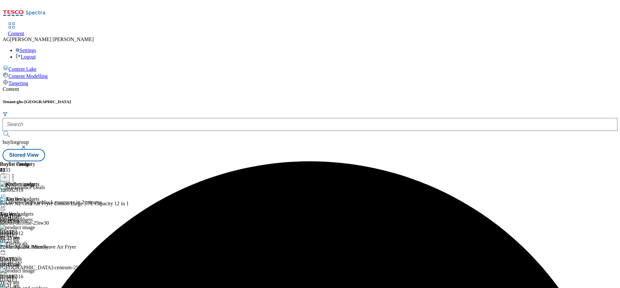
click at [6, 204] on icon at bounding box center [3, 207] width 6 height 6
click at [34, 270] on span "Publish" at bounding box center [27, 272] width 14 height 5
click at [39, 211] on div "Kitchen gadgets Kitchen gadgets kitchen-gadgets [DATE] 10:25 am" at bounding box center [19, 218] width 39 height 45
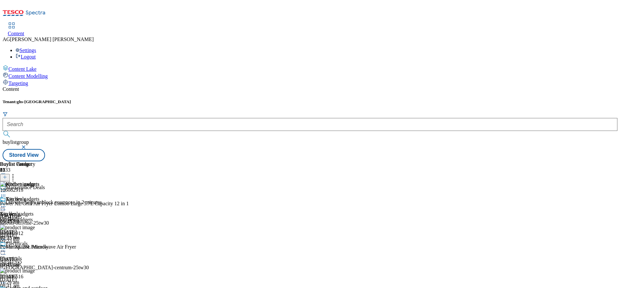
scroll to position [0, 0]
click at [51, 217] on div "top-deals" at bounding box center [25, 220] width 51 height 6
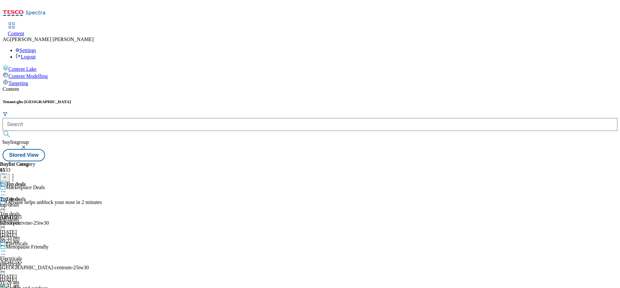
scroll to position [27, 0]
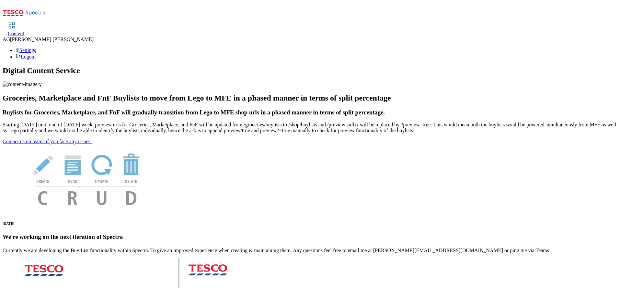
click at [24, 23] on link "Content" at bounding box center [16, 30] width 17 height 14
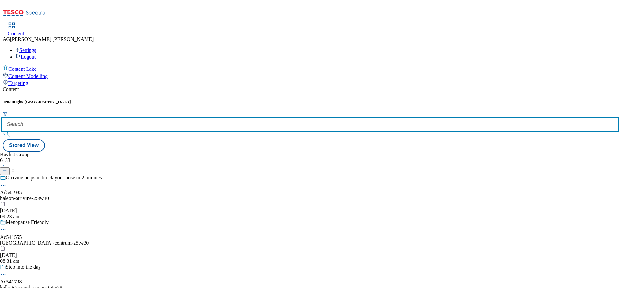
click at [165, 118] on input "text" at bounding box center [310, 124] width 614 height 13
paste input "marketplace-deals"
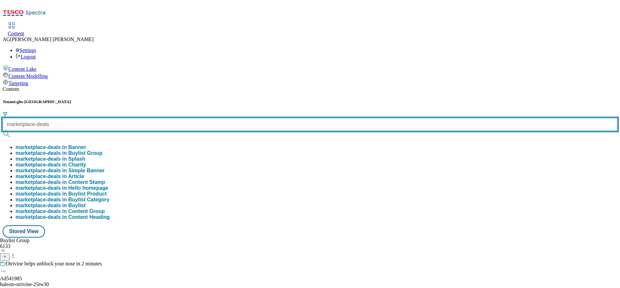
type input "marketplace-deals"
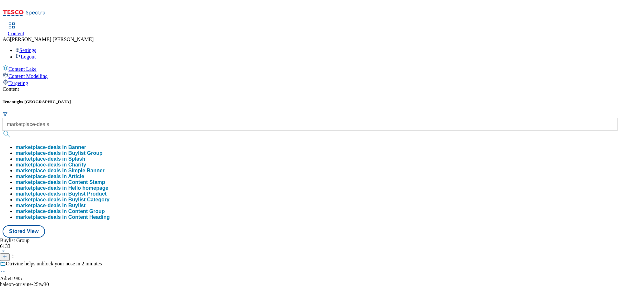
click at [103, 151] on button "marketplace-deals in Buylist Group" at bounding box center [59, 154] width 87 height 6
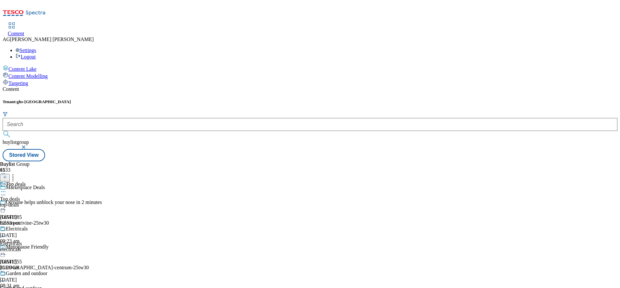
scroll to position [243, 0]
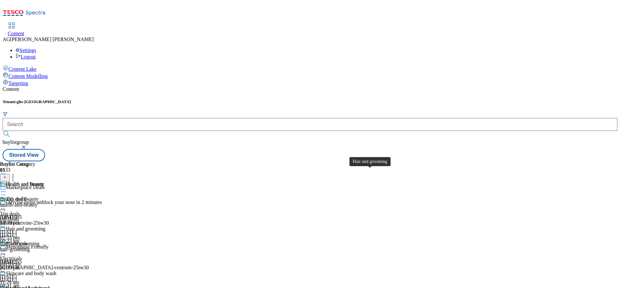
click at [45, 226] on div "Hair and grooming" at bounding box center [25, 229] width 39 height 6
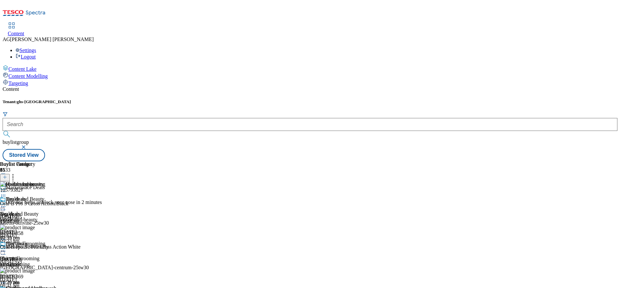
click at [6, 248] on icon at bounding box center [3, 251] width 6 height 6
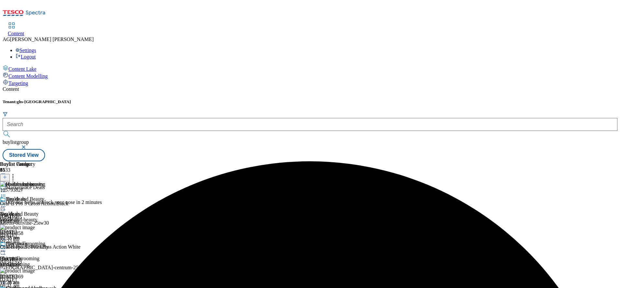
scroll to position [0, 0]
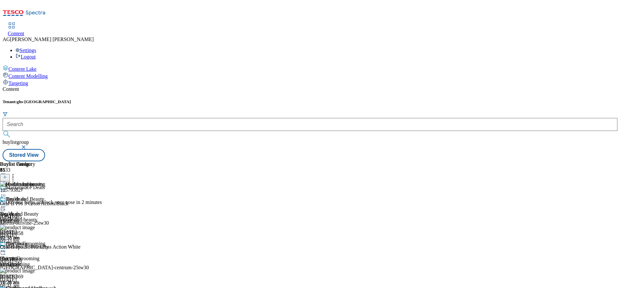
click at [6, 204] on icon at bounding box center [3, 207] width 6 height 6
click at [34, 270] on span "Publish" at bounding box center [27, 272] width 14 height 5
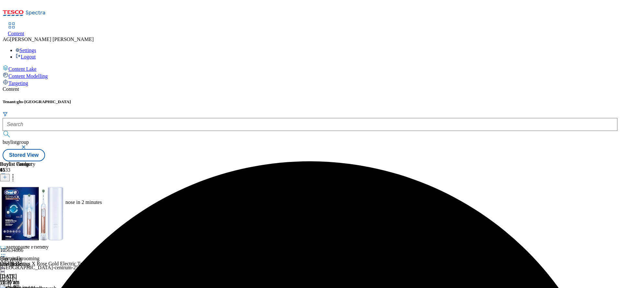
click at [56, 262] on div "hair-grooming" at bounding box center [28, 265] width 56 height 6
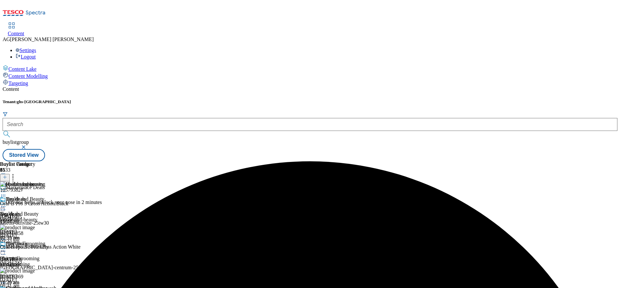
click at [14, 178] on circle at bounding box center [13, 178] width 1 height 1
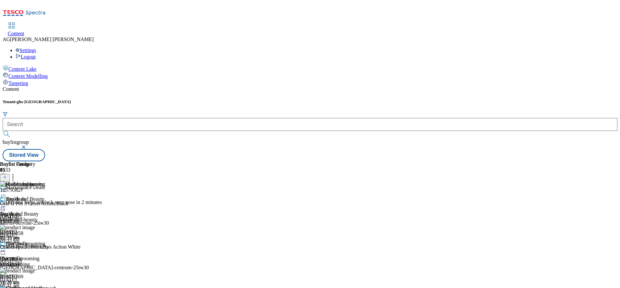
click at [56, 262] on div "hair-grooming" at bounding box center [28, 265] width 56 height 6
click at [6, 248] on icon at bounding box center [3, 251] width 6 height 6
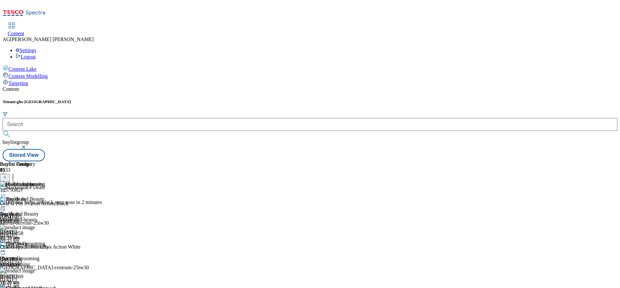
click at [56, 262] on div "hair-grooming" at bounding box center [28, 265] width 56 height 6
click at [6, 248] on icon at bounding box center [3, 251] width 6 height 6
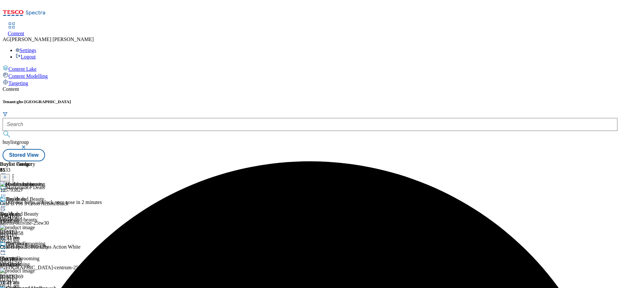
click at [51, 217] on div "top-deals" at bounding box center [25, 220] width 51 height 6
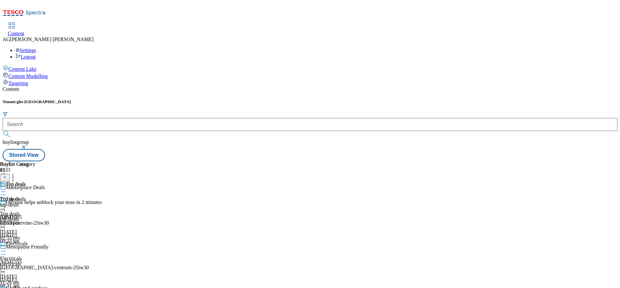
scroll to position [194, 0]
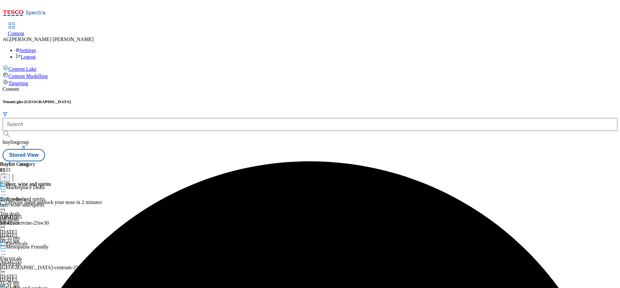
scroll to position [427, 0]
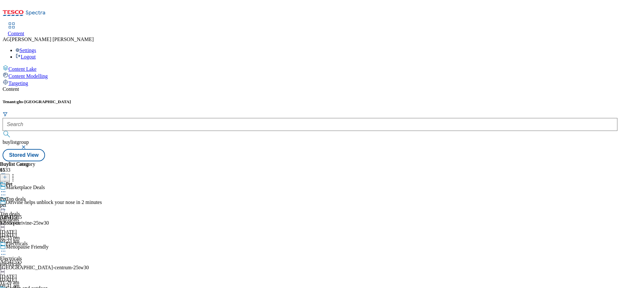
click at [39, 182] on div "Kitchen gadgets Kitchen gadgets kitchen-gadgets [DATE] 10:25 am" at bounding box center [19, 204] width 39 height 45
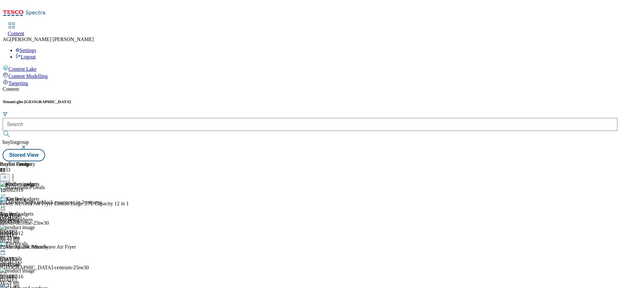
click at [16, 173] on icon at bounding box center [13, 176] width 6 height 6
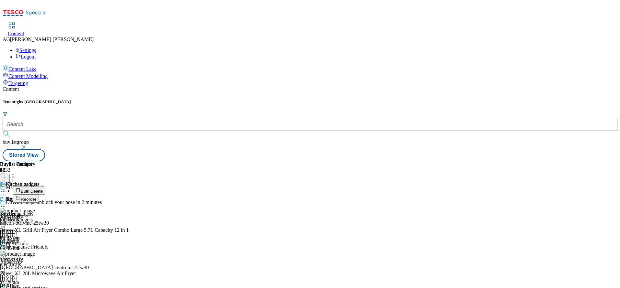
click at [39, 202] on div "Kitchen gadgets Kitchen gadgets kitchen-gadgets [DATE] 10:25 am" at bounding box center [19, 218] width 39 height 45
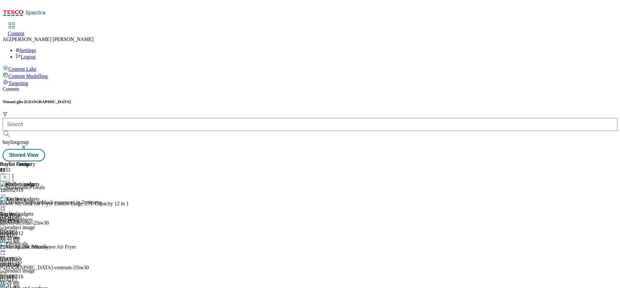
click at [6, 193] on icon at bounding box center [3, 196] width 6 height 6
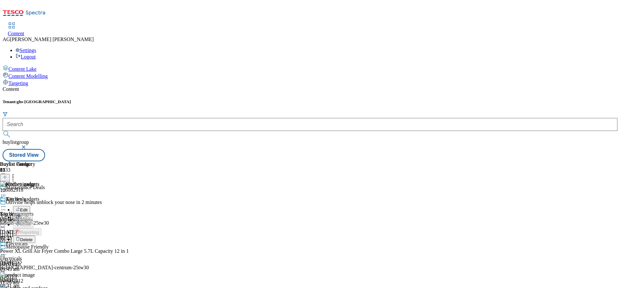
click at [594, 162] on div "Buylist Group 6133 Marketplace Deals Otrivine helps unblock your nose in 2 minu…" at bounding box center [310, 162] width 614 height 0
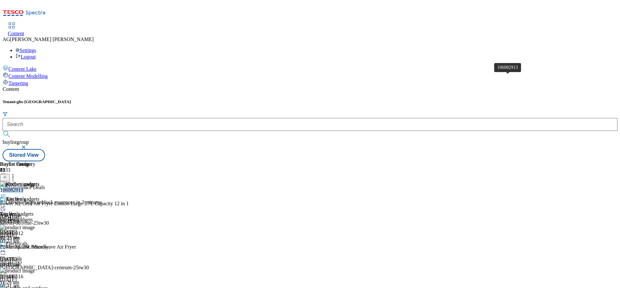
drag, startPoint x: 505, startPoint y: 78, endPoint x: 484, endPoint y: 78, distance: 20.4
click at [23, 187] on div "106082913" at bounding box center [11, 190] width 23 height 6
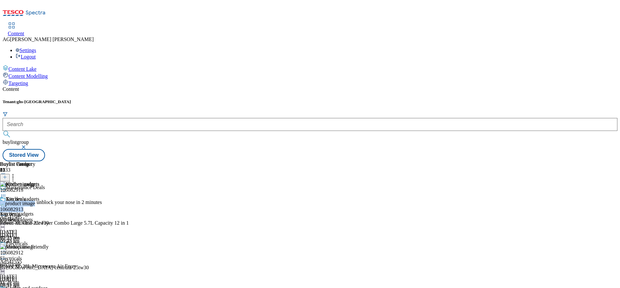
drag, startPoint x: 511, startPoint y: 77, endPoint x: 476, endPoint y: 78, distance: 35.0
click at [373, 201] on div "106082913 Power XL Grill Air Fryer Combo Large 5.7L Capacity 12 in 1 8 Aug 2025…" at bounding box center [186, 222] width 373 height 43
drag, startPoint x: 511, startPoint y: 76, endPoint x: 483, endPoint y: 77, distance: 28.5
click at [23, 207] on div "106082913" at bounding box center [11, 210] width 23 height 6
drag, startPoint x: 499, startPoint y: 77, endPoint x: 515, endPoint y: 77, distance: 16.2
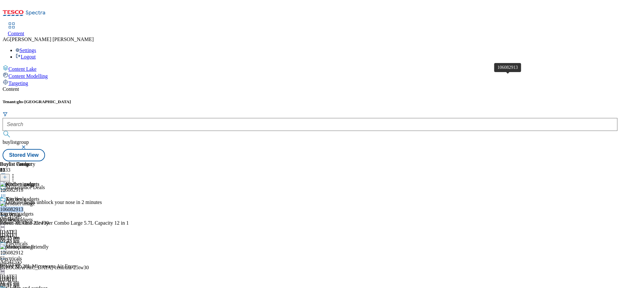
click at [23, 207] on div "106082913" at bounding box center [11, 210] width 23 height 6
drag, startPoint x: 501, startPoint y: 77, endPoint x: 559, endPoint y: 101, distance: 62.5
drag, startPoint x: 510, startPoint y: 90, endPoint x: 483, endPoint y: 73, distance: 31.9
click at [373, 201] on div "106082913 Power XL Grill Air Fryer Combo Large 5.7L Capacity 12 in 1 8 Aug 2025…" at bounding box center [186, 222] width 373 height 43
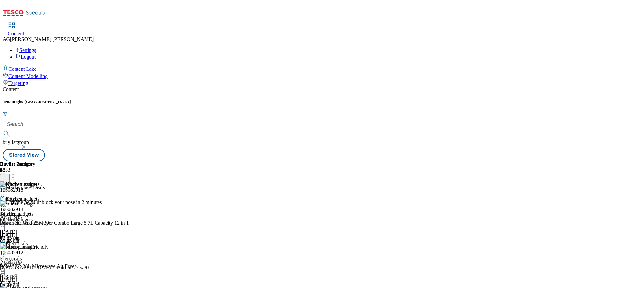
click at [373, 213] on div at bounding box center [186, 217] width 373 height 8
click at [585, 162] on div "Buylist Group 6133 Marketplace Deals Otrivine helps unblock your nose in 2 minu…" at bounding box center [310, 162] width 614 height 0
click at [373, 220] on div "Power XL Grill Air Fryer Combo Large 5.7L Capacity 12 in 1 8 Aug 2025 09:45 am" at bounding box center [186, 232] width 373 height 24
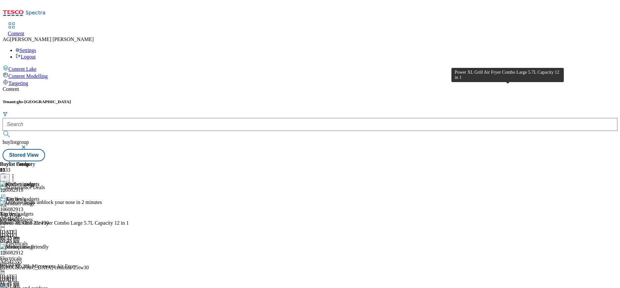
click at [129, 220] on div "Power XL Grill Air Fryer Combo Large 5.7L Capacity 12 in 1" at bounding box center [64, 223] width 129 height 6
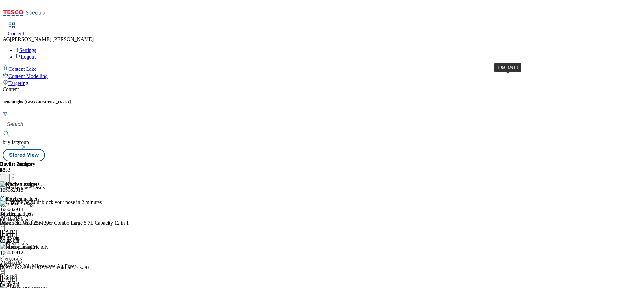
drag, startPoint x: 483, startPoint y: 76, endPoint x: 523, endPoint y: 75, distance: 40.1
click at [373, 201] on div "106082913 Power XL Grill Air Fryer Combo Large 5.7L Capacity 12 in 1 8 Aug 2025…" at bounding box center [186, 222] width 373 height 43
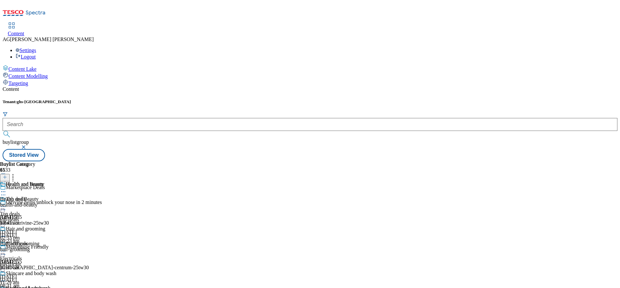
click at [6, 233] on icon at bounding box center [3, 236] width 6 height 6
click at [501, 162] on div "Buylist Group 6133 Marketplace Deals Otrivine helps unblock your nose in 2 minu…" at bounding box center [310, 162] width 614 height 0
click at [56, 247] on div "hair-grooming" at bounding box center [28, 250] width 56 height 6
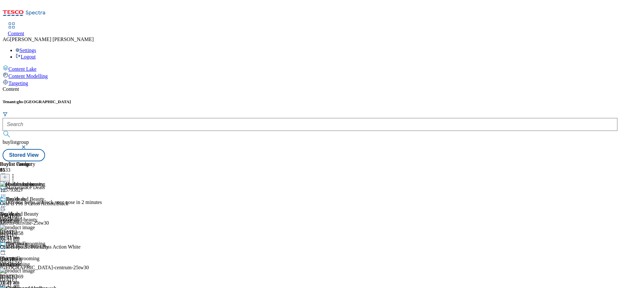
click at [6, 248] on icon at bounding box center [3, 251] width 6 height 6
click at [56, 196] on div "Health and Beauty Health and Beauty health-and-beauty 3 Sept 2025 10:47 am" at bounding box center [28, 218] width 56 height 45
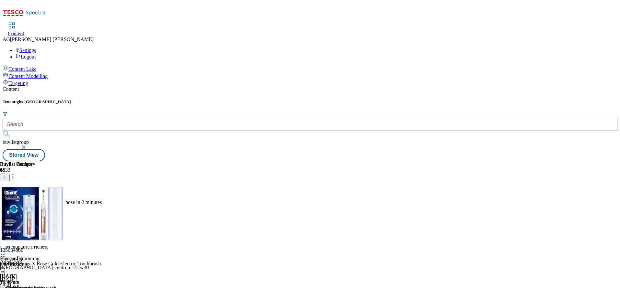
click at [6, 204] on icon at bounding box center [3, 207] width 6 height 6
click at [54, 263] on span "Open Preview Url" at bounding box center [37, 265] width 34 height 5
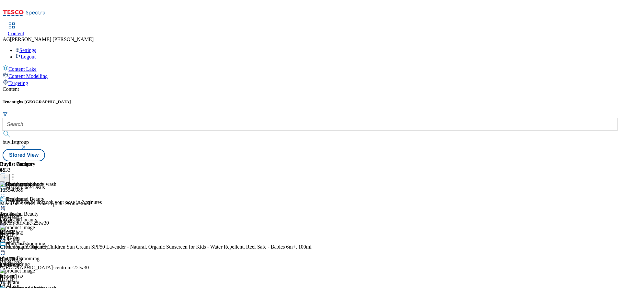
click at [51, 182] on div "Health and beauty" at bounding box center [25, 189] width 51 height 15
click at [6, 189] on icon at bounding box center [3, 192] width 6 height 6
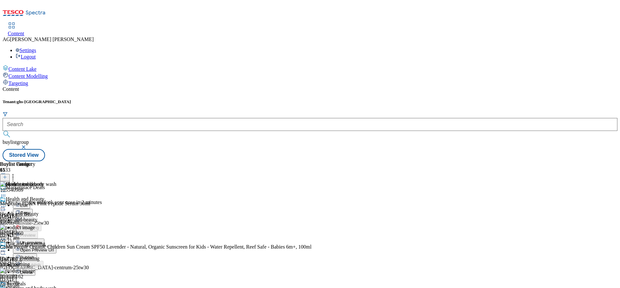
click at [30, 202] on button "Edit" at bounding box center [21, 205] width 17 height 7
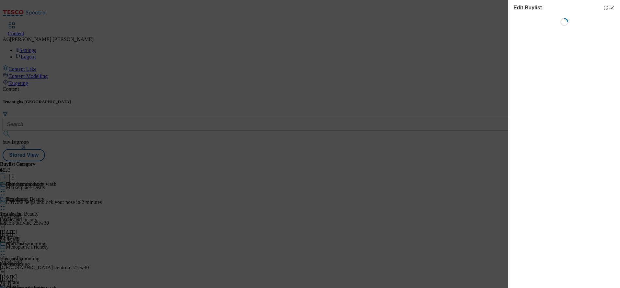
select select "evergreen"
select select "Banner"
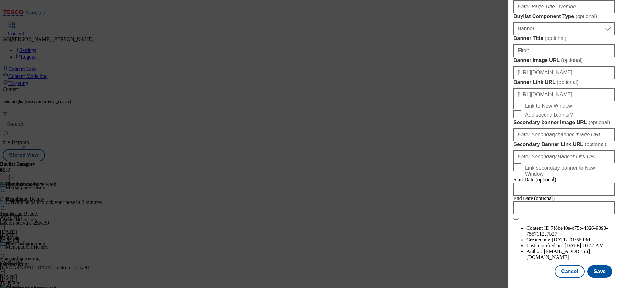
scroll to position [695, 0]
click at [597, 266] on button "Save" at bounding box center [599, 272] width 25 height 12
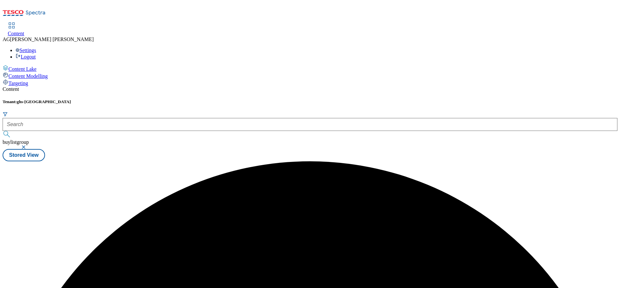
scroll to position [0, 0]
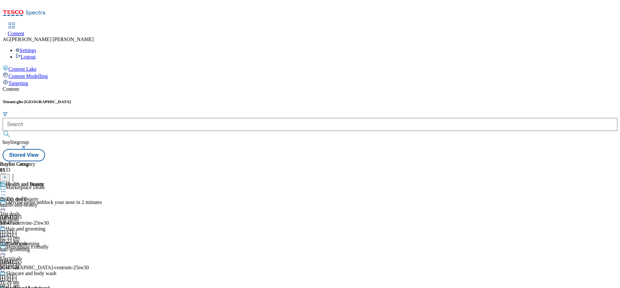
click at [6, 233] on icon at bounding box center [3, 236] width 6 height 6
click at [464, 162] on div "Buylist Group 6133 Marketplace Deals Otrivine helps unblock your nose in 2 minu…" at bounding box center [310, 162] width 614 height 0
click at [6, 189] on icon at bounding box center [3, 192] width 6 height 6
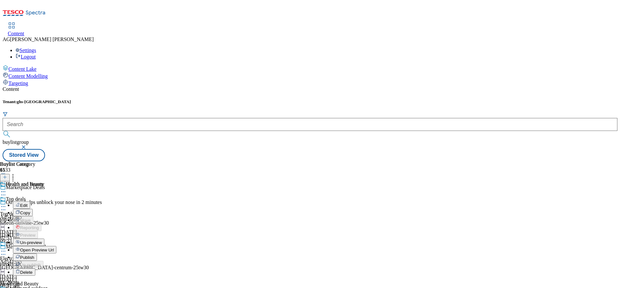
click at [54, 248] on span "Open Preview Url" at bounding box center [37, 250] width 34 height 5
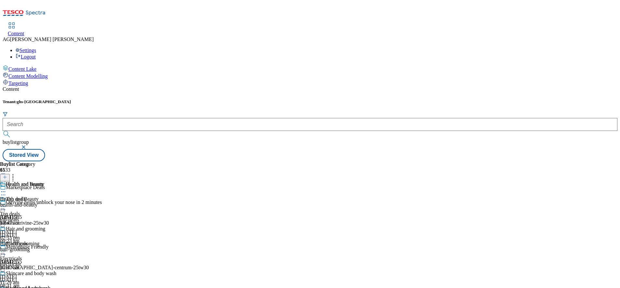
click at [6, 233] on icon at bounding box center [3, 236] width 6 height 6
click at [42, 285] on span "Un-preview" at bounding box center [31, 287] width 22 height 5
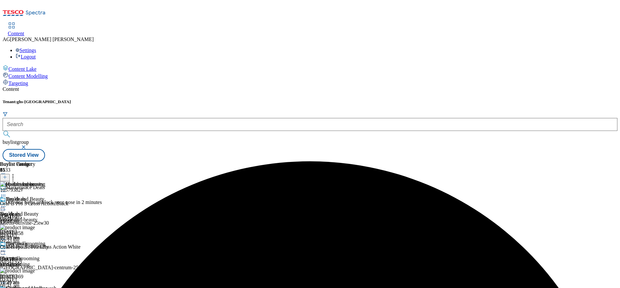
click at [6, 204] on icon at bounding box center [3, 207] width 6 height 6
click at [35, 248] on span "Preview" at bounding box center [27, 250] width 15 height 5
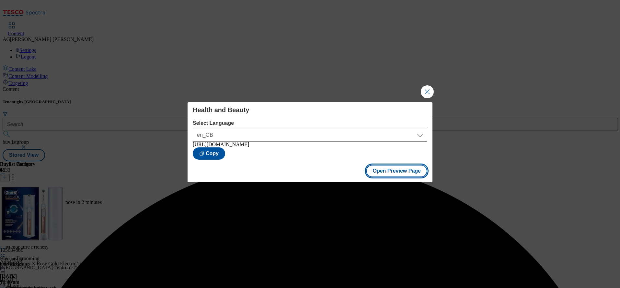
click at [371, 170] on button "Open Preview Page" at bounding box center [396, 171] width 61 height 12
click at [426, 88] on button "Close Modal" at bounding box center [426, 91] width 13 height 13
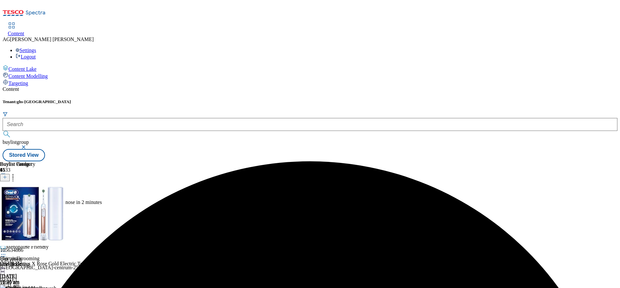
click at [56, 241] on div "Hair and grooming" at bounding box center [28, 248] width 56 height 15
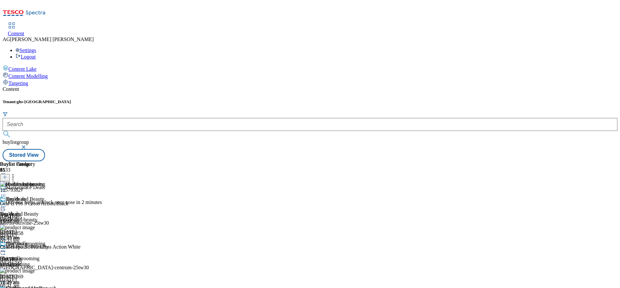
click at [6, 248] on icon at bounding box center [3, 251] width 6 height 6
click at [6, 189] on icon at bounding box center [3, 192] width 6 height 6
click at [35, 233] on span "Preview" at bounding box center [27, 235] width 15 height 5
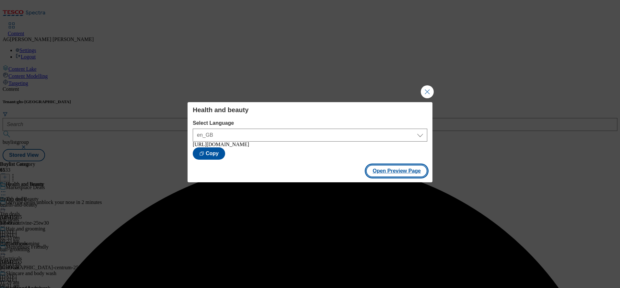
click at [378, 169] on button "Open Preview Page" at bounding box center [396, 171] width 61 height 12
click at [423, 86] on button "Close Modal" at bounding box center [426, 91] width 13 height 13
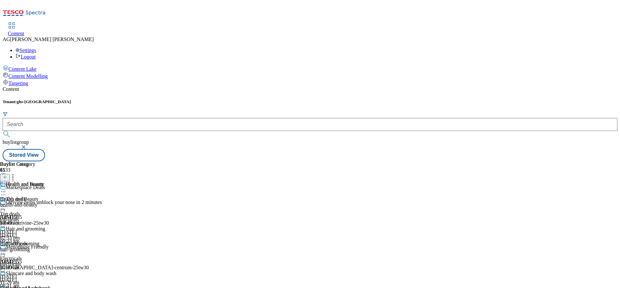
click at [6, 233] on icon at bounding box center [3, 236] width 6 height 6
click at [51, 182] on div "Health and beauty" at bounding box center [25, 189] width 51 height 15
click at [6, 189] on icon at bounding box center [3, 192] width 6 height 6
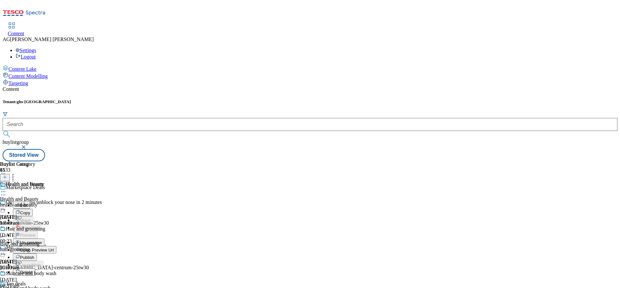
click at [34, 255] on span "Publish" at bounding box center [27, 257] width 14 height 5
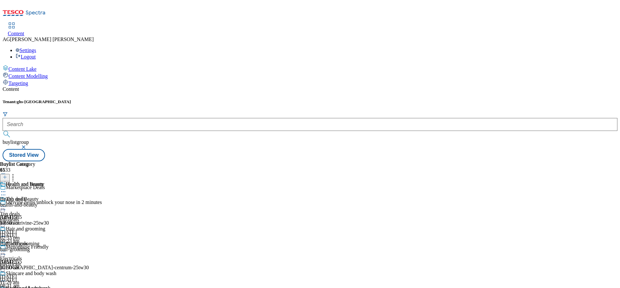
scroll to position [97, 0]
click at [6, 278] on icon at bounding box center [3, 281] width 6 height 6
click at [464, 162] on div "Buylist Group 6133 Marketplace Deals Otrivine helps unblock your nose in 2 minu…" at bounding box center [310, 162] width 614 height 0
click at [6, 189] on icon at bounding box center [3, 192] width 6 height 6
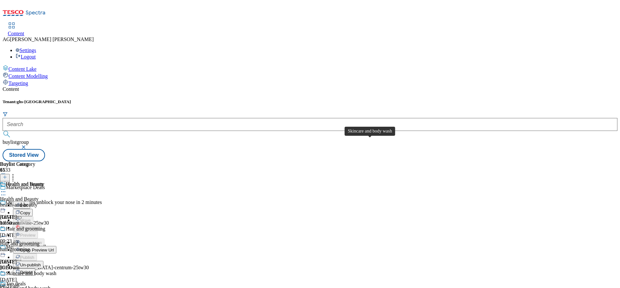
scroll to position [0, 0]
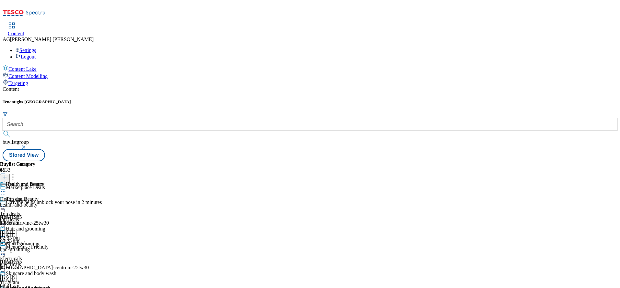
click at [6, 233] on icon at bounding box center [3, 236] width 6 height 6
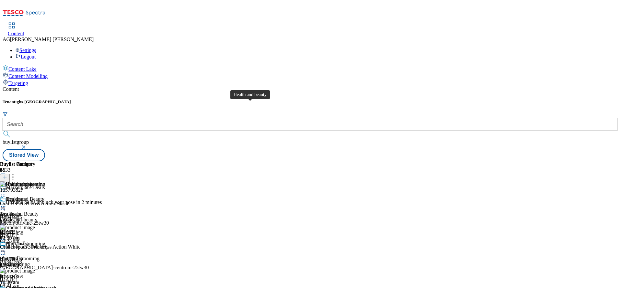
click at [43, 182] on span "Health and beauty" at bounding box center [25, 185] width 38 height 7
click at [6, 189] on icon at bounding box center [3, 192] width 6 height 6
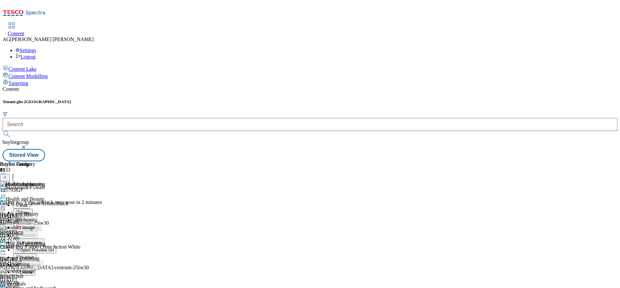
click at [54, 248] on span "Open Preview Url" at bounding box center [37, 250] width 34 height 5
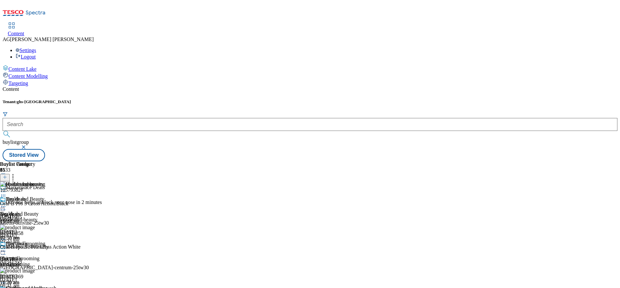
click at [6, 204] on icon at bounding box center [3, 207] width 6 height 6
click at [34, 270] on span "Publish" at bounding box center [27, 272] width 14 height 5
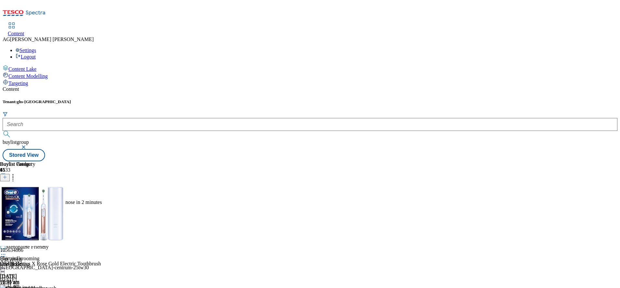
click at [6, 248] on icon at bounding box center [3, 251] width 6 height 6
click at [400, 99] on div "Tenant: ghs-uk buylistgroup Stored View" at bounding box center [310, 130] width 614 height 62
click at [56, 241] on div "Hair and grooming Hair and grooming hair-grooming 3 Sept 2025 10:51 am" at bounding box center [28, 263] width 56 height 45
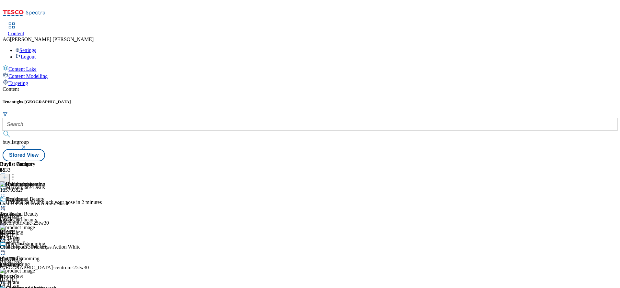
click at [6, 248] on icon at bounding box center [3, 251] width 6 height 6
click at [51, 182] on div "Health and beauty" at bounding box center [25, 189] width 51 height 15
click at [6, 248] on icon at bounding box center [3, 251] width 6 height 6
click at [30, 261] on button "Edit" at bounding box center [21, 264] width 17 height 7
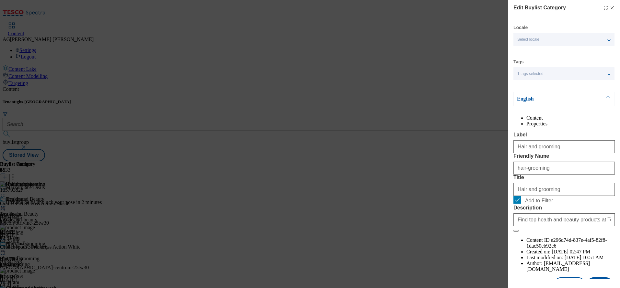
scroll to position [38, 0]
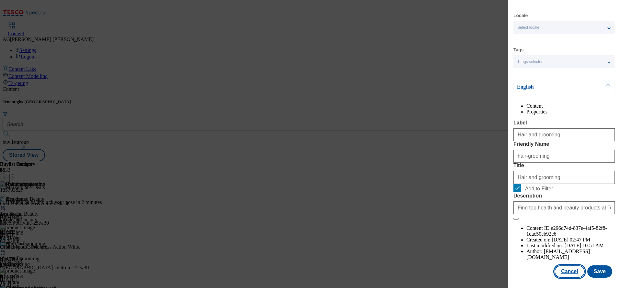
click at [558, 266] on button "Cancel" at bounding box center [569, 272] width 30 height 12
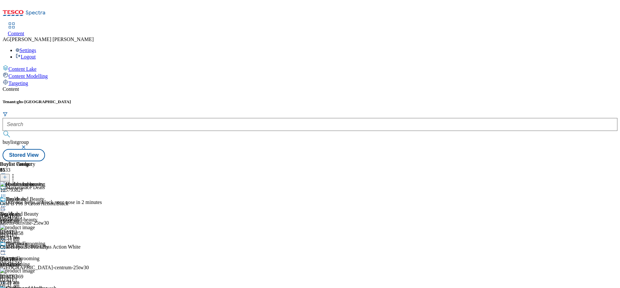
click at [6, 204] on icon at bounding box center [3, 207] width 6 height 6
click at [28, 218] on span "Edit" at bounding box center [23, 220] width 7 height 5
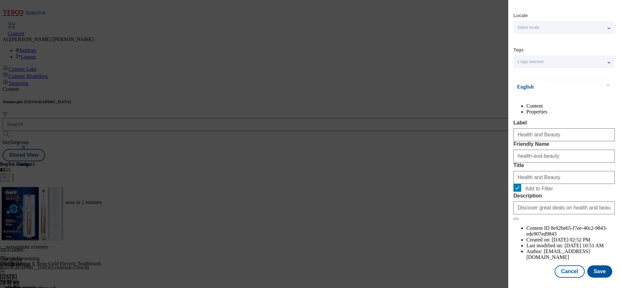
scroll to position [38, 0]
click at [430, 203] on div "Edit Buylist Category Locale Select locale English Welsh Tags 1 tags selected f…" at bounding box center [310, 144] width 620 height 288
click at [555, 266] on button "Cancel" at bounding box center [569, 272] width 30 height 12
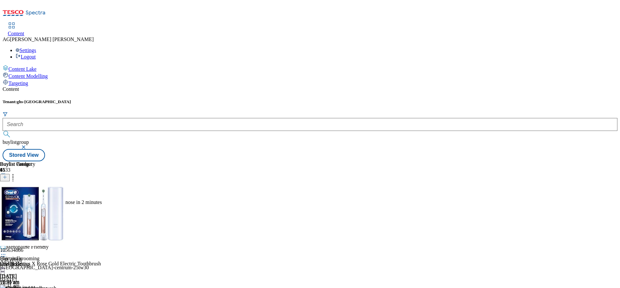
scroll to position [9, 0]
click at [6, 248] on icon at bounding box center [3, 251] width 6 height 6
click at [30, 261] on button "Edit" at bounding box center [21, 264] width 17 height 7
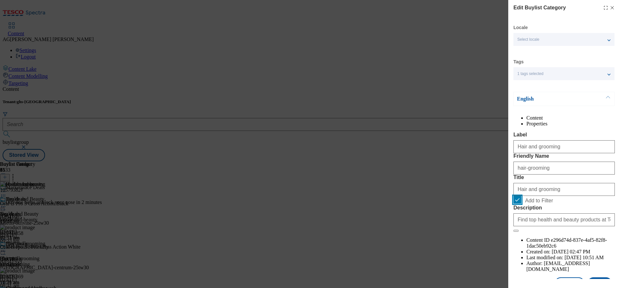
click at [518, 204] on input "Add to Filter" at bounding box center [517, 200] width 8 height 8
checkbox input "false"
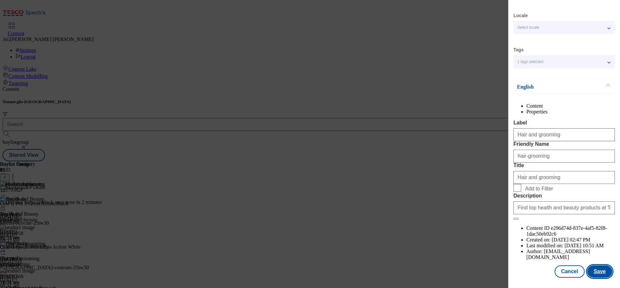
click at [588, 266] on button "Save" at bounding box center [599, 272] width 25 height 12
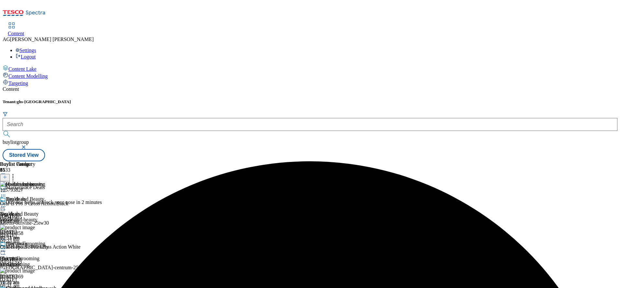
scroll to position [0, 0]
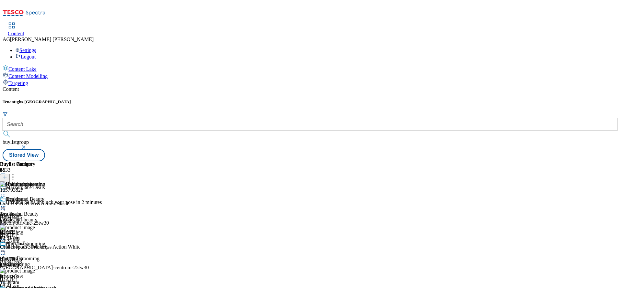
click at [6, 204] on icon at bounding box center [3, 207] width 6 height 6
click at [54, 263] on span "Open Preview Url" at bounding box center [37, 265] width 34 height 5
click at [6, 248] on icon at bounding box center [3, 251] width 6 height 6
click at [567, 162] on div "Buylist Group 6133 Marketplace Deals Otrivine helps unblock your nose in 2 minu…" at bounding box center [310, 162] width 614 height 0
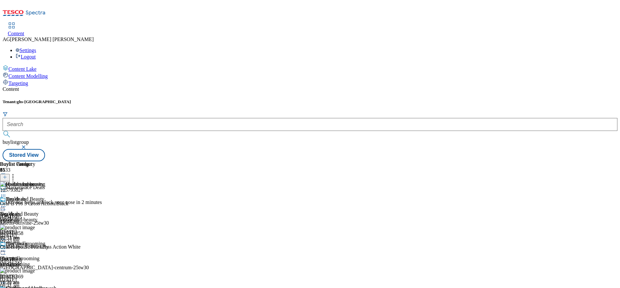
scroll to position [0, 0]
click at [6, 248] on icon at bounding box center [3, 251] width 6 height 6
click at [30, 261] on button "Edit" at bounding box center [21, 264] width 17 height 7
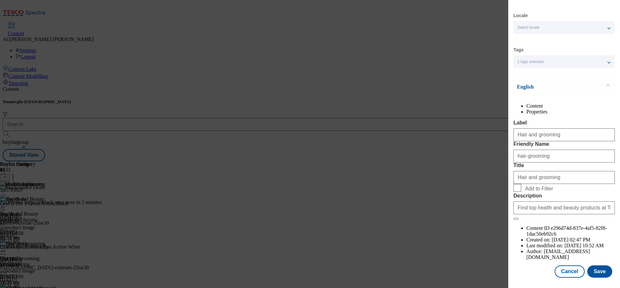
scroll to position [38, 0]
click at [590, 266] on button "Save" at bounding box center [599, 272] width 25 height 12
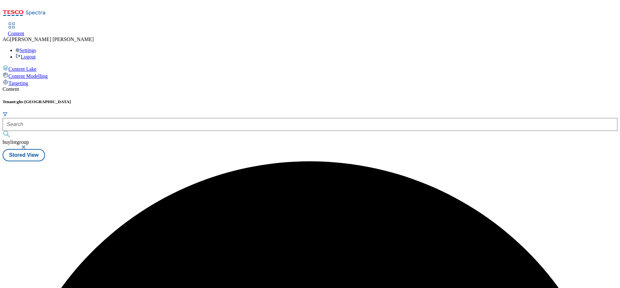
scroll to position [0, 0]
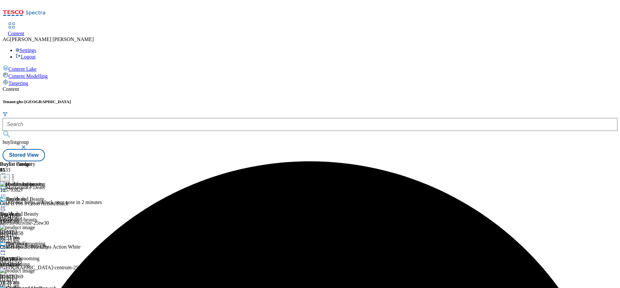
click at [6, 189] on icon at bounding box center [3, 192] width 6 height 6
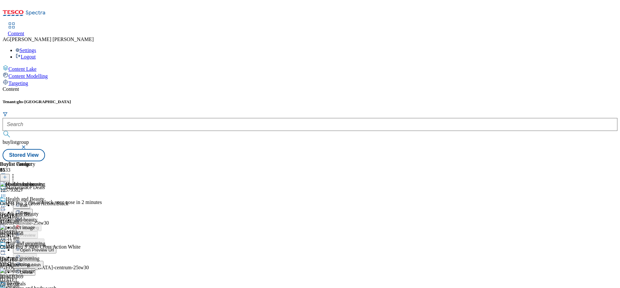
click at [41, 263] on span "Un-publish" at bounding box center [30, 265] width 21 height 5
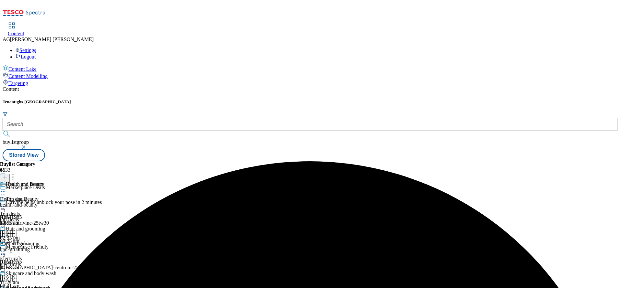
click at [6, 189] on icon at bounding box center [3, 192] width 6 height 6
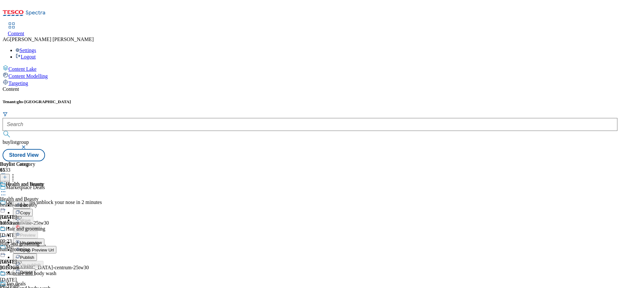
click at [34, 255] on span "Publish" at bounding box center [27, 257] width 14 height 5
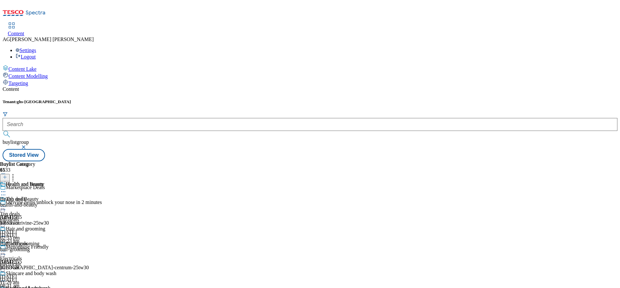
click at [6, 189] on icon at bounding box center [3, 192] width 6 height 6
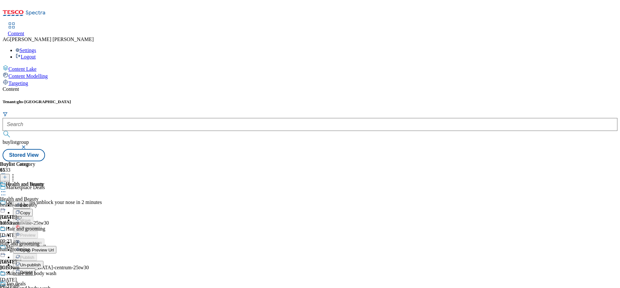
click at [54, 248] on span "Open Preview Url" at bounding box center [37, 250] width 34 height 5
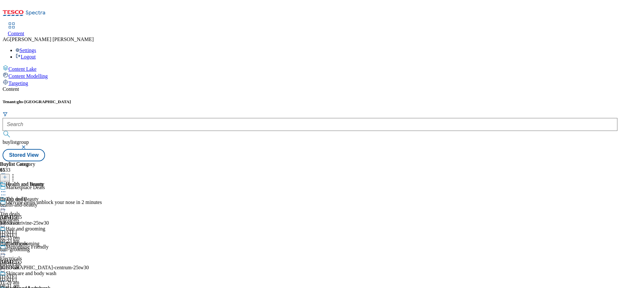
click at [56, 226] on div "Hair and grooming Hair and grooming hair-grooming 3 Sept 2025 10:53 am" at bounding box center [28, 248] width 56 height 45
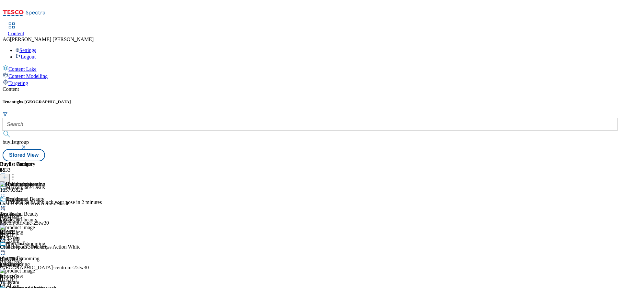
click at [6, 248] on icon at bounding box center [3, 251] width 6 height 6
click at [577, 162] on div "Buylist Group 6133 Marketplace Deals Otrivine helps unblock your nose in 2 minu…" at bounding box center [310, 162] width 614 height 0
click at [6, 248] on icon at bounding box center [3, 251] width 6 height 6
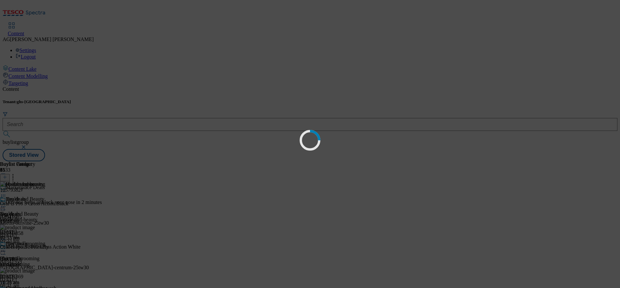
scroll to position [0, 0]
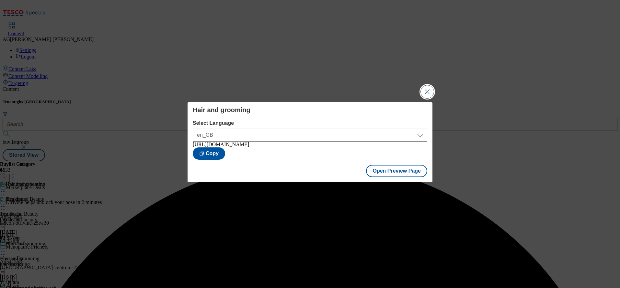
click at [433, 90] on button "Close Modal" at bounding box center [426, 91] width 13 height 13
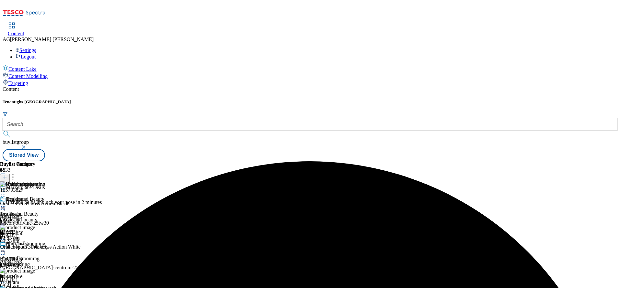
click at [6, 248] on icon at bounding box center [3, 251] width 6 height 6
click at [595, 162] on div "Buylist Group 6133 Marketplace Deals Otrivine helps unblock your nose in 2 minu…" at bounding box center [310, 162] width 614 height 0
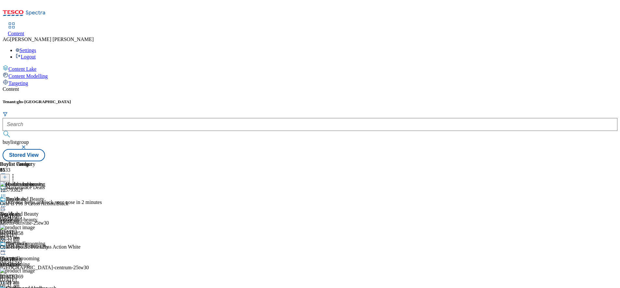
click at [6, 248] on icon at bounding box center [3, 251] width 6 height 6
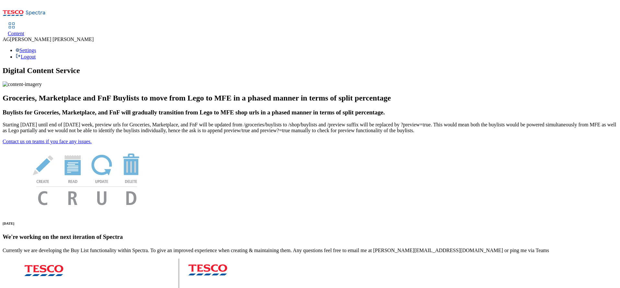
click at [24, 31] on span "Content" at bounding box center [16, 34] width 17 height 6
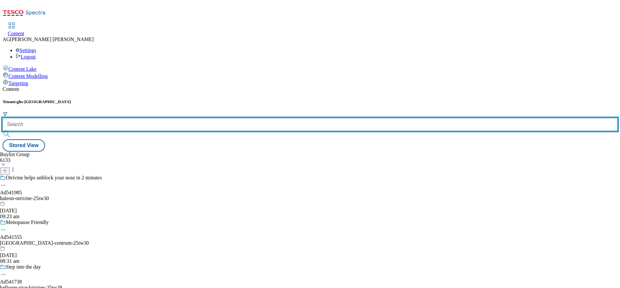
click at [141, 118] on input "text" at bounding box center [310, 124] width 614 height 13
paste input "marketplace-deals"
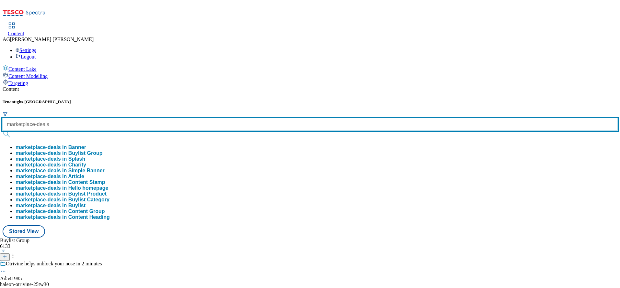
type input "marketplace-deals"
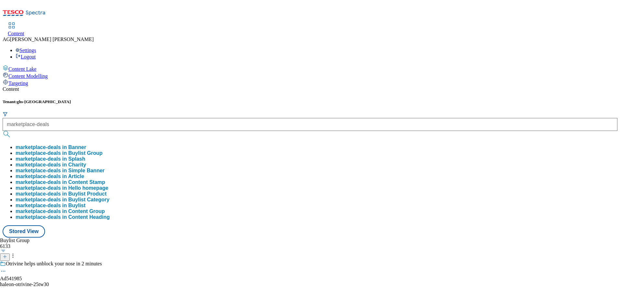
click at [103, 151] on button "marketplace-deals in Buylist Group" at bounding box center [59, 154] width 87 height 6
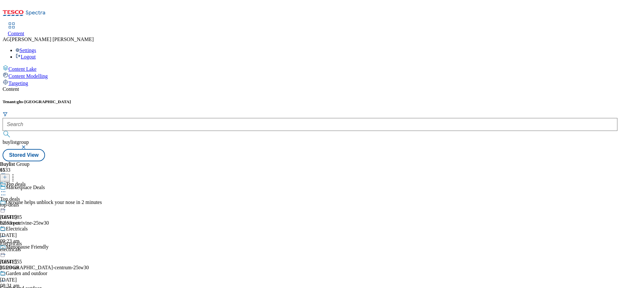
scroll to position [146, 0]
click at [52, 202] on div "furniture" at bounding box center [26, 205] width 52 height 6
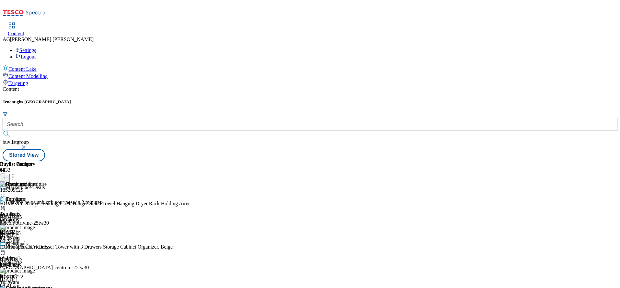
scroll to position [194, 0]
click at [23, 241] on span "Bedding" at bounding box center [14, 244] width 17 height 7
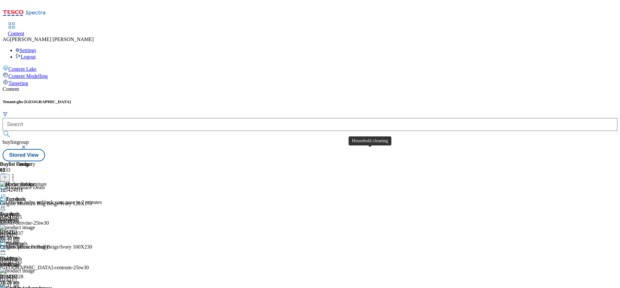
scroll to position [197, 0]
click at [52, 217] on div "furniture" at bounding box center [26, 220] width 52 height 6
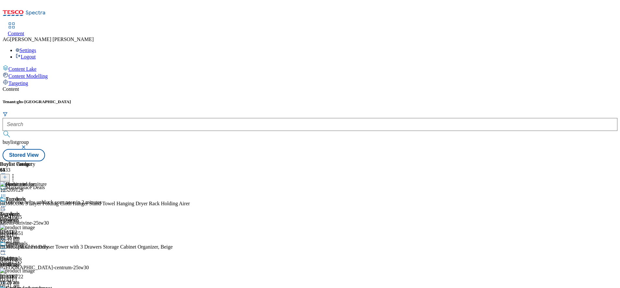
scroll to position [1485, 0]
click at [52, 241] on div "Bedding Bedding bedding 3 Sept 2025 10:16 am" at bounding box center [26, 263] width 52 height 45
click at [52, 196] on div "Furniture Furniture furniture 3 Sept 2025 10:16 am" at bounding box center [26, 218] width 52 height 45
click at [6, 204] on icon at bounding box center [3, 207] width 6 height 6
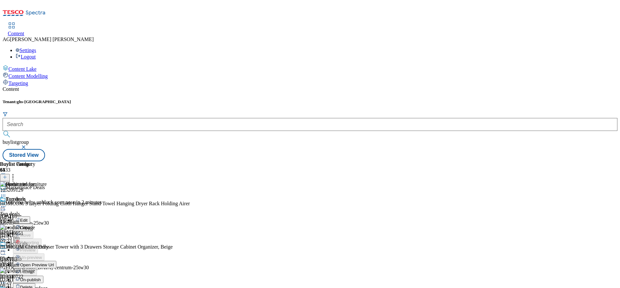
click at [443, 86] on div "Content" at bounding box center [310, 89] width 614 height 6
click at [6, 204] on icon at bounding box center [3, 207] width 6 height 6
click at [387, 99] on div "Tenant: ghs-uk buylistgroup Stored View" at bounding box center [310, 130] width 614 height 62
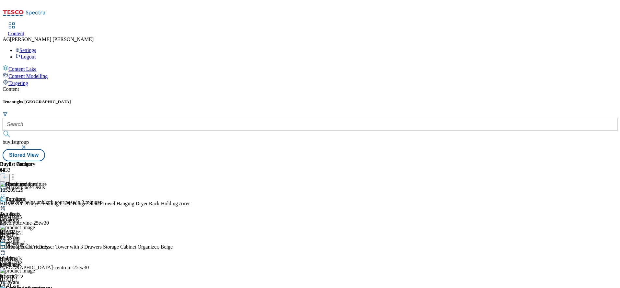
click at [52, 241] on div "Bedding Bedding bedding 3 Sept 2025 10:16 am" at bounding box center [26, 263] width 52 height 45
click at [52, 217] on div "furniture" at bounding box center [26, 220] width 52 height 6
click at [6, 204] on icon at bounding box center [3, 207] width 6 height 6
click at [43, 276] on button "Un-publish" at bounding box center [28, 279] width 30 height 7
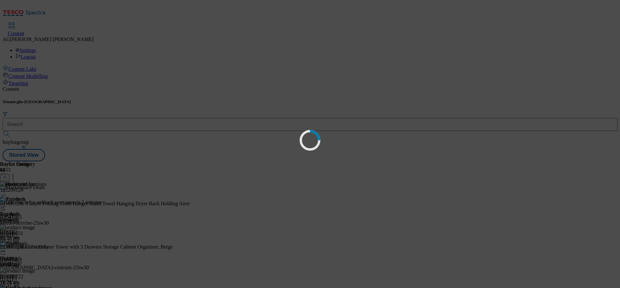
click at [414, 116] on div "Loading" at bounding box center [310, 144] width 620 height 288
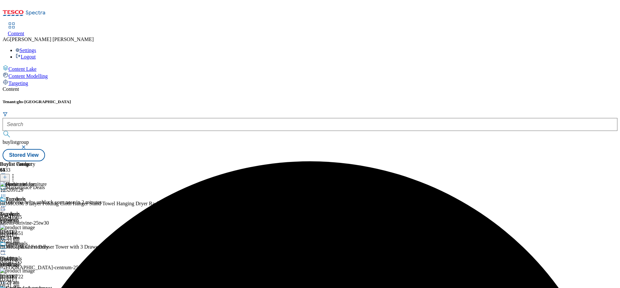
click at [6, 204] on icon at bounding box center [3, 207] width 6 height 6
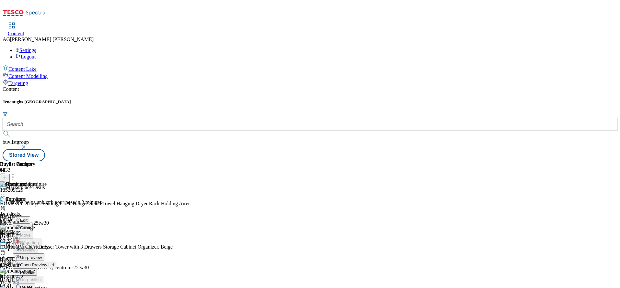
click at [34, 270] on span "Publish" at bounding box center [27, 272] width 14 height 5
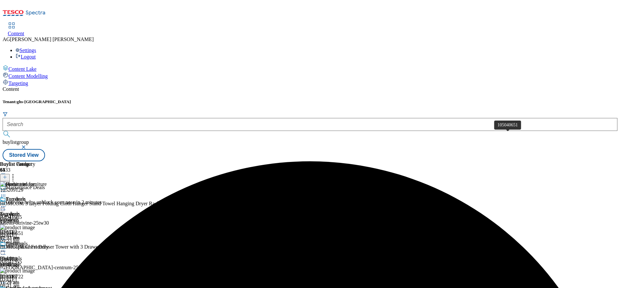
scroll to position [146, 0]
click at [6, 204] on icon at bounding box center [3, 207] width 6 height 6
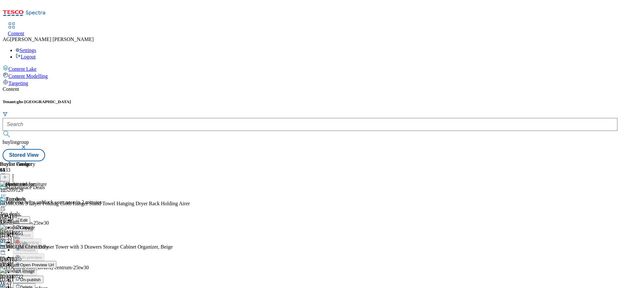
click at [56, 269] on li "Publish" at bounding box center [34, 272] width 43 height 7
click at [6, 204] on icon at bounding box center [3, 207] width 6 height 6
click at [54, 263] on span "Open Preview Url" at bounding box center [37, 265] width 34 height 5
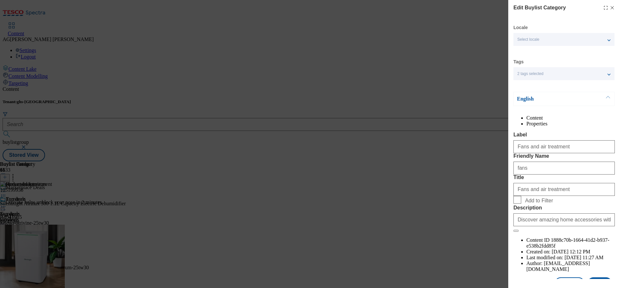
scroll to position [38, 0]
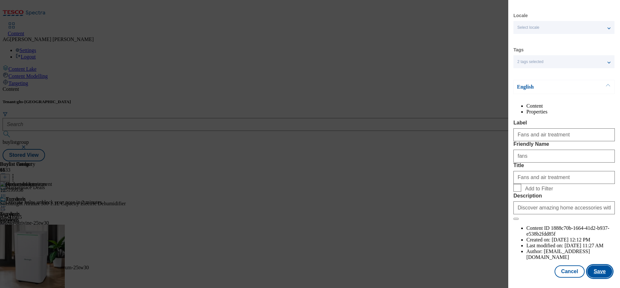
click at [590, 266] on button "Save" at bounding box center [599, 272] width 25 height 12
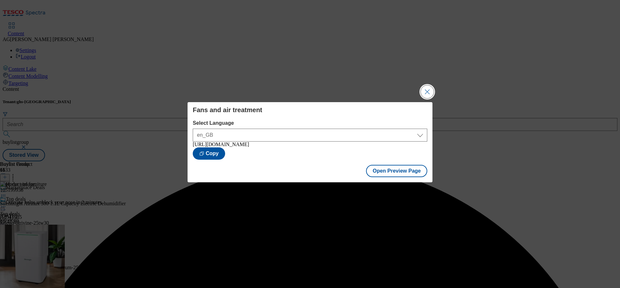
click at [424, 93] on button "Close Modal" at bounding box center [426, 91] width 13 height 13
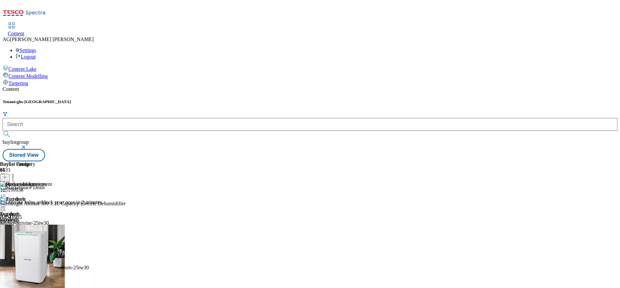
click at [52, 286] on div "Fans and air treatment" at bounding box center [26, 293] width 52 height 15
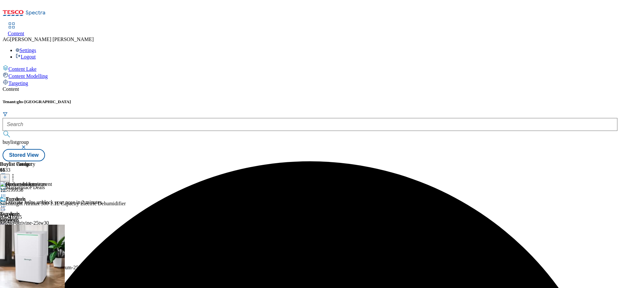
scroll to position [49, 0]
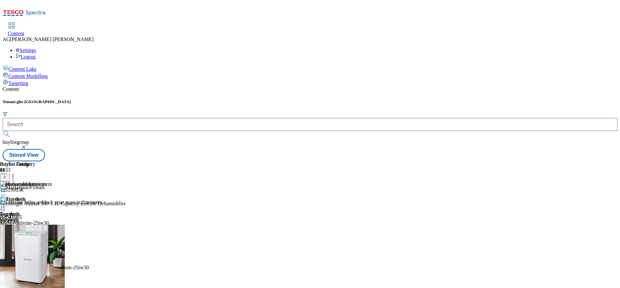
click at [52, 204] on div at bounding box center [26, 208] width 52 height 8
click at [56, 261] on button "Open Preview Url" at bounding box center [34, 264] width 43 height 7
click at [56, 196] on div "Furniture Furniture furniture 3 Sept 2025 11:27 am" at bounding box center [28, 218] width 56 height 45
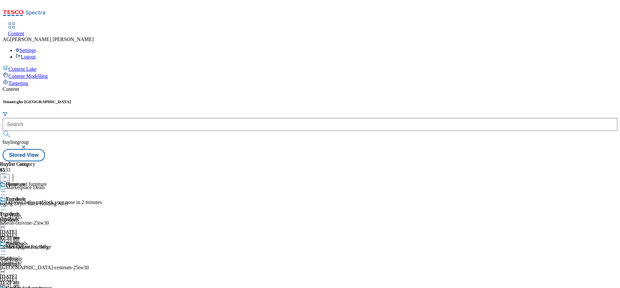
click at [6, 204] on icon at bounding box center [3, 207] width 6 height 6
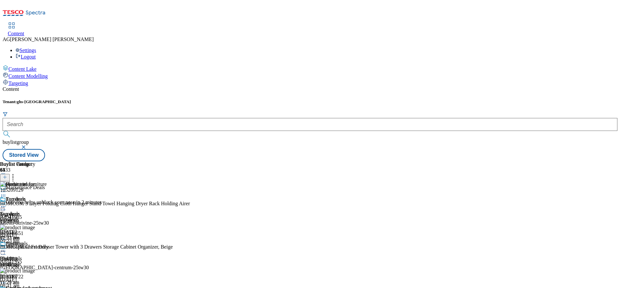
click at [51, 182] on div "Home and furniture" at bounding box center [25, 189] width 51 height 15
click at [6, 189] on icon at bounding box center [3, 192] width 6 height 6
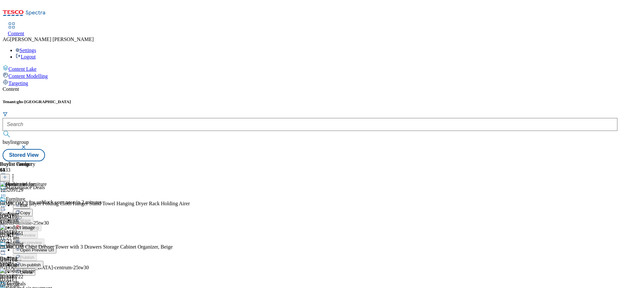
click at [54, 248] on span "Open Preview Url" at bounding box center [37, 250] width 34 height 5
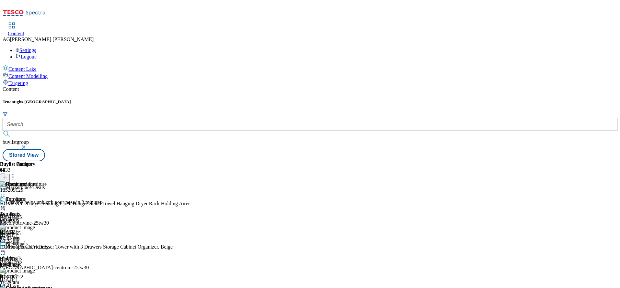
click at [52, 204] on div at bounding box center [26, 208] width 52 height 8
click at [54, 263] on span "Open Preview Url" at bounding box center [37, 265] width 34 height 5
click at [52, 196] on div "Furniture" at bounding box center [26, 203] width 52 height 15
click at [6, 204] on icon at bounding box center [3, 207] width 6 height 6
click at [54, 263] on span "Open Preview Url" at bounding box center [37, 265] width 34 height 5
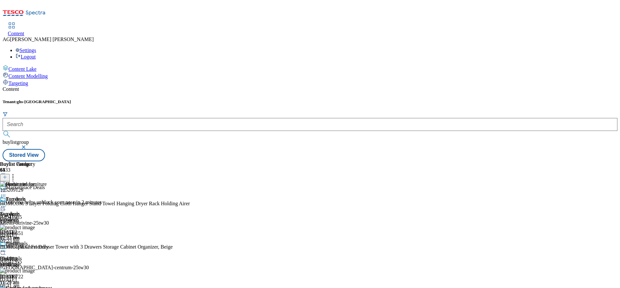
click at [6, 204] on icon at bounding box center [3, 207] width 6 height 6
click at [331, 86] on div "Content Tenant: ghs-uk buylistgroup Stored View Buylist Group 6133 Marketplace …" at bounding box center [310, 123] width 614 height 75
